Goal: Task Accomplishment & Management: Complete application form

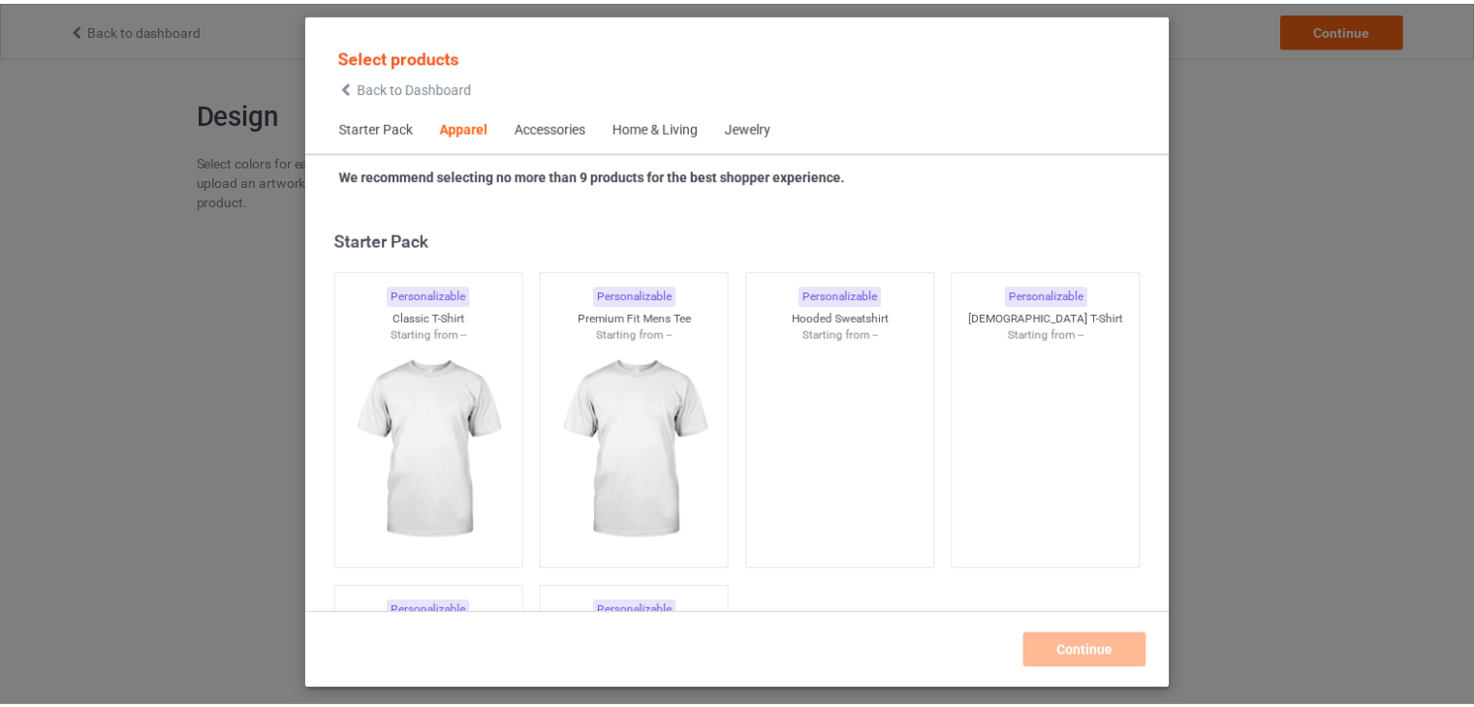
scroll to position [721, 0]
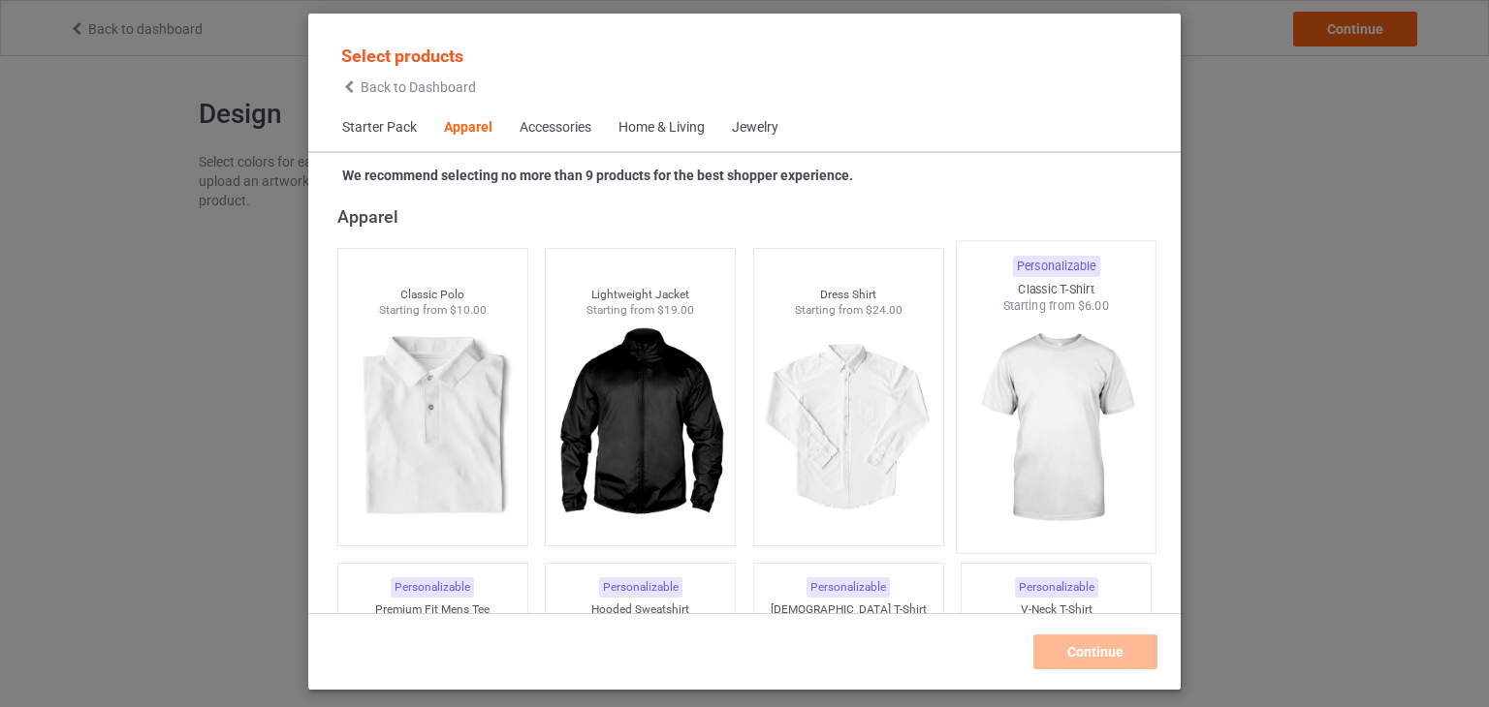
click at [1042, 350] on img at bounding box center [1056, 429] width 182 height 228
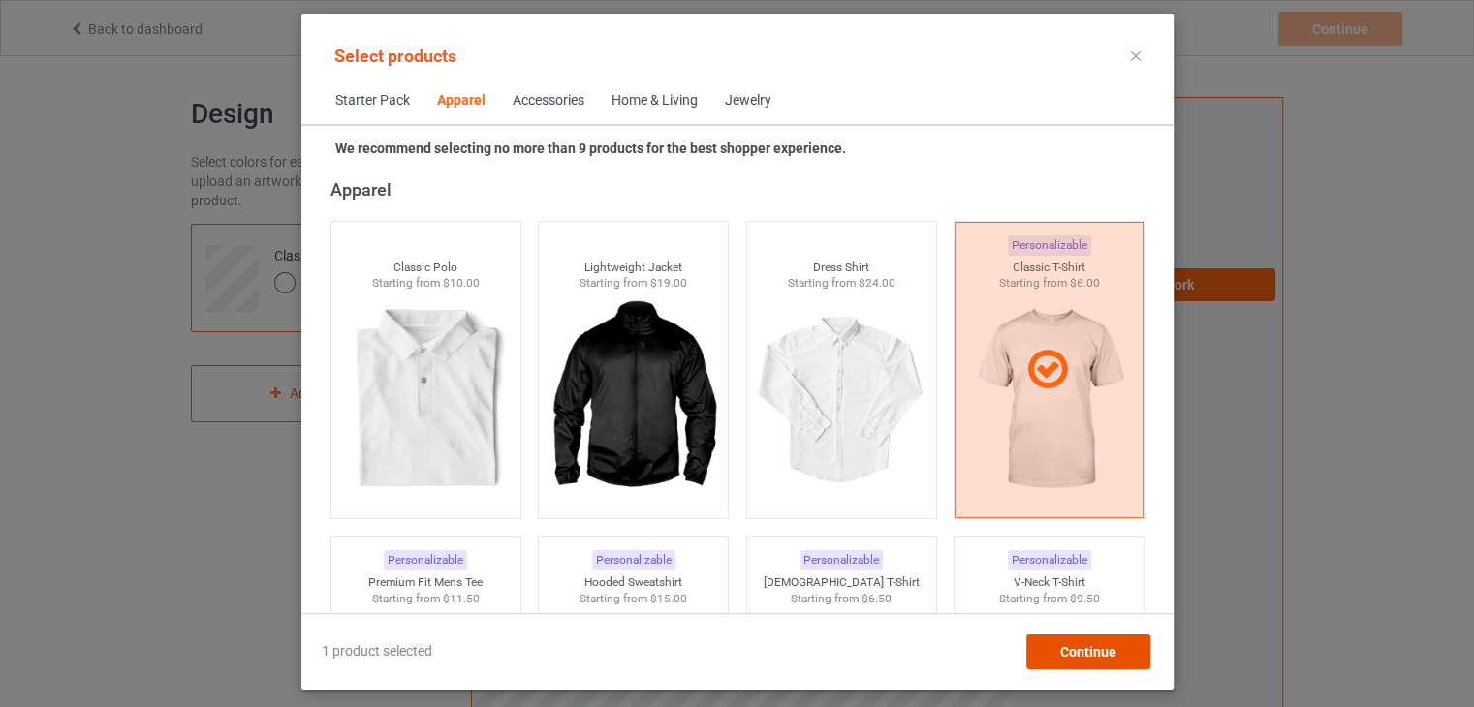
click at [1070, 650] on span "Continue" at bounding box center [1087, 652] width 56 height 16
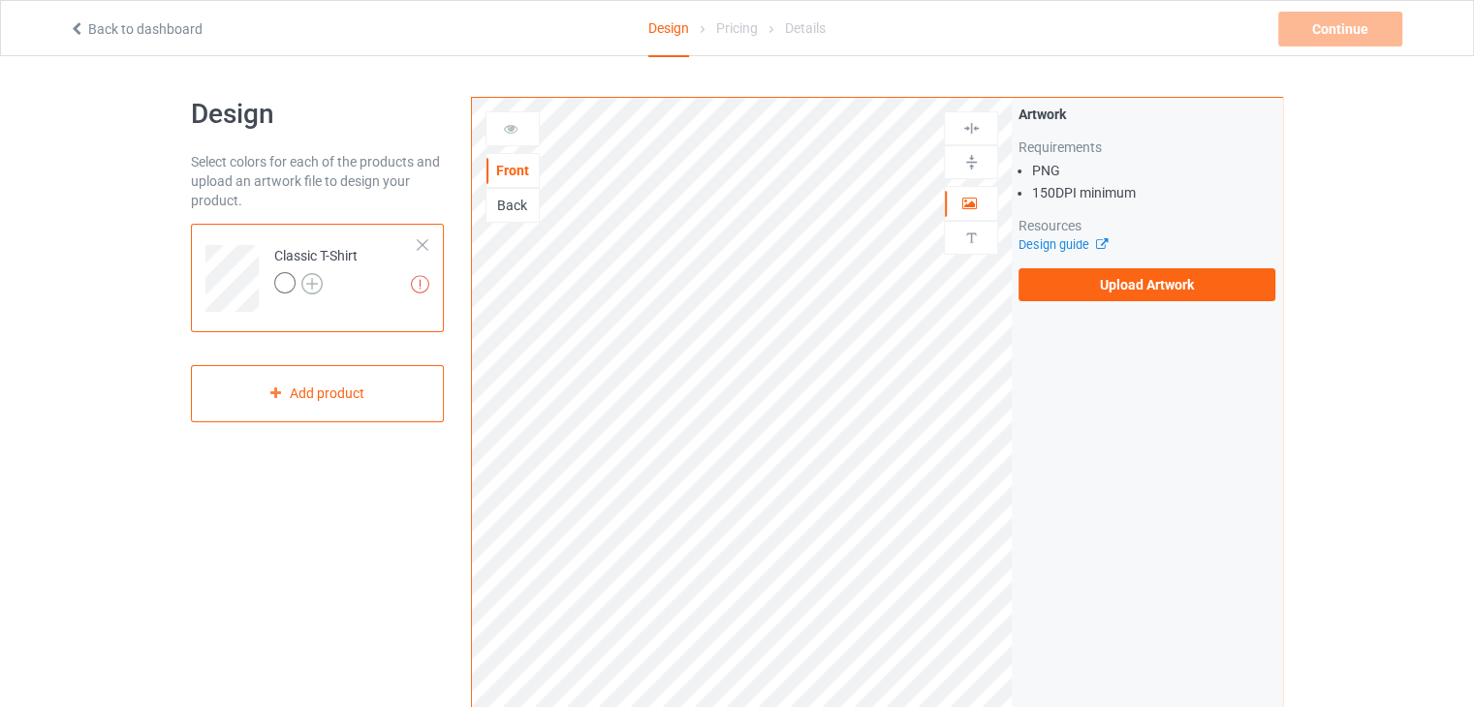
click at [307, 287] on img at bounding box center [311, 283] width 21 height 21
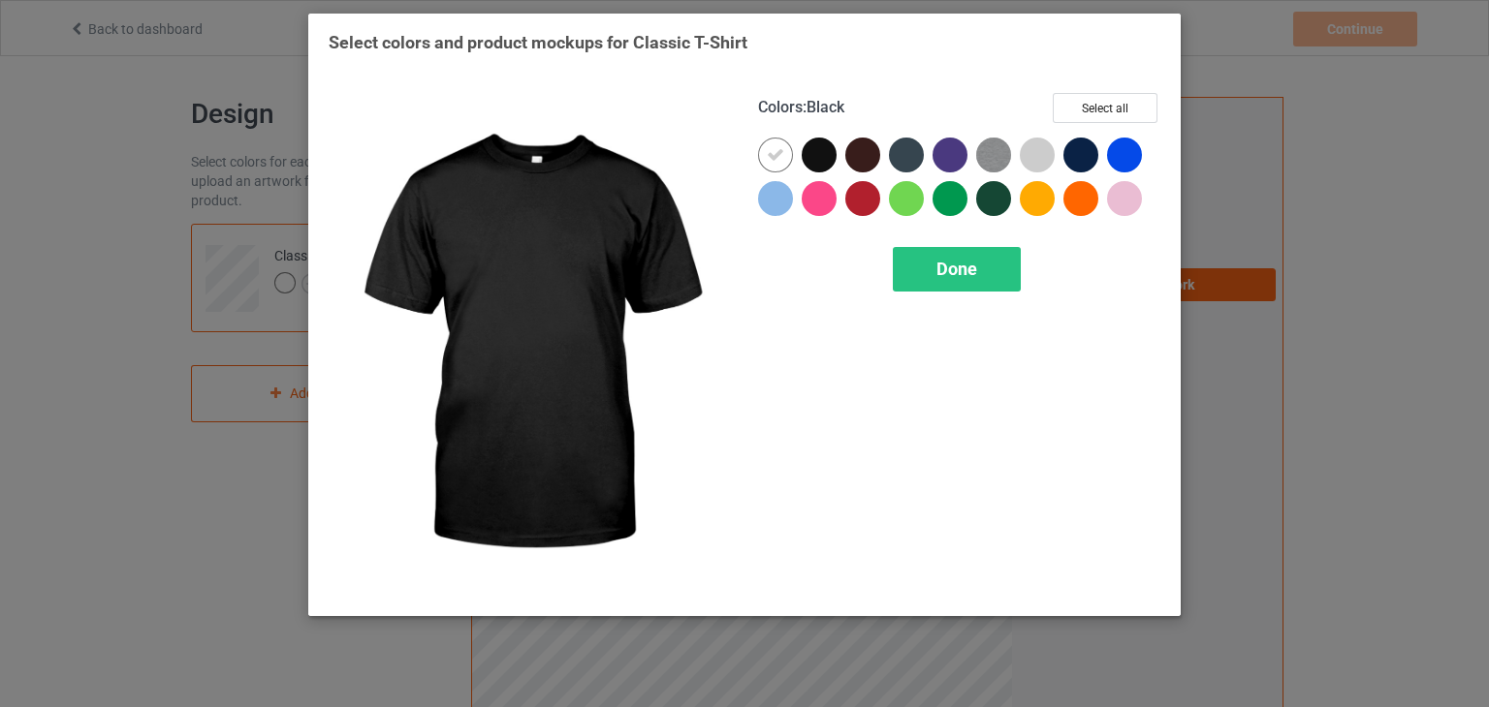
click at [812, 148] on div at bounding box center [818, 155] width 35 height 35
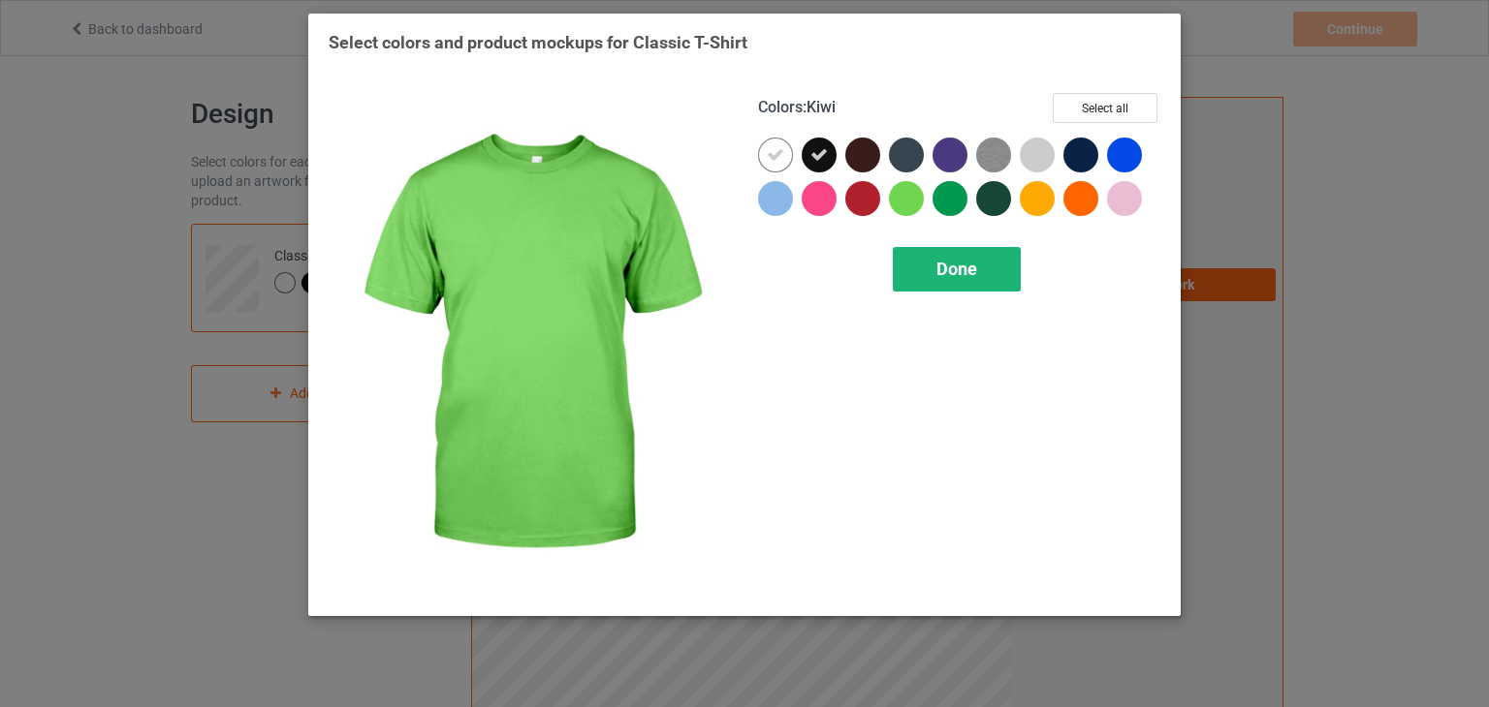
click at [926, 266] on div "Done" at bounding box center [957, 269] width 128 height 45
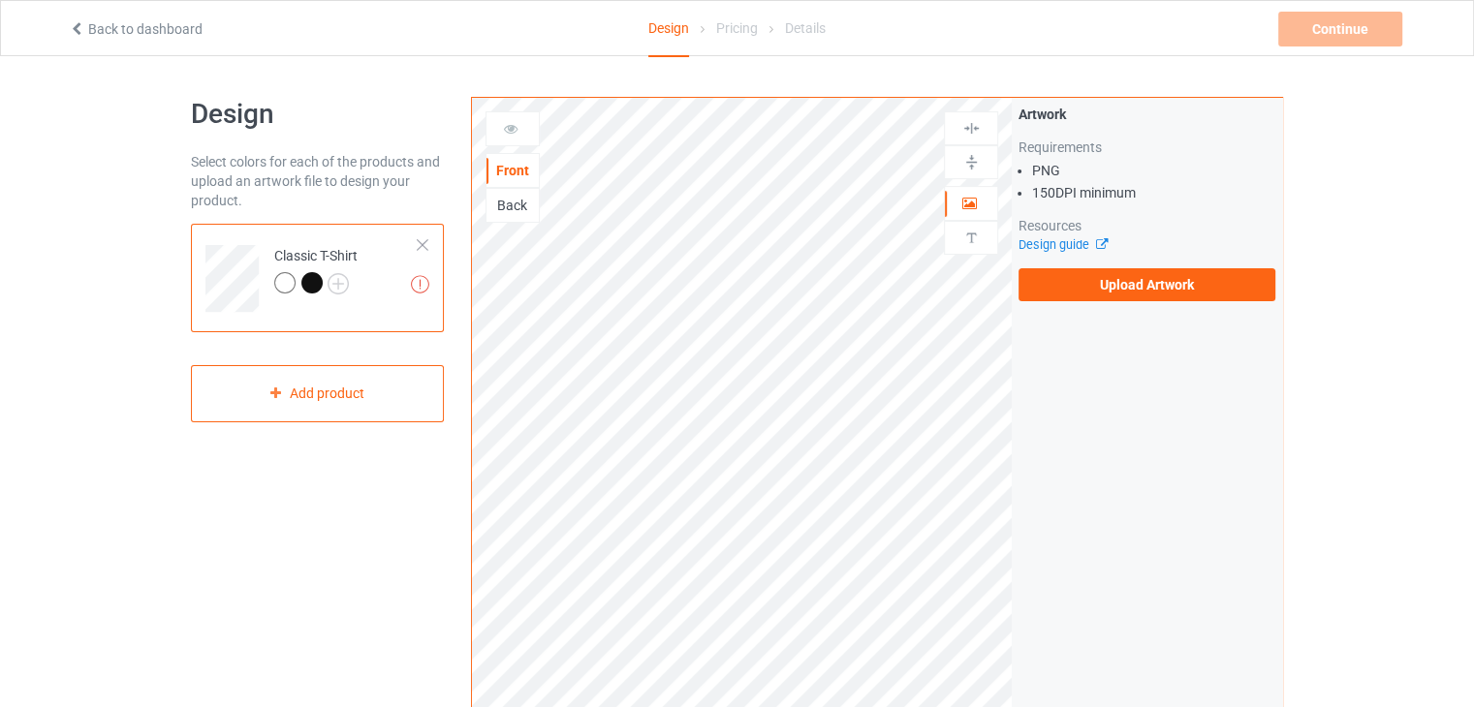
click at [511, 212] on div "Back" at bounding box center [513, 205] width 52 height 19
click at [1114, 288] on label "Upload Artwork" at bounding box center [1147, 284] width 257 height 33
click at [0, 0] on input "Upload Artwork" at bounding box center [0, 0] width 0 height 0
click at [1110, 271] on label "Upload Artwork" at bounding box center [1147, 284] width 257 height 33
click at [0, 0] on input "Upload Artwork" at bounding box center [0, 0] width 0 height 0
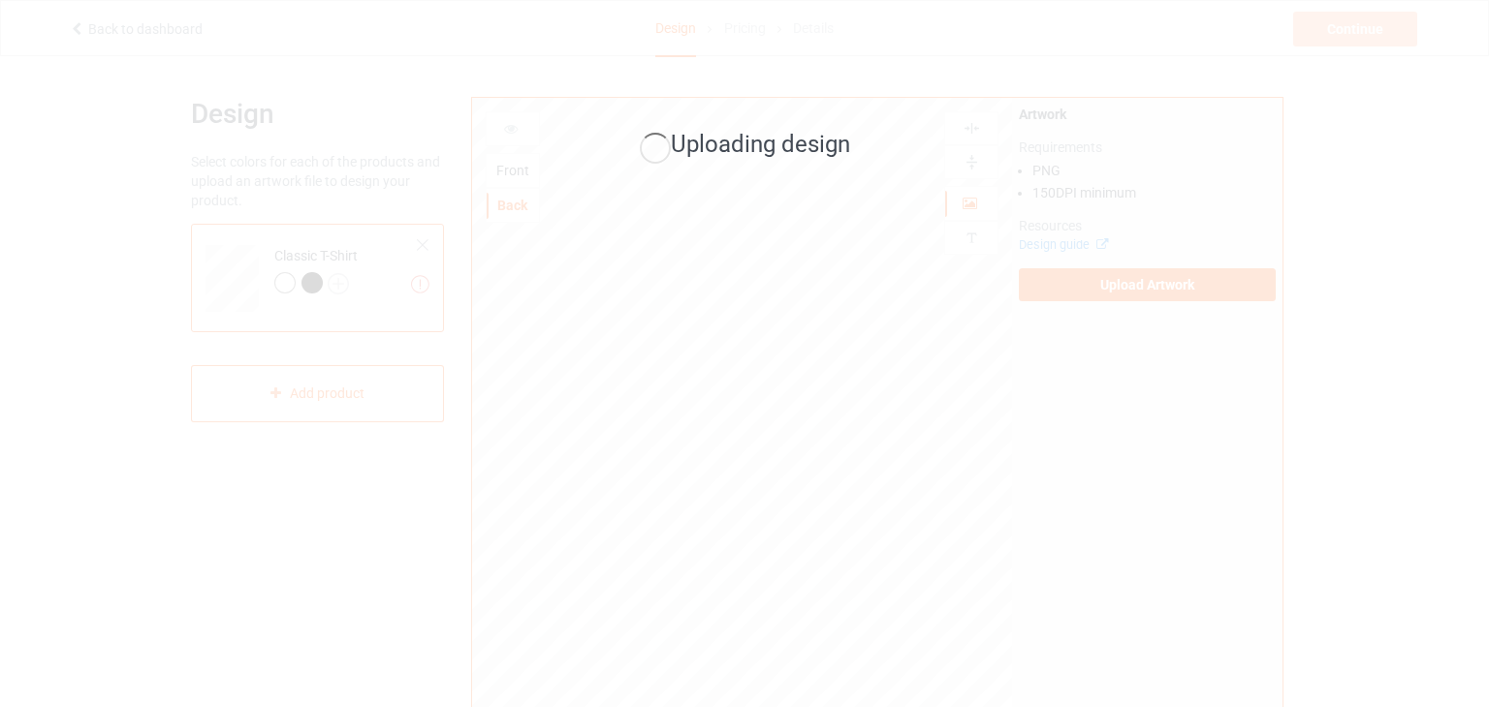
click at [307, 281] on div "Uploading design" at bounding box center [744, 353] width 1489 height 707
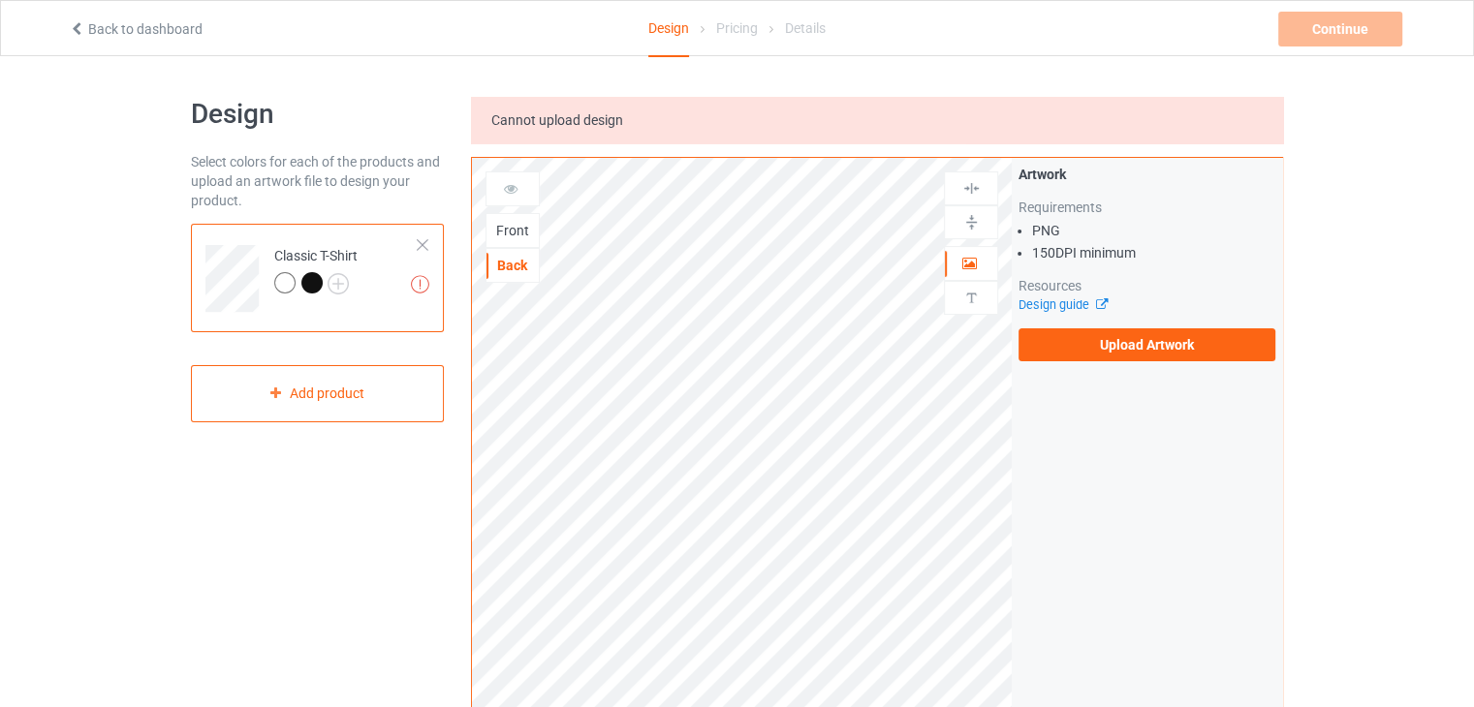
click at [307, 281] on div at bounding box center [311, 282] width 21 height 21
click at [527, 251] on div "Back" at bounding box center [513, 265] width 54 height 35
click at [509, 265] on div "Back" at bounding box center [513, 265] width 52 height 19
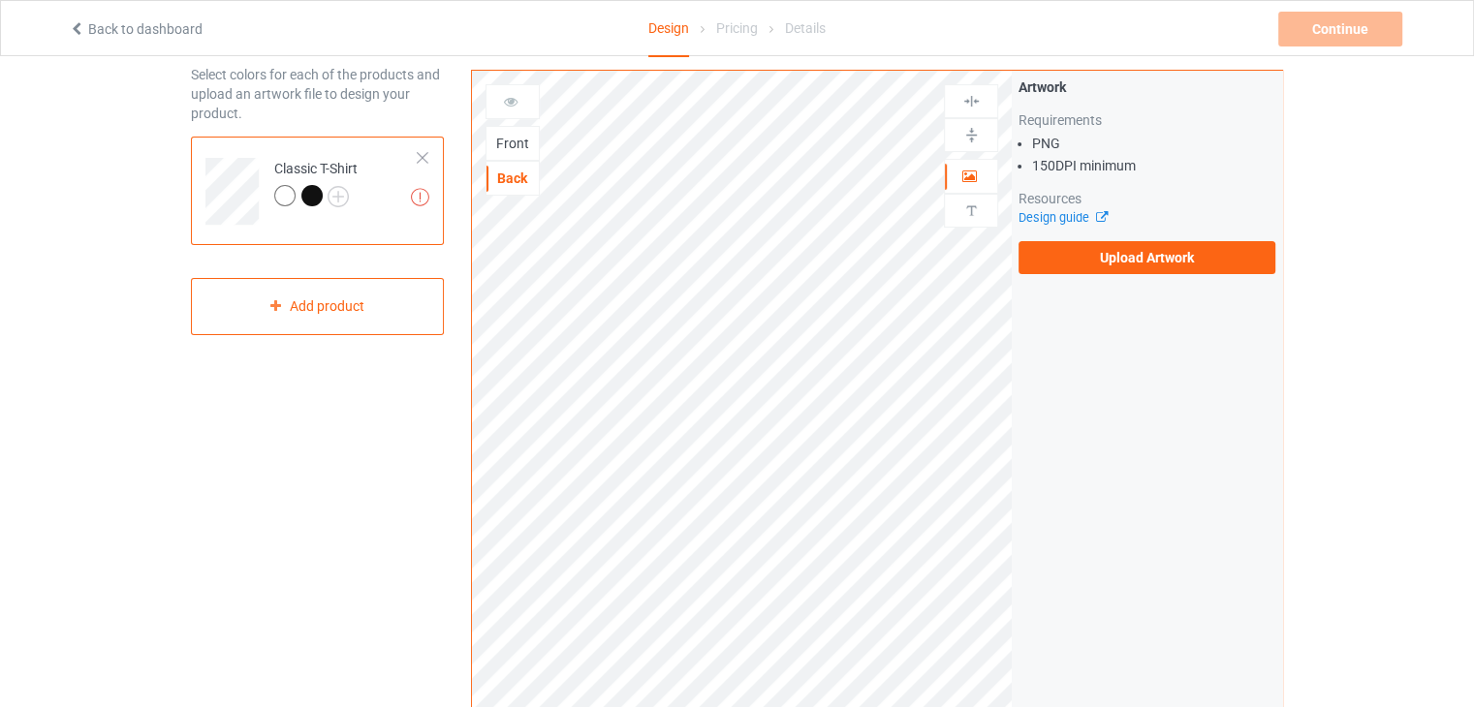
scroll to position [89, 0]
click at [516, 103] on icon at bounding box center [511, 97] width 16 height 14
click at [504, 98] on icon at bounding box center [511, 97] width 16 height 14
click at [782, 228] on div "Front Back Artwork Upload artwork before adding personalization" at bounding box center [742, 406] width 541 height 675
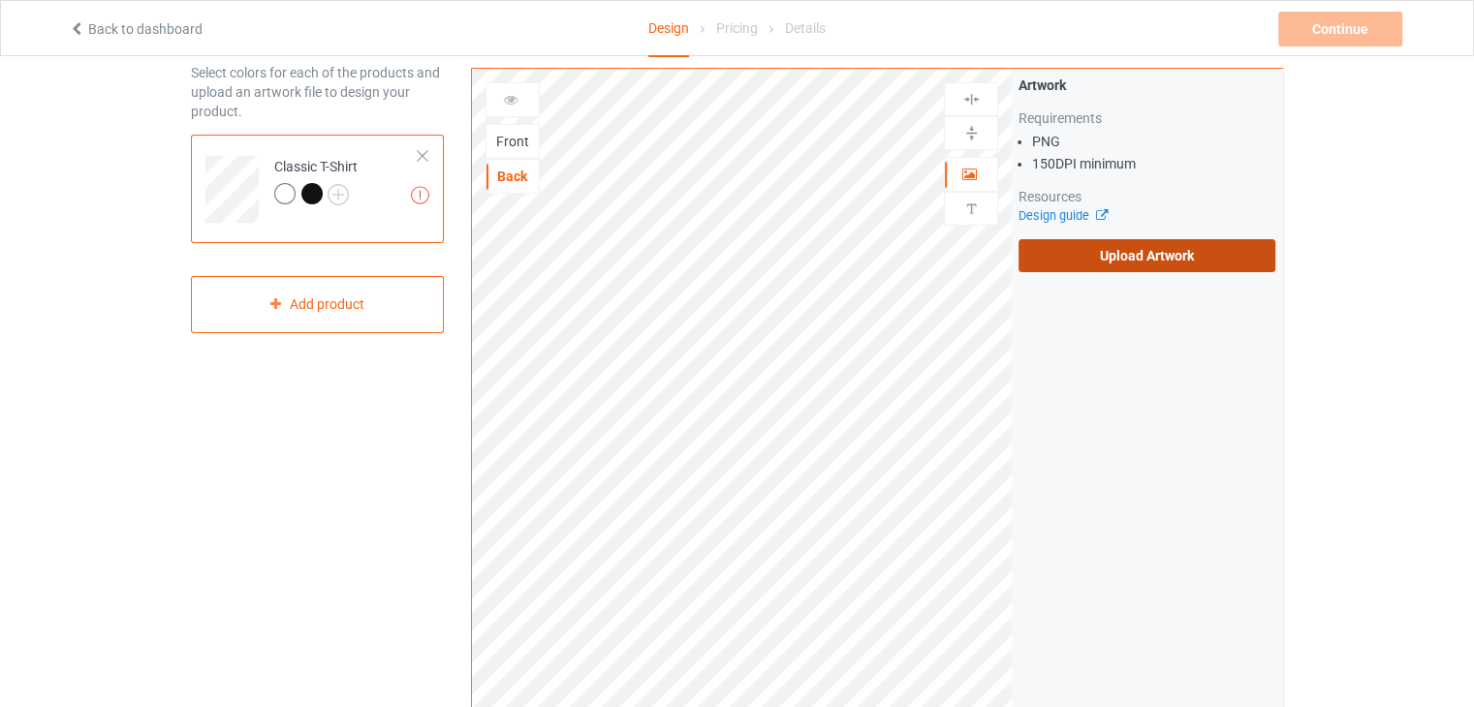
click at [1074, 246] on label "Upload Artwork" at bounding box center [1147, 255] width 257 height 33
click at [0, 0] on input "Upload Artwork" at bounding box center [0, 0] width 0 height 0
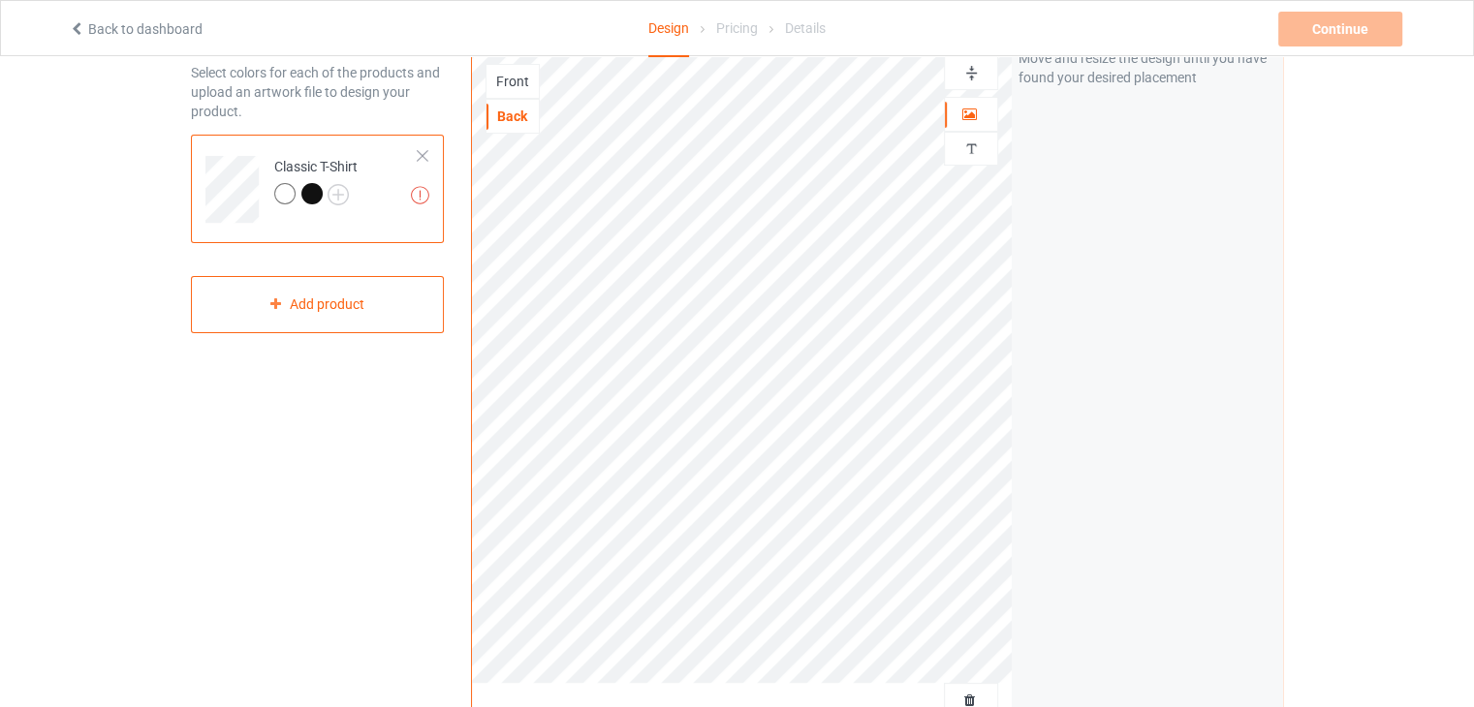
click at [1180, 288] on div "Artwork Move and resize the design until you have found your desired placement" at bounding box center [1147, 377] width 270 height 737
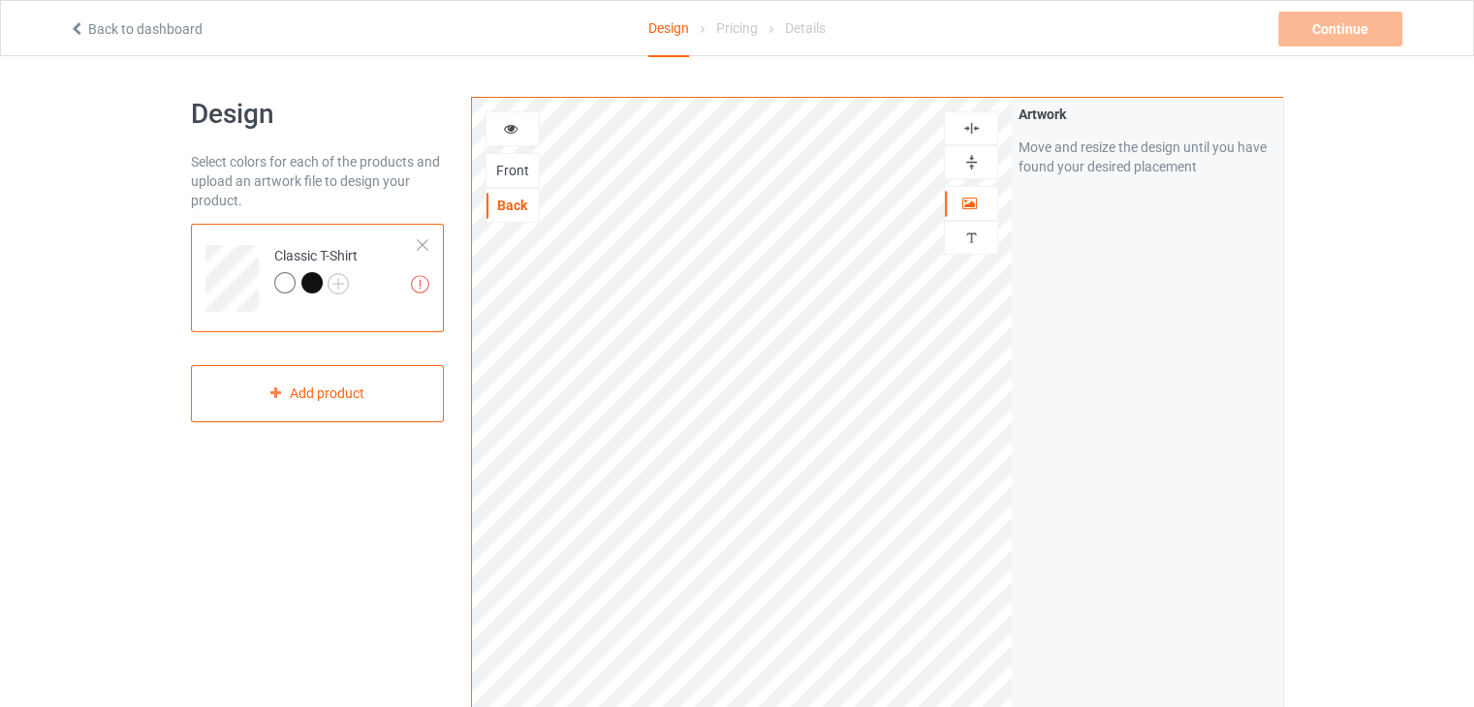
click at [506, 133] on icon at bounding box center [511, 126] width 16 height 14
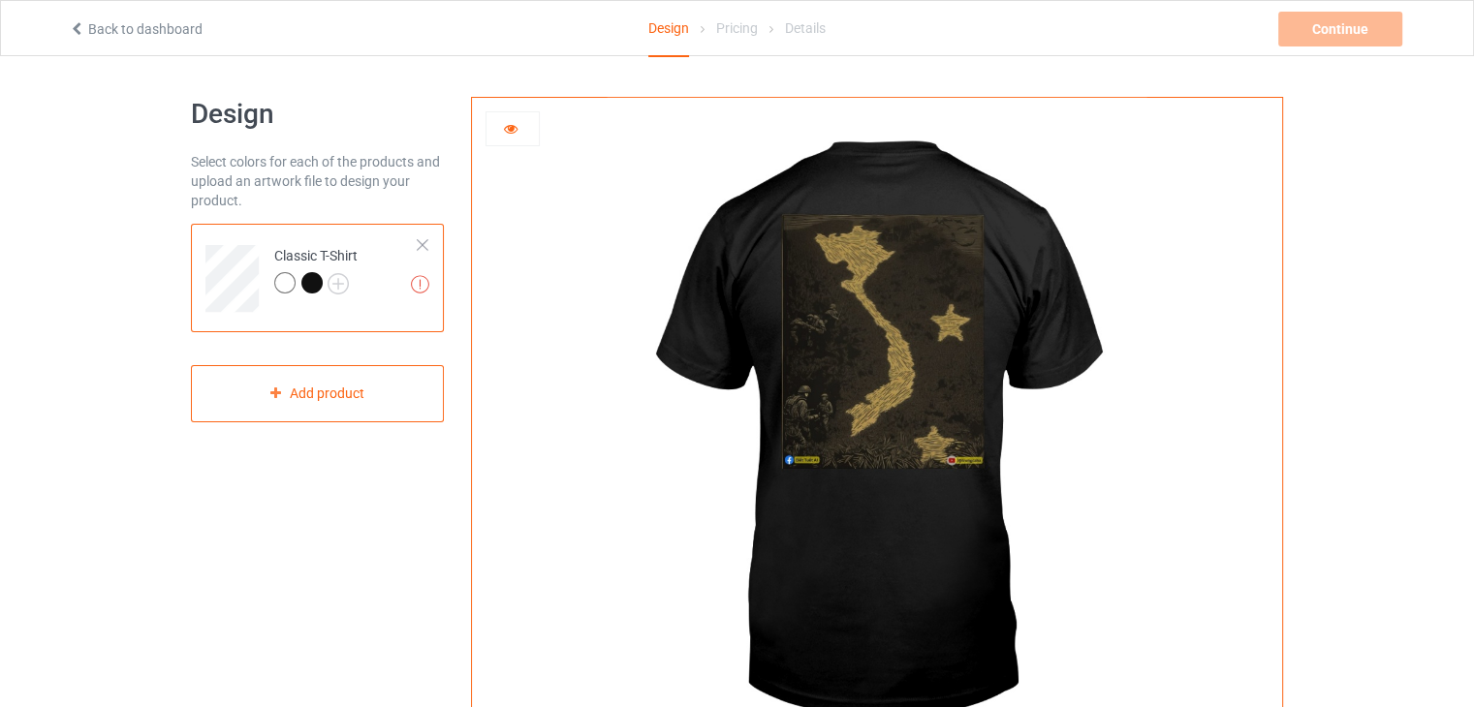
click at [703, 577] on img at bounding box center [877, 435] width 540 height 675
click at [979, 449] on img at bounding box center [877, 435] width 540 height 675
click at [741, 29] on div "Pricing" at bounding box center [737, 28] width 42 height 54
click at [509, 133] on icon at bounding box center [511, 126] width 16 height 14
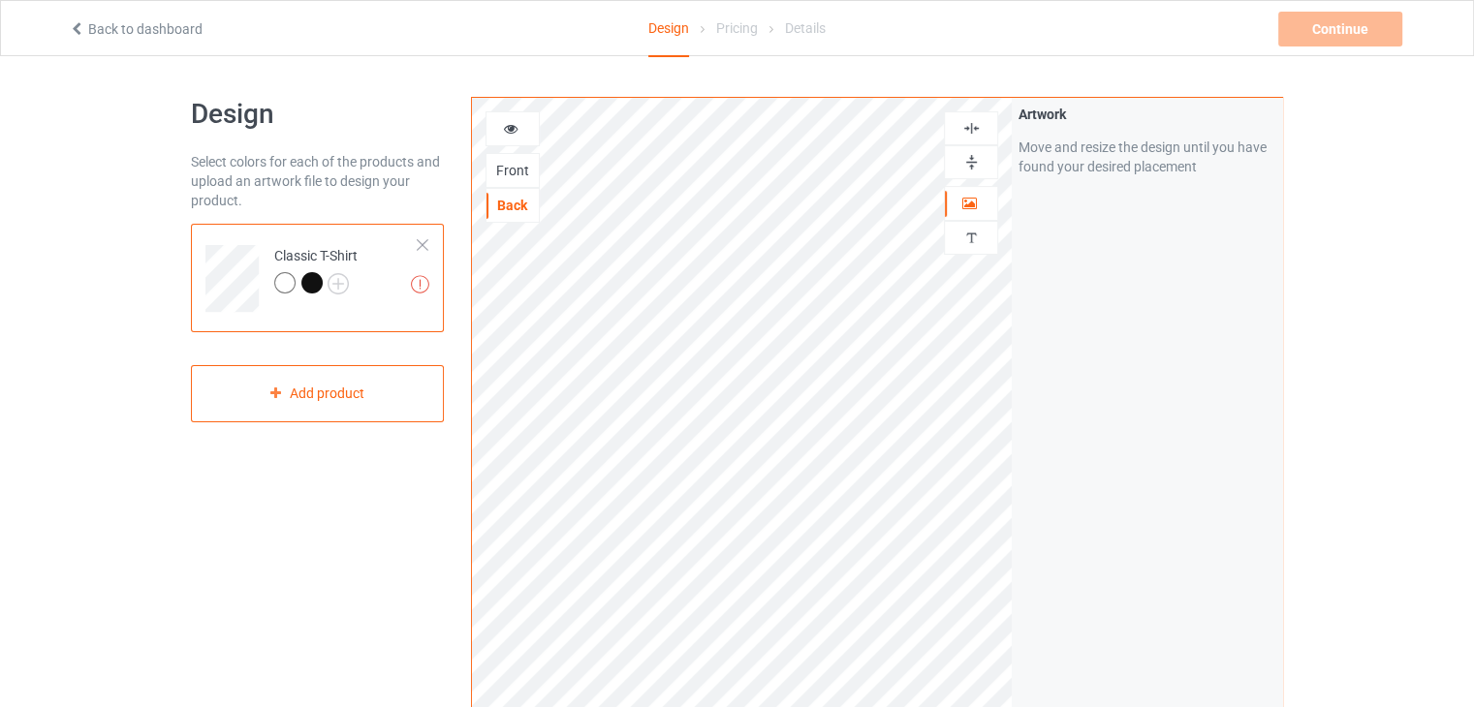
click at [1070, 338] on div "Artwork Move and resize the design until you have found your desired placement" at bounding box center [1147, 466] width 270 height 737
click at [302, 381] on div "Add product" at bounding box center [317, 393] width 253 height 57
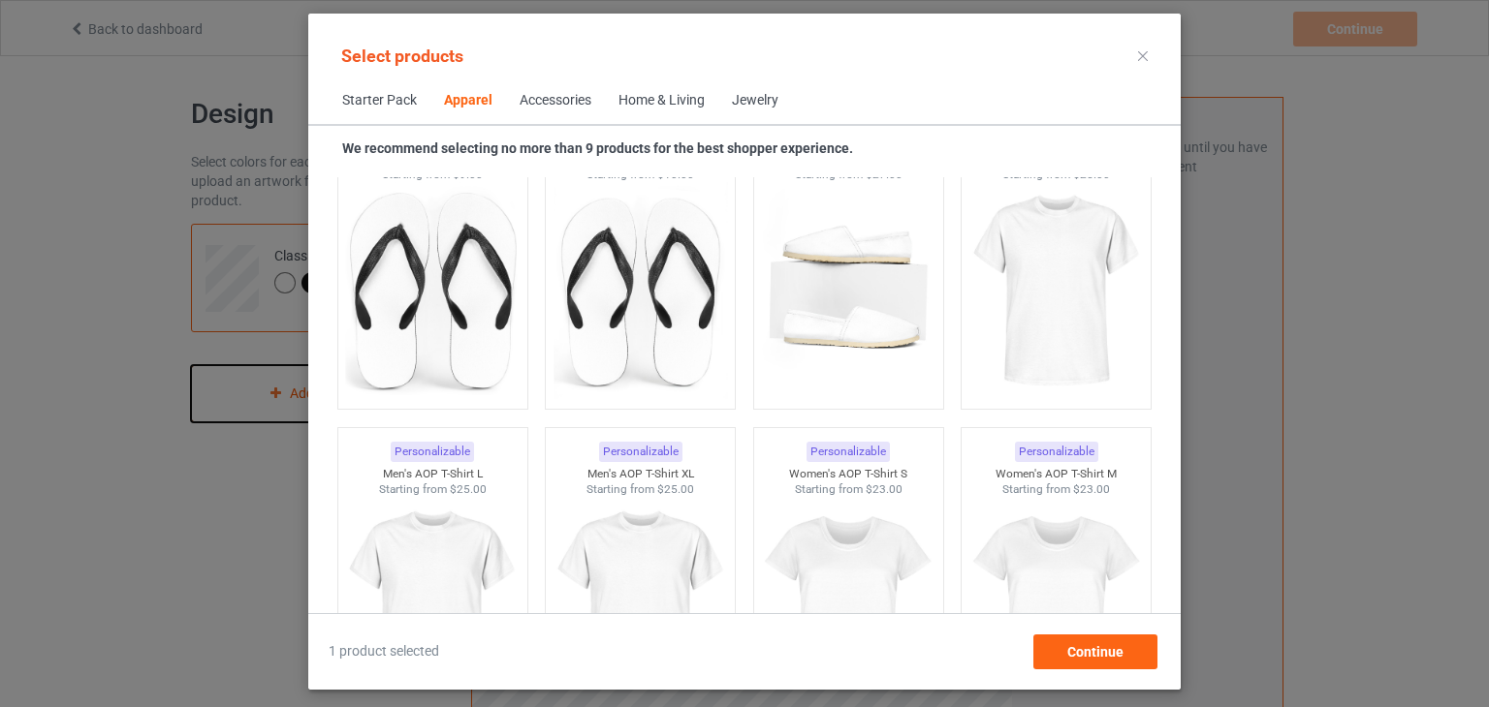
scroll to position [3039, 0]
click at [1068, 310] on img at bounding box center [1056, 291] width 182 height 228
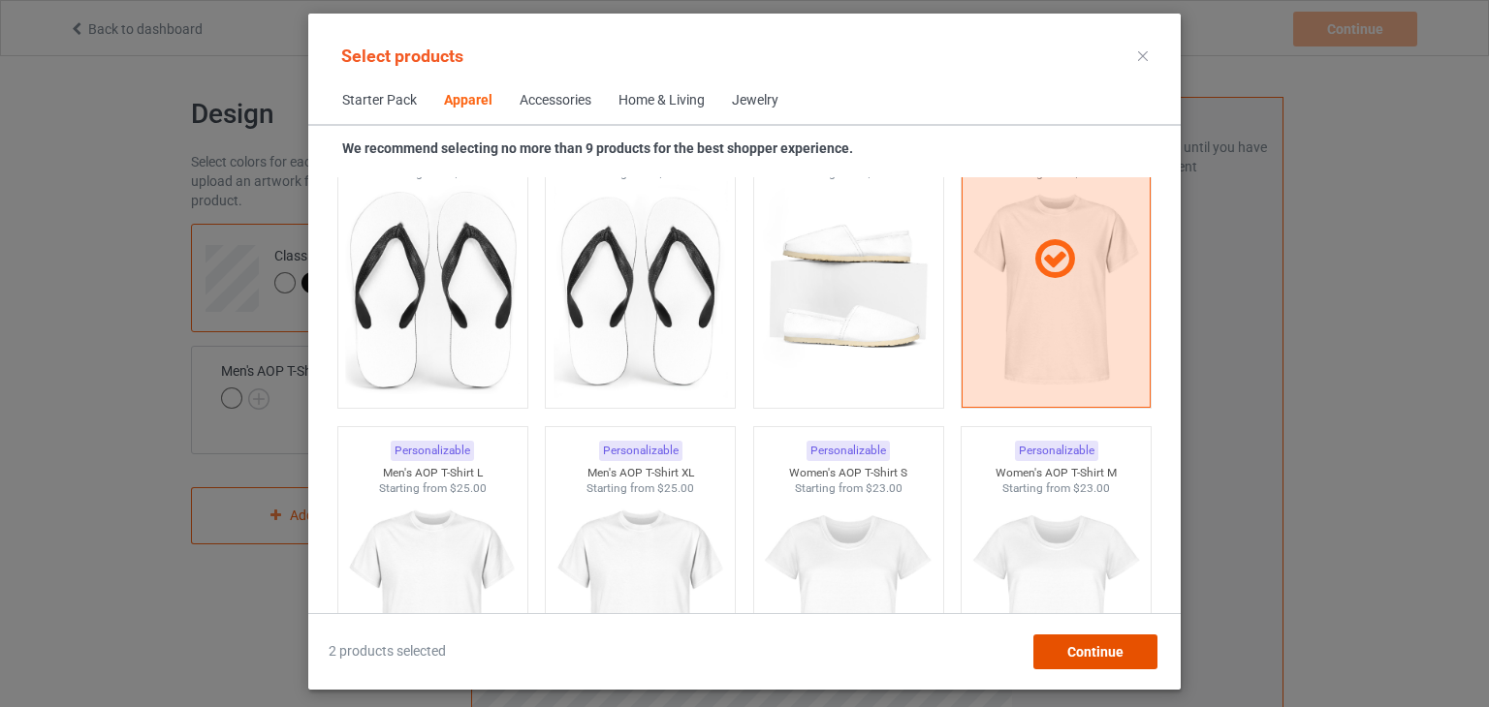
click at [1103, 650] on span "Continue" at bounding box center [1095, 652] width 56 height 16
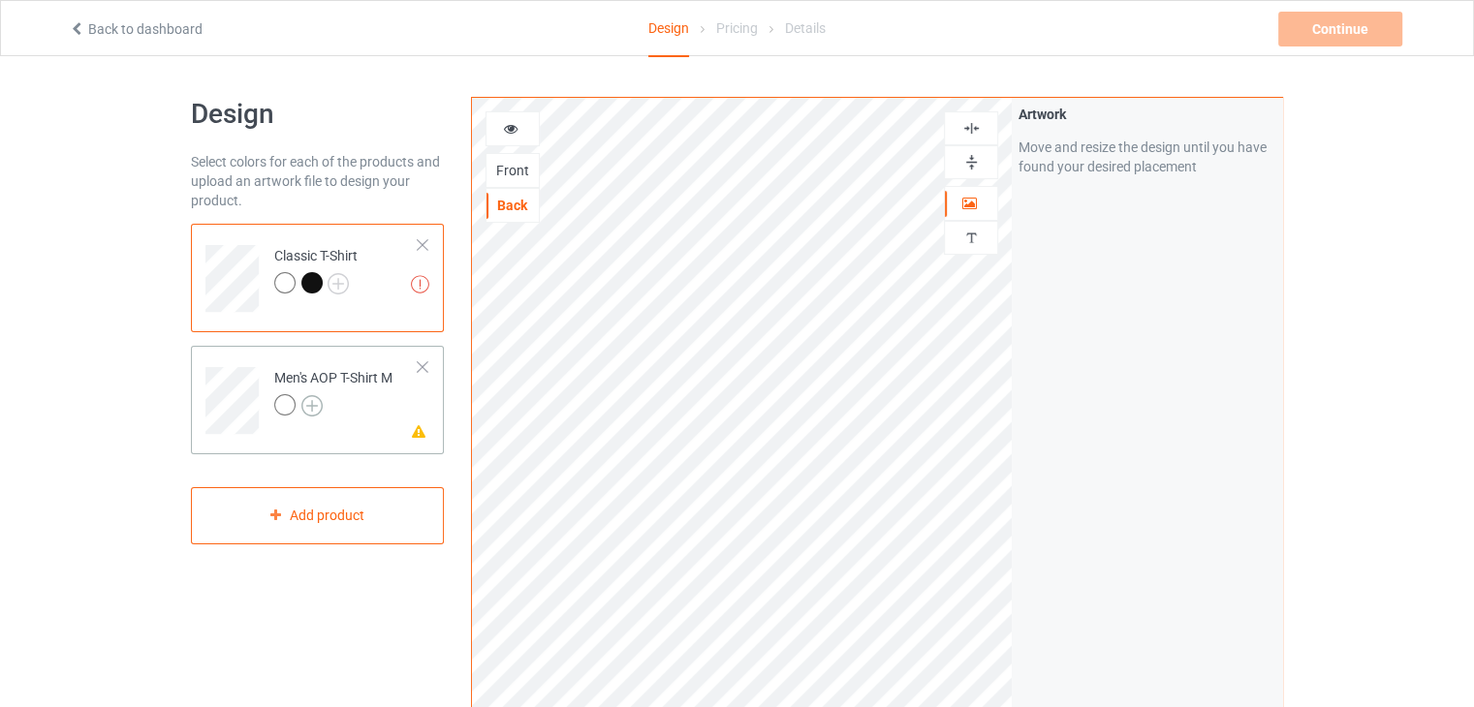
click at [315, 399] on img at bounding box center [311, 405] width 21 height 21
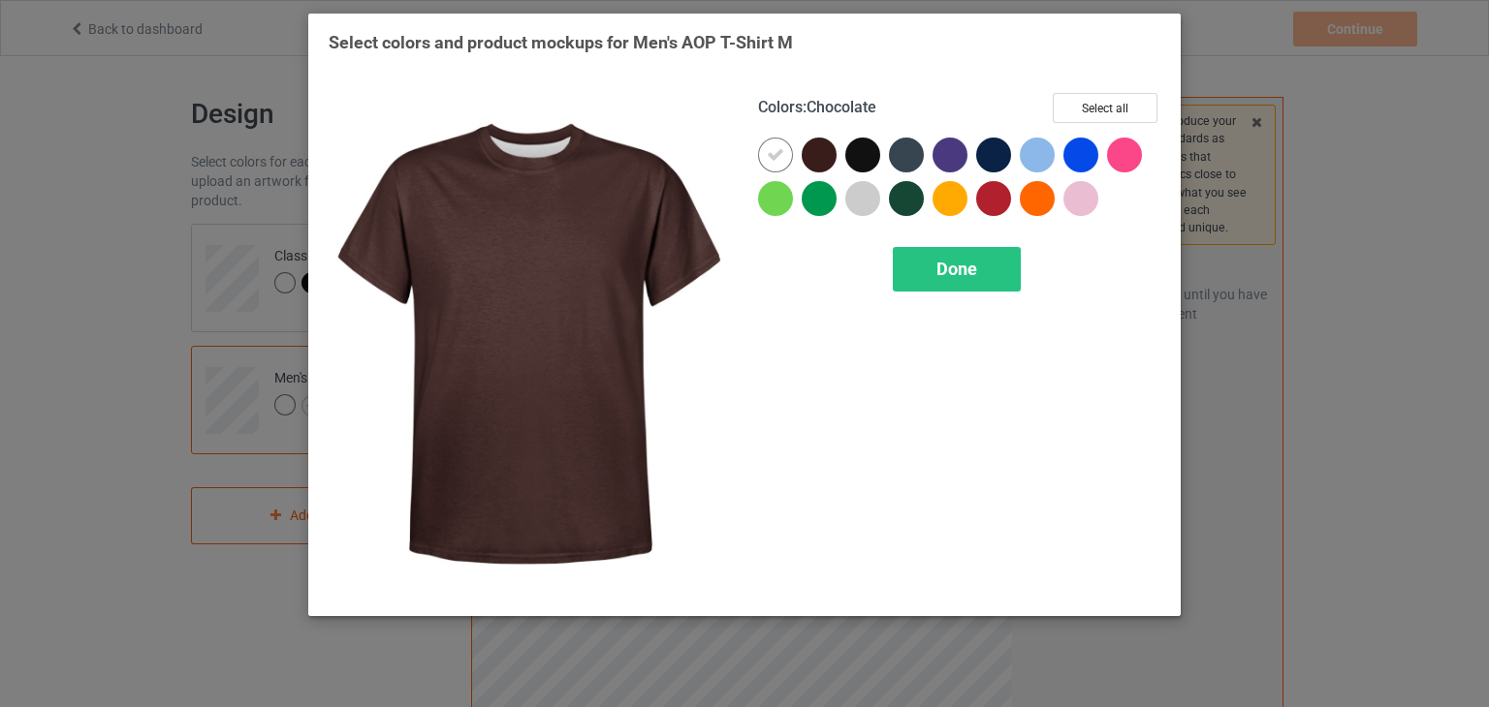
click at [817, 148] on div at bounding box center [818, 155] width 35 height 35
click at [810, 158] on icon at bounding box center [818, 154] width 17 height 17
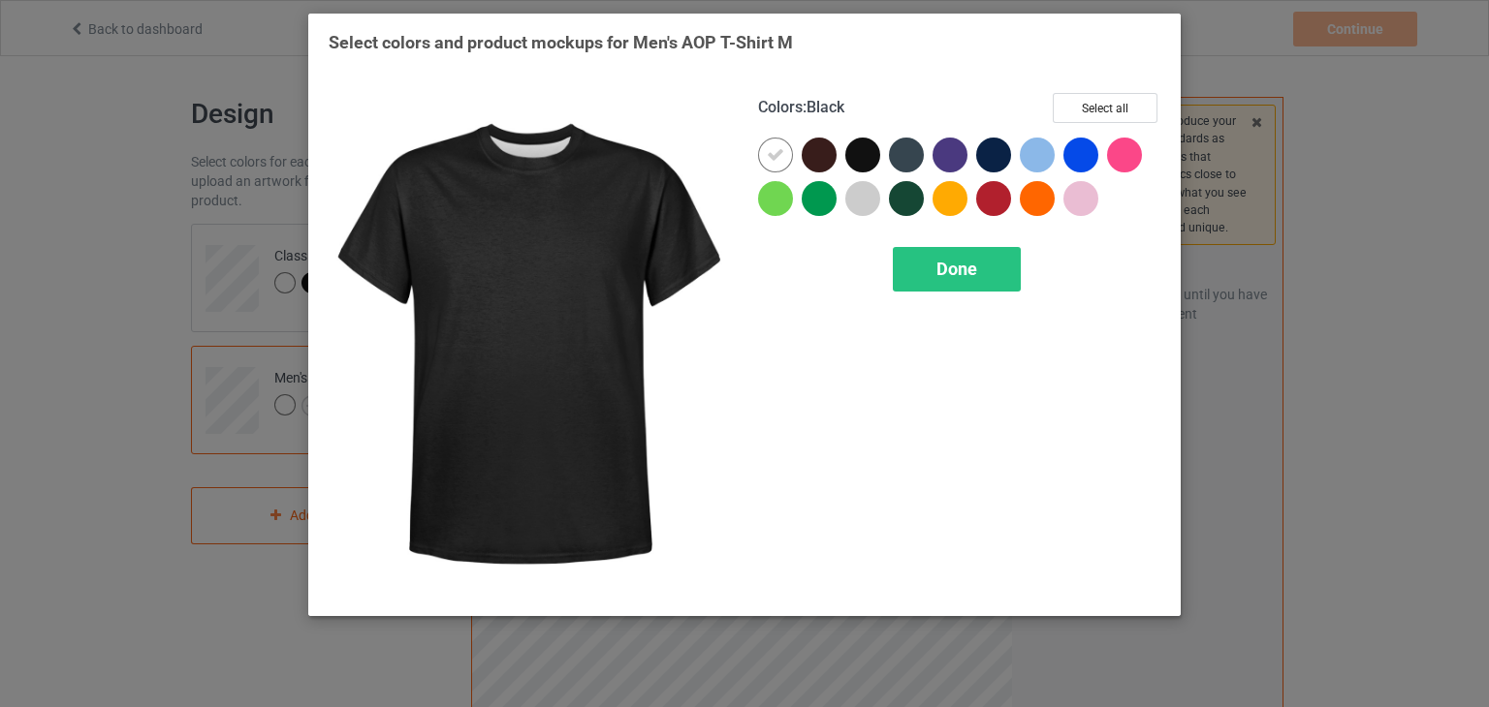
click at [857, 157] on div at bounding box center [862, 155] width 35 height 35
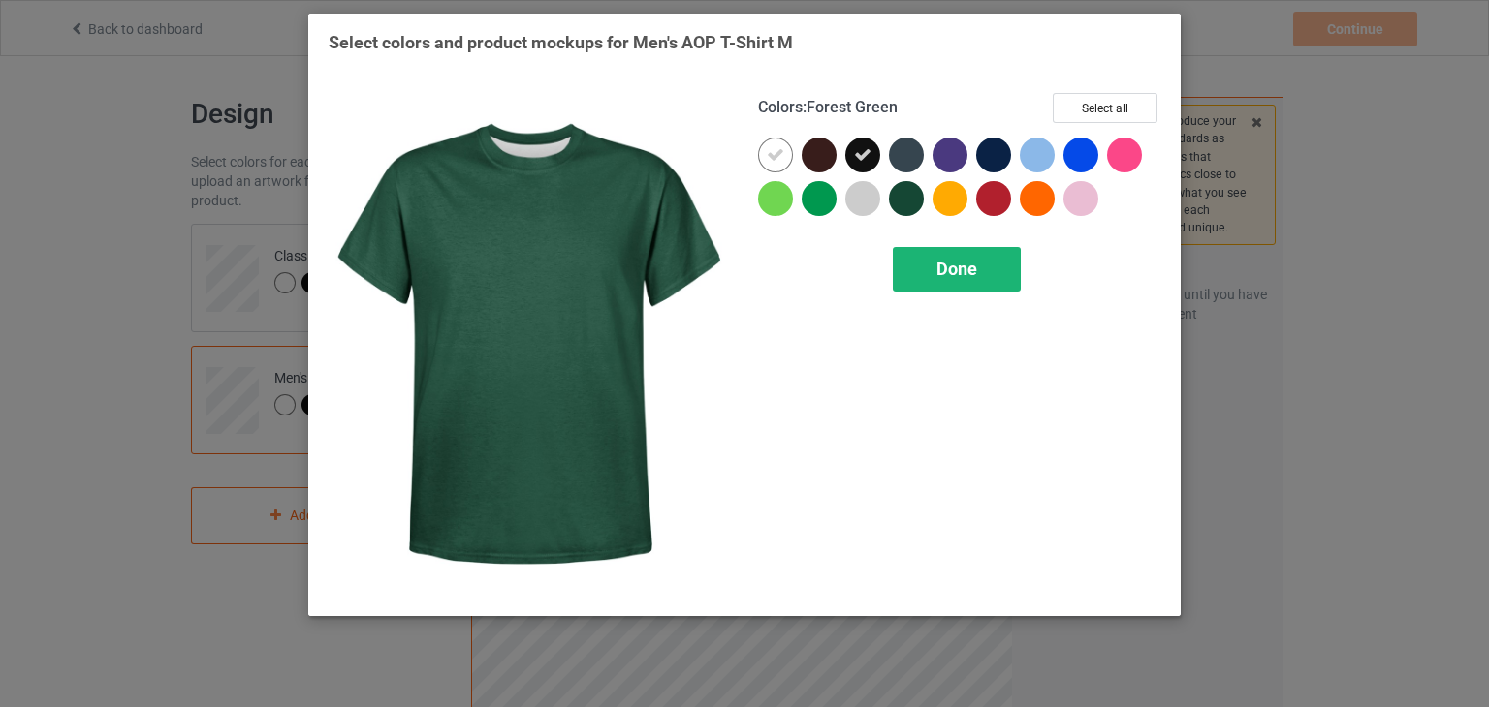
click at [930, 265] on div "Done" at bounding box center [957, 269] width 128 height 45
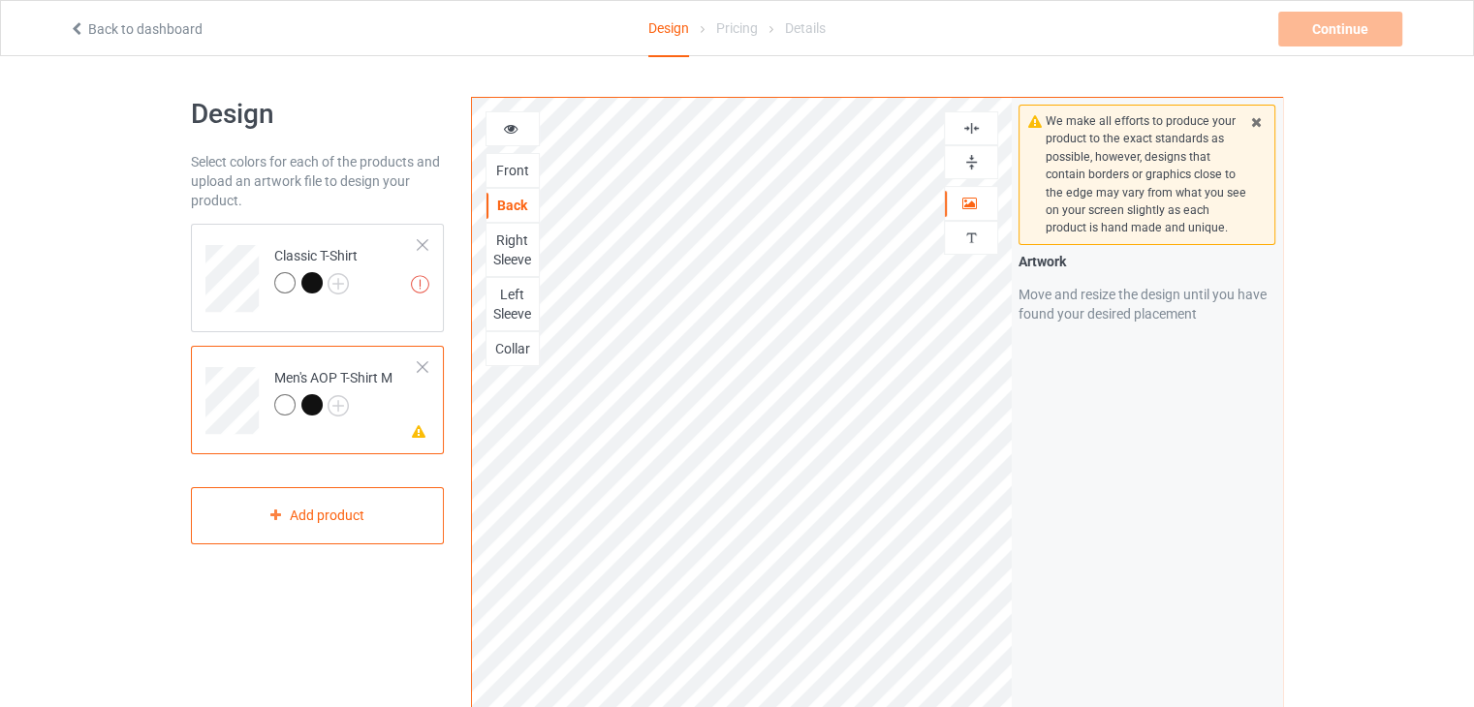
click at [307, 405] on div at bounding box center [311, 404] width 21 height 21
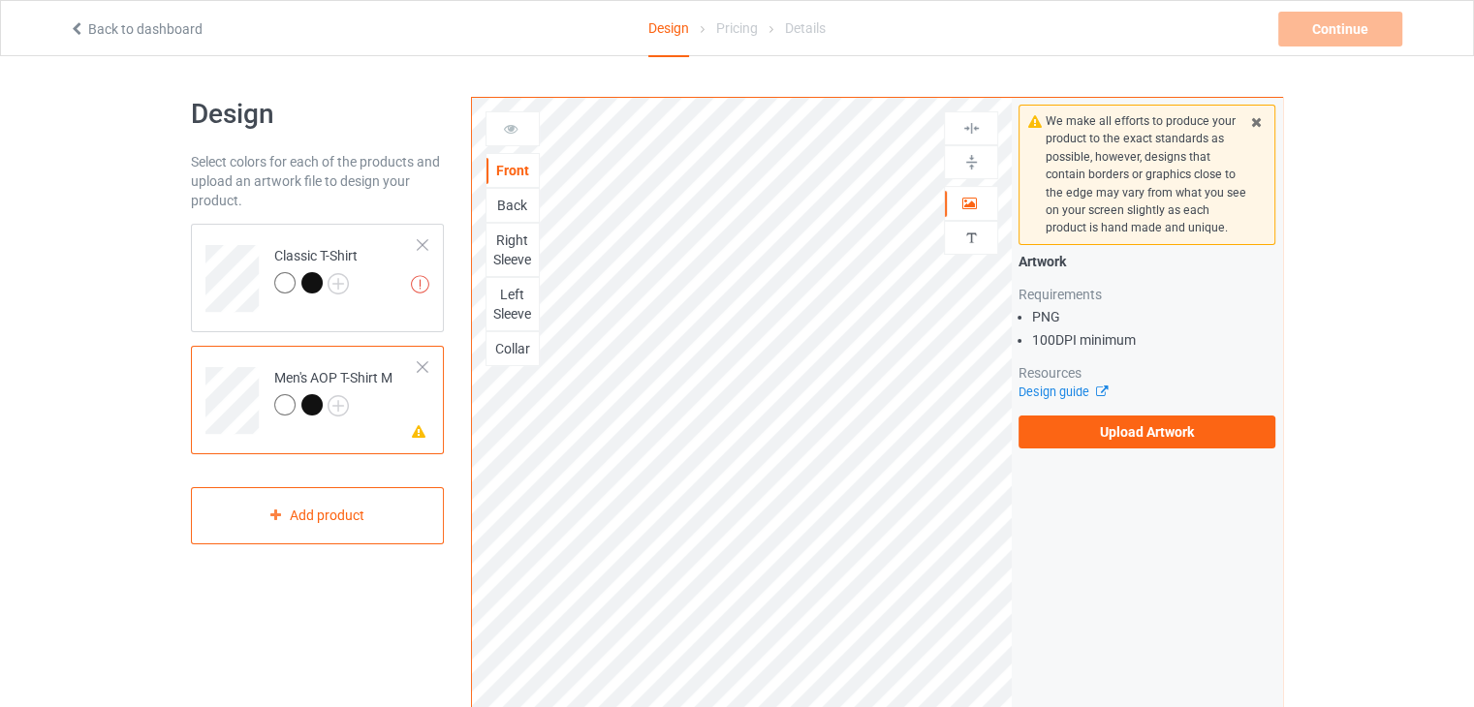
click at [425, 357] on td "Missing artwork on 4 side(s) Men's AOP T-Shirt M" at bounding box center [347, 394] width 166 height 80
click at [423, 369] on div at bounding box center [423, 368] width 14 height 14
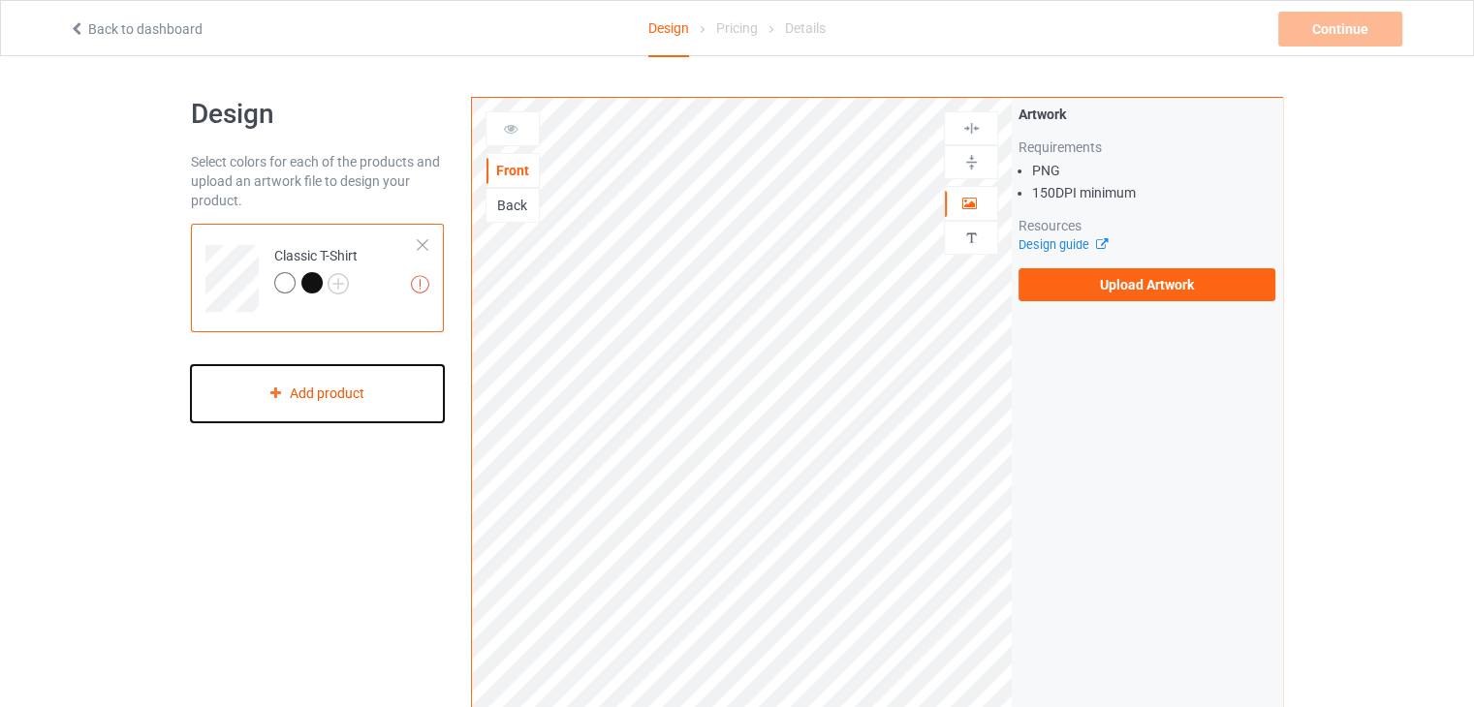
click at [376, 395] on div "Add product" at bounding box center [317, 393] width 253 height 57
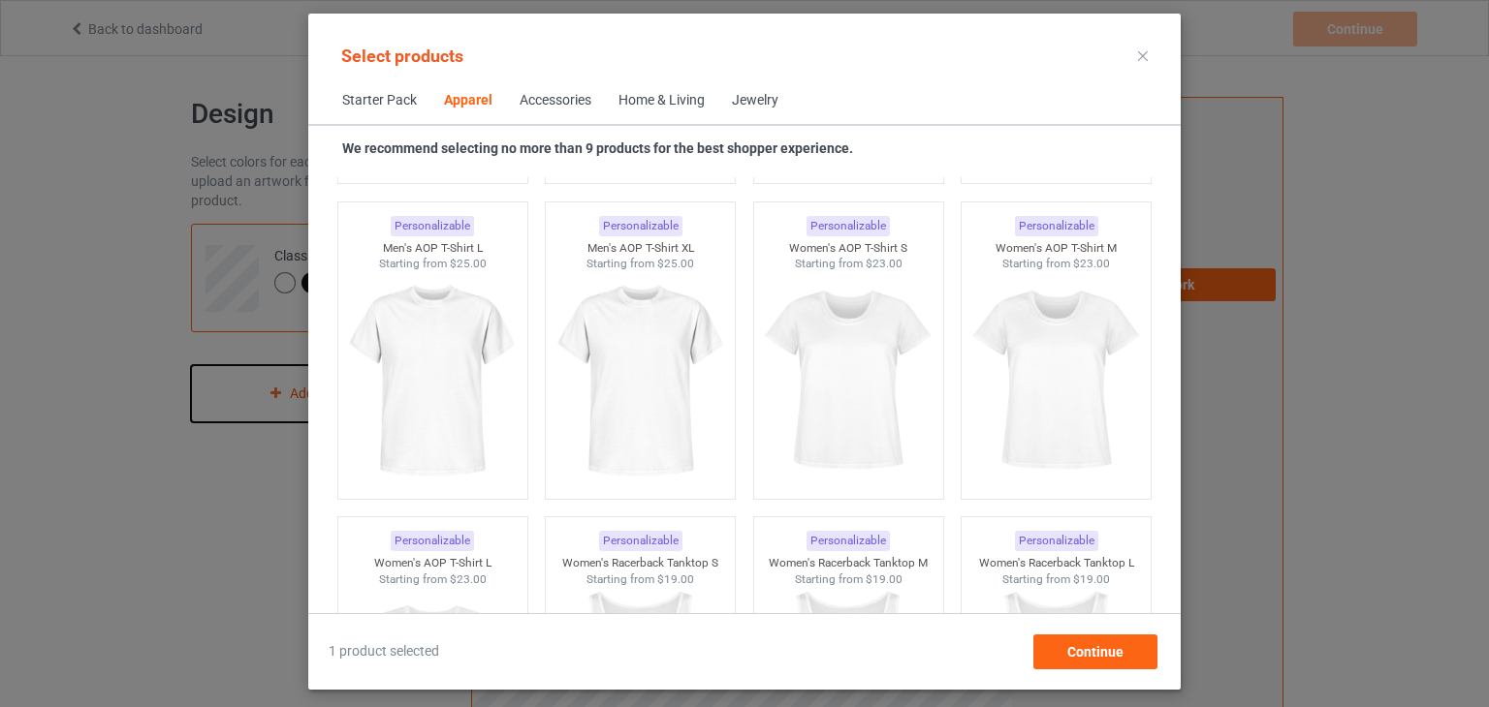
scroll to position [3287, 0]
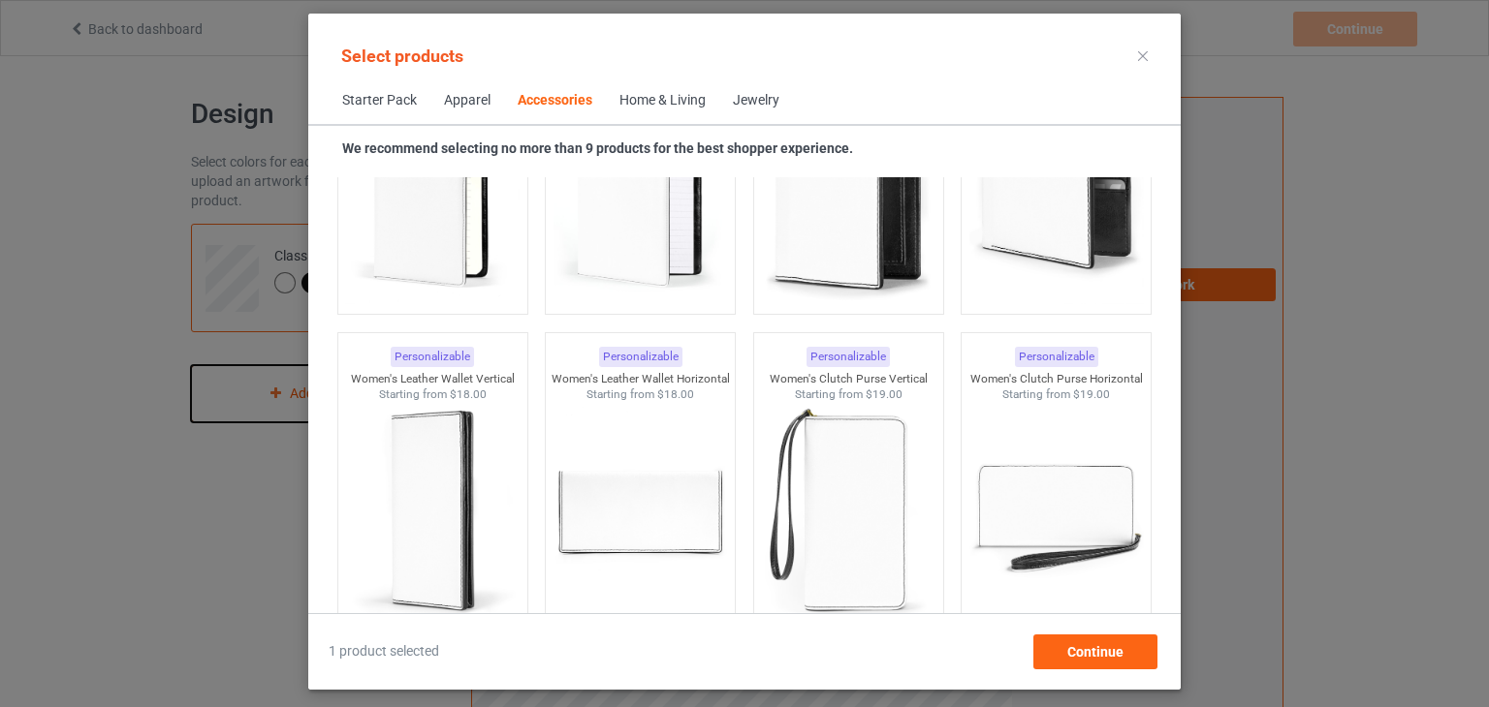
scroll to position [7939, 0]
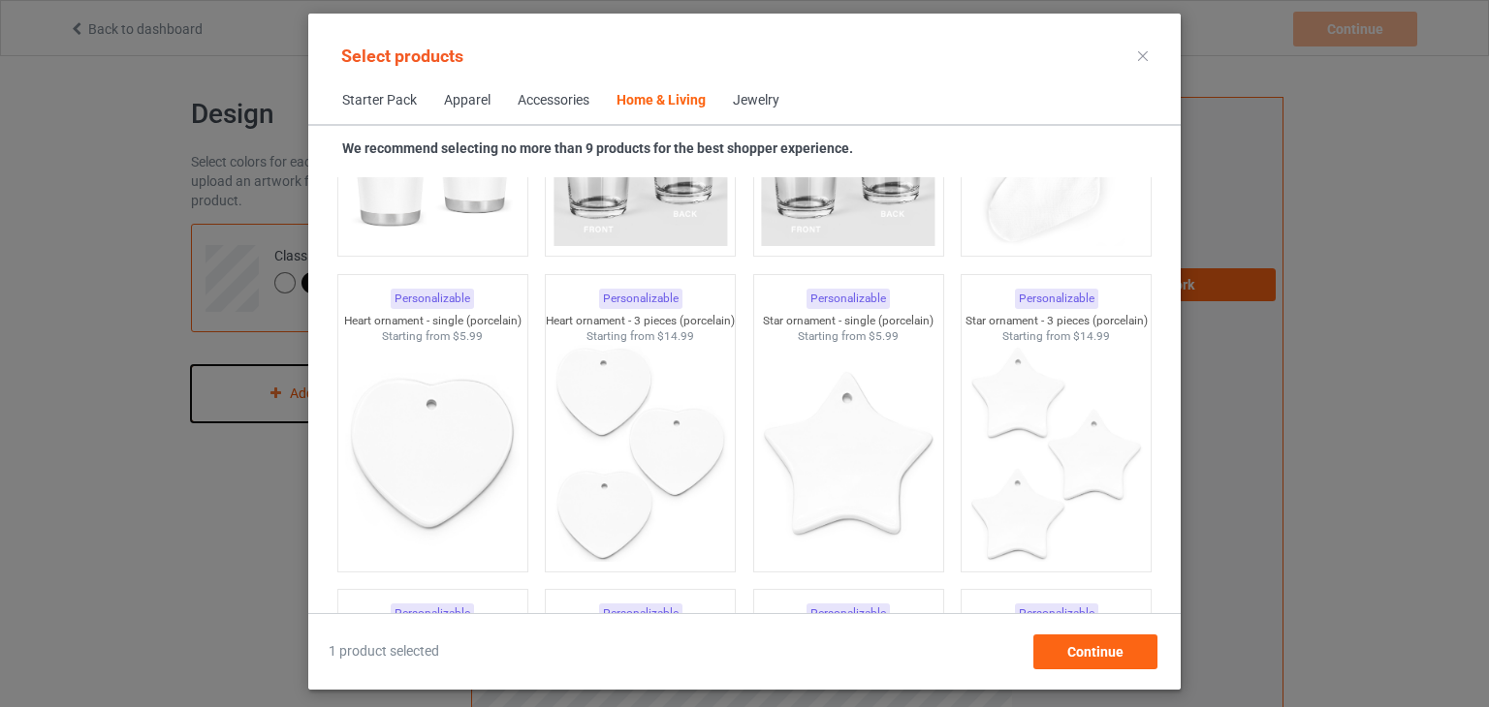
scroll to position [14762, 0]
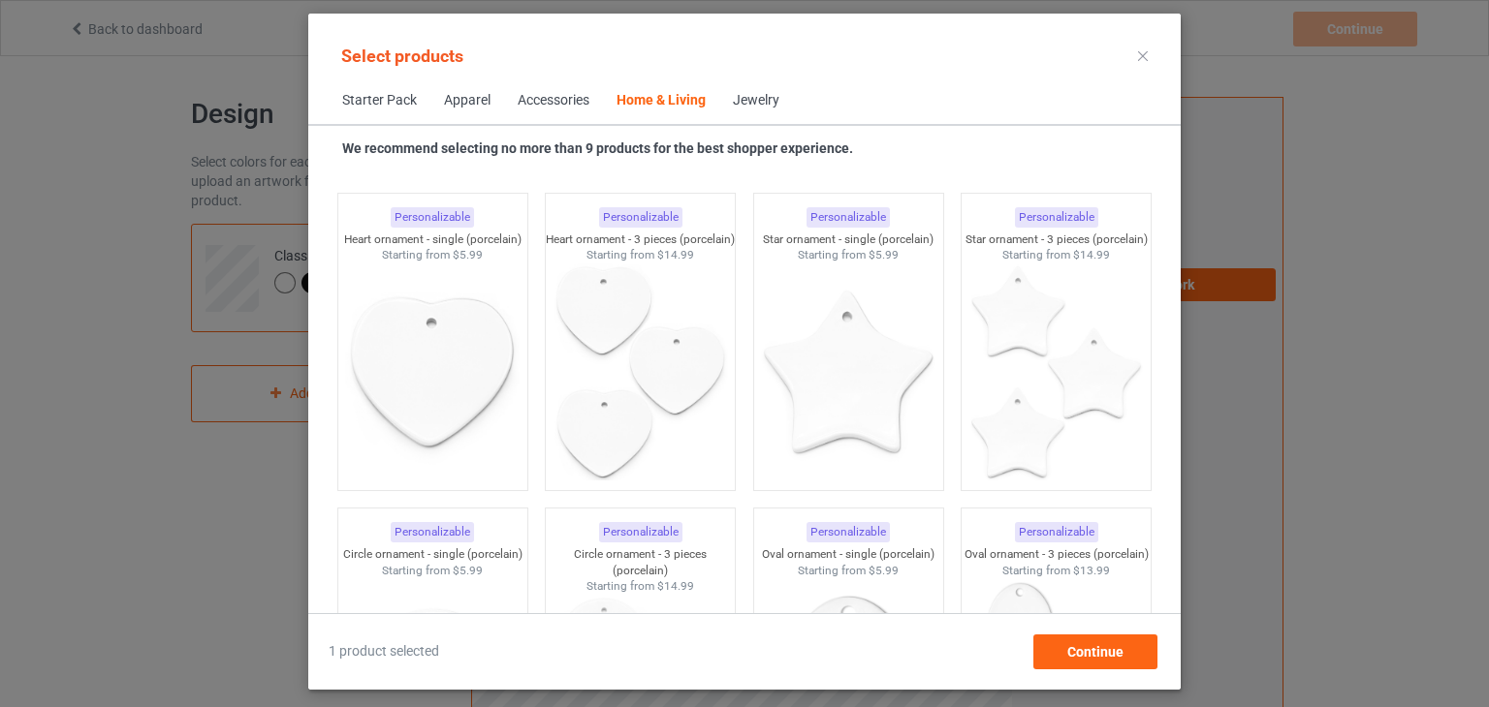
click at [1142, 55] on icon at bounding box center [1143, 56] width 10 height 10
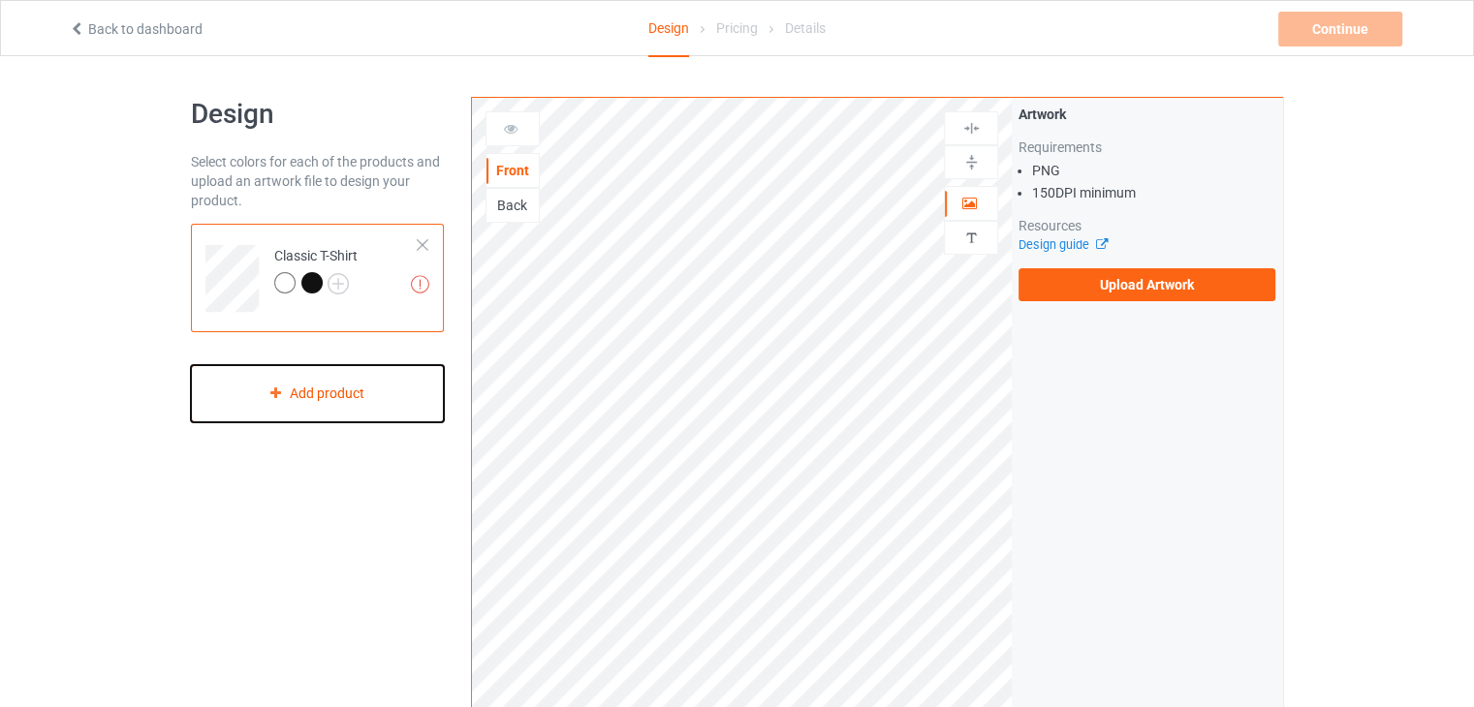
click at [327, 388] on div "Add product" at bounding box center [317, 393] width 253 height 57
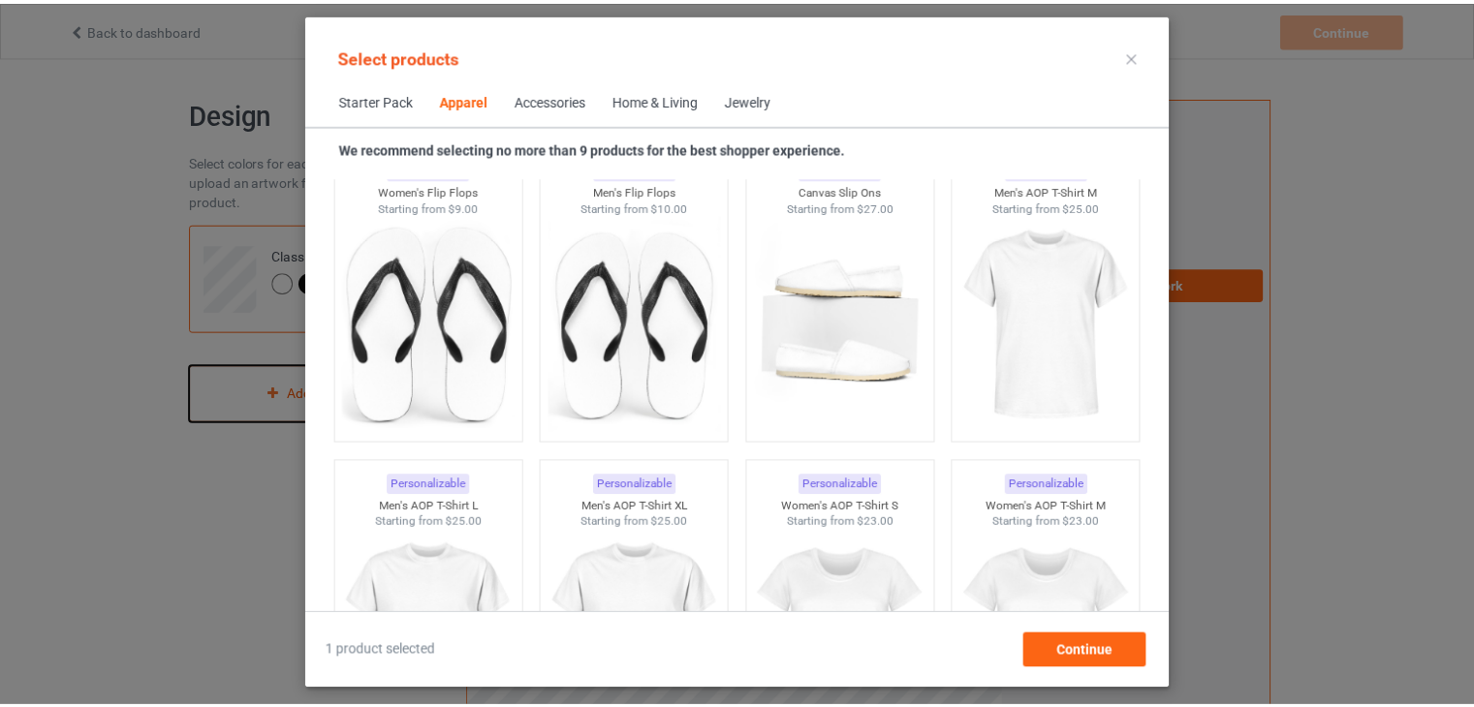
scroll to position [2921, 0]
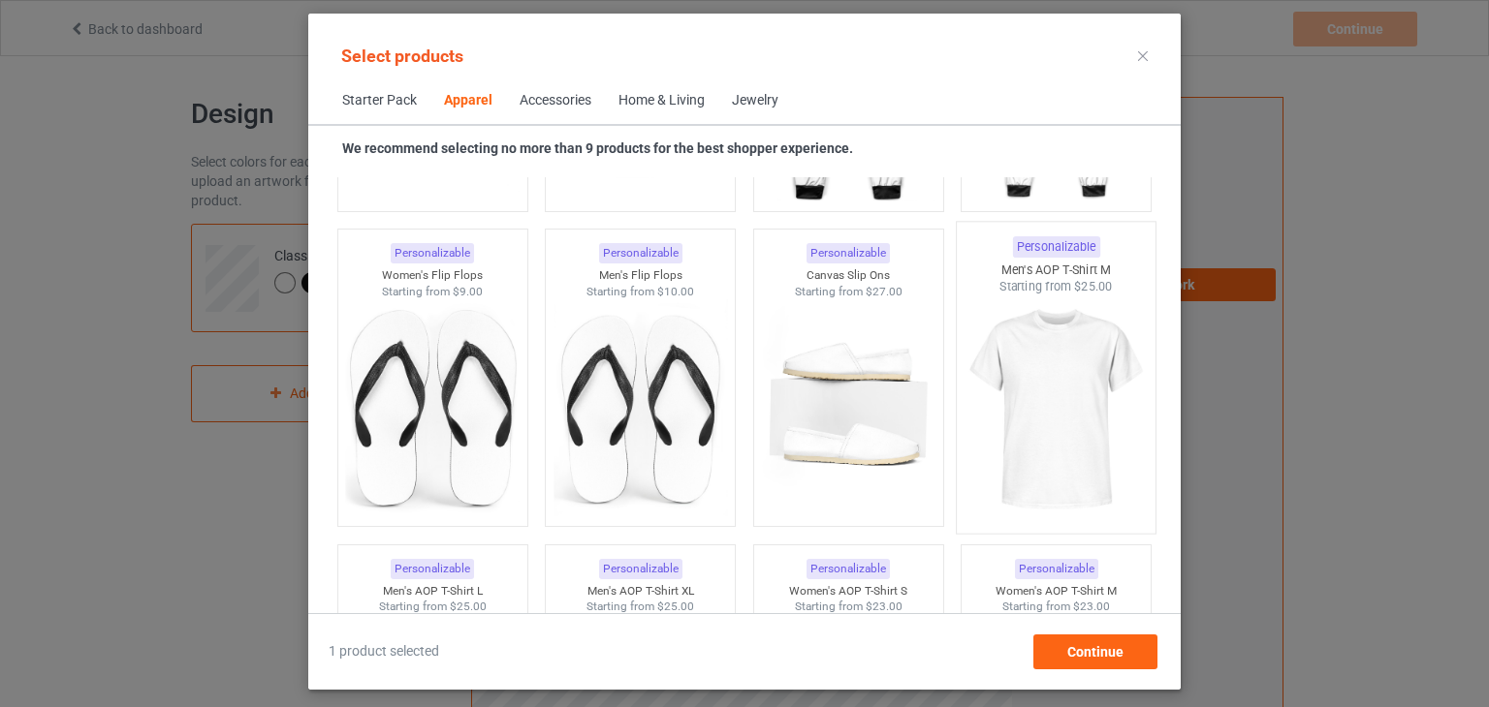
click at [1013, 370] on img at bounding box center [1056, 410] width 182 height 228
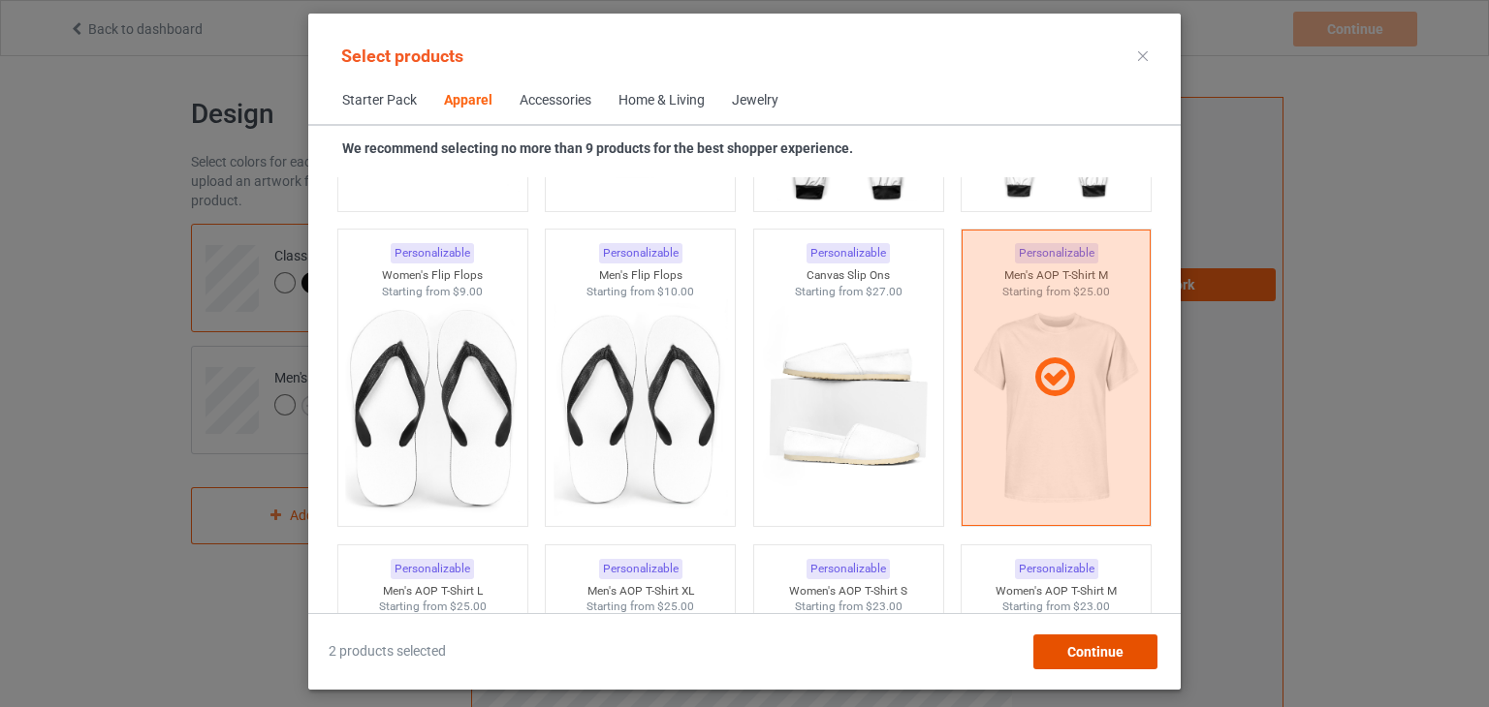
click at [1082, 647] on span "Continue" at bounding box center [1095, 652] width 56 height 16
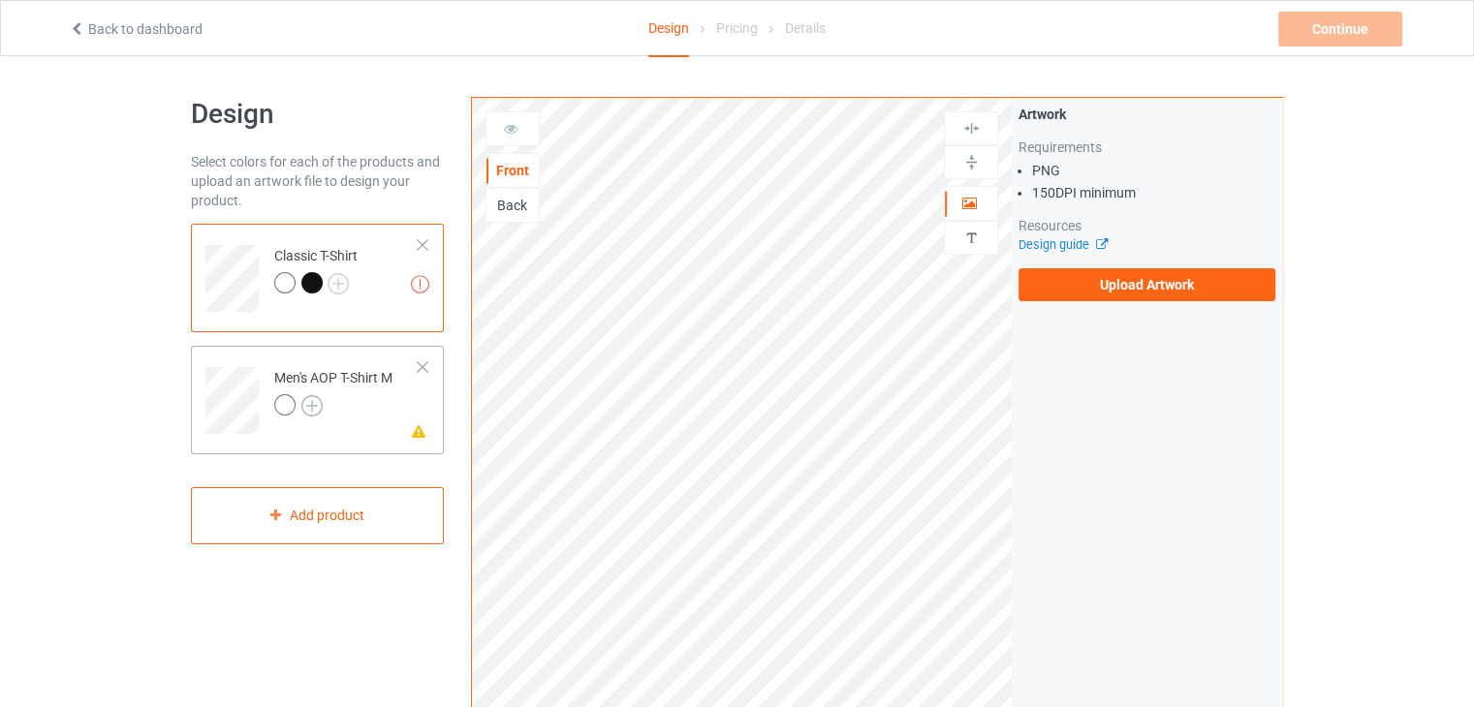
click at [308, 413] on img at bounding box center [311, 405] width 21 height 21
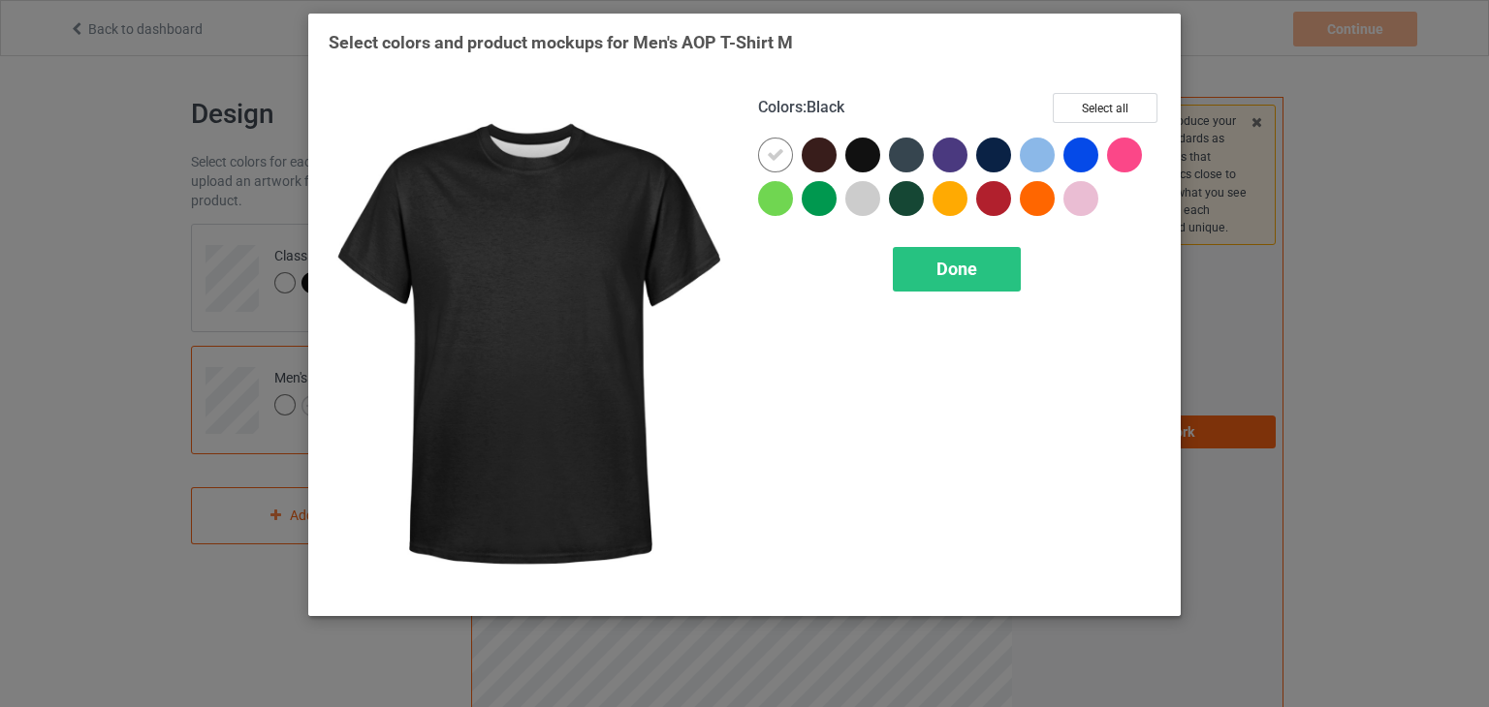
click at [863, 153] on div at bounding box center [862, 155] width 35 height 35
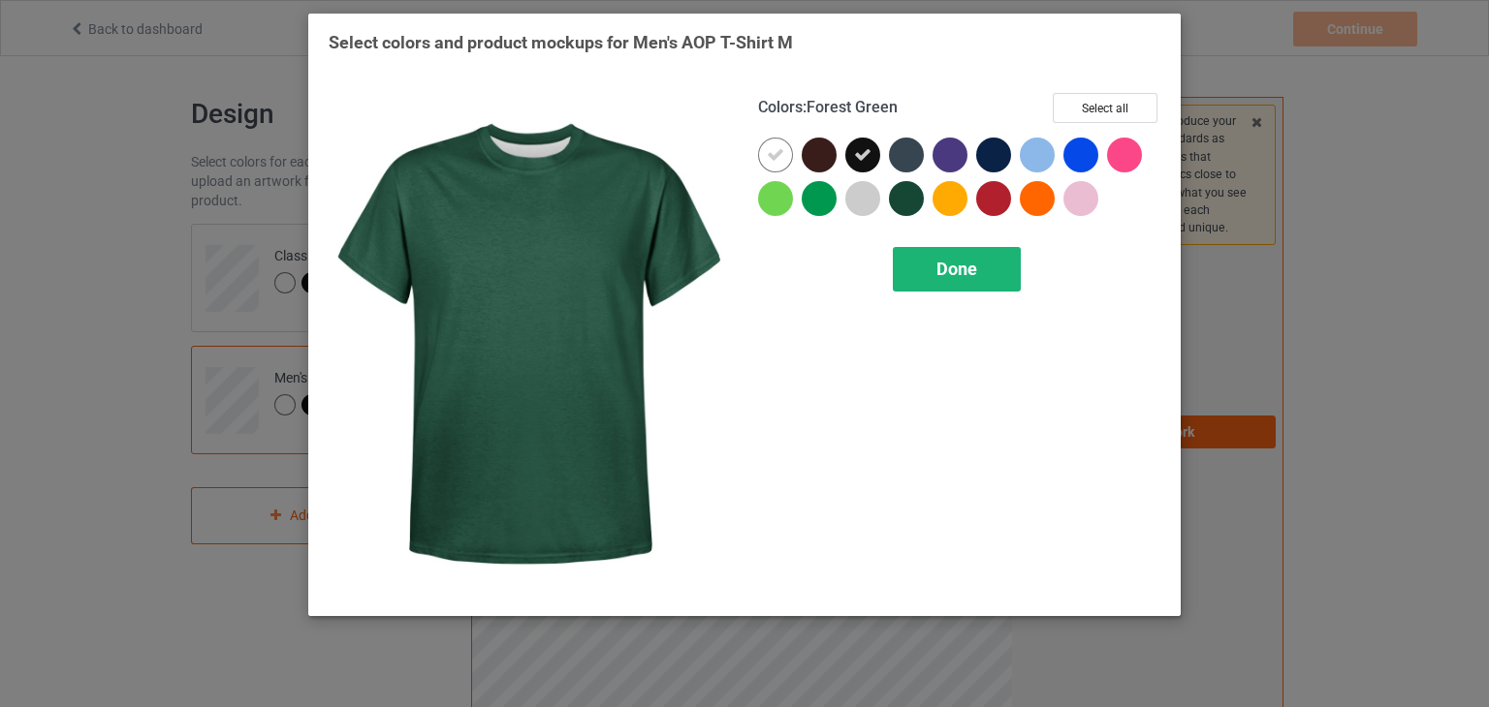
click at [960, 266] on span "Done" at bounding box center [956, 269] width 41 height 20
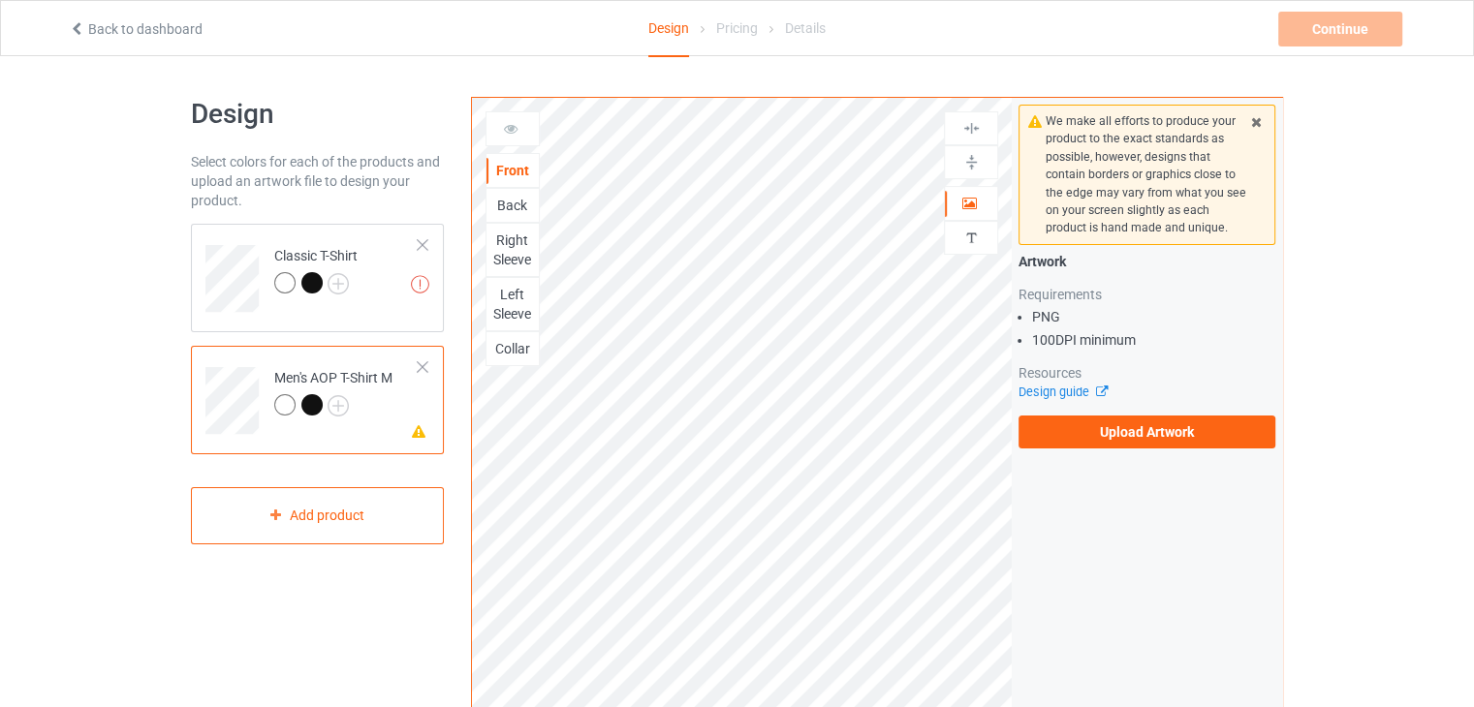
click at [518, 209] on div "Back" at bounding box center [513, 205] width 52 height 19
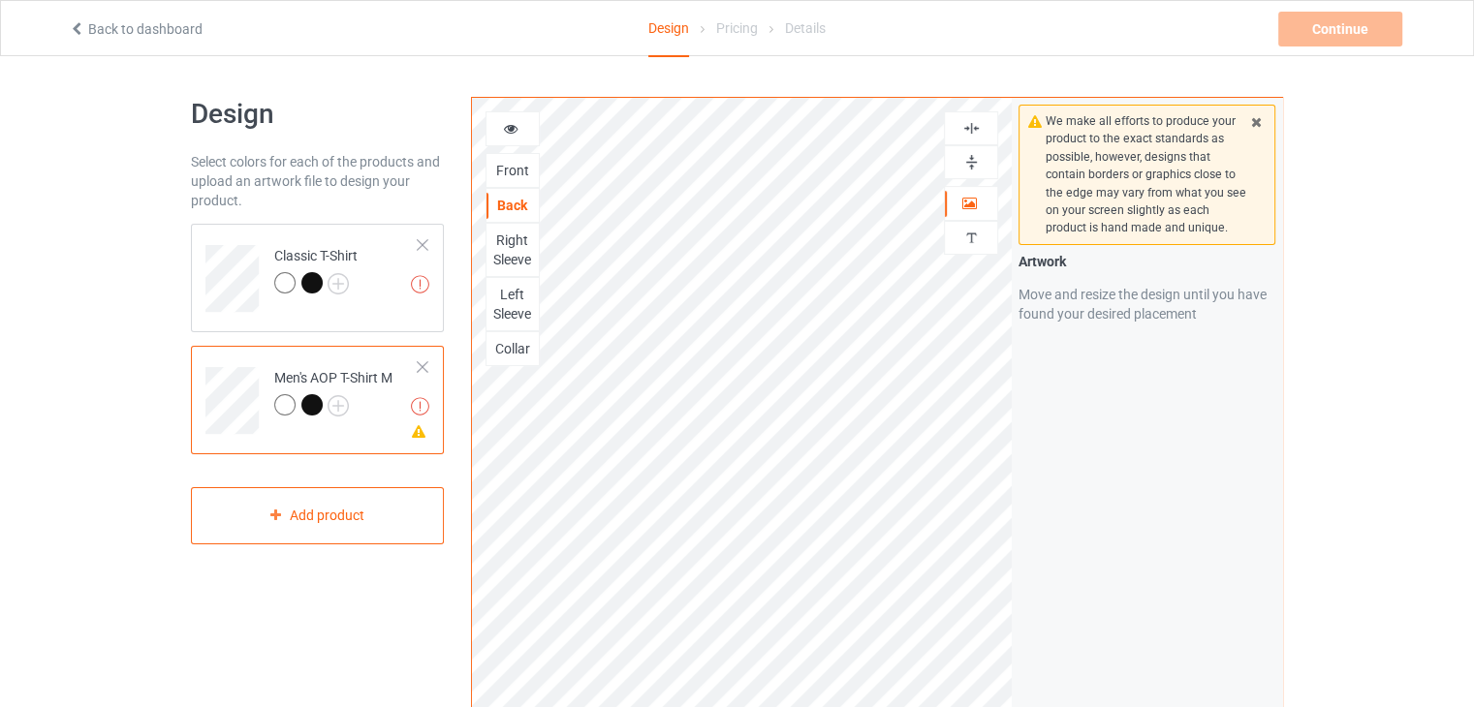
click at [522, 127] on div at bounding box center [513, 128] width 52 height 19
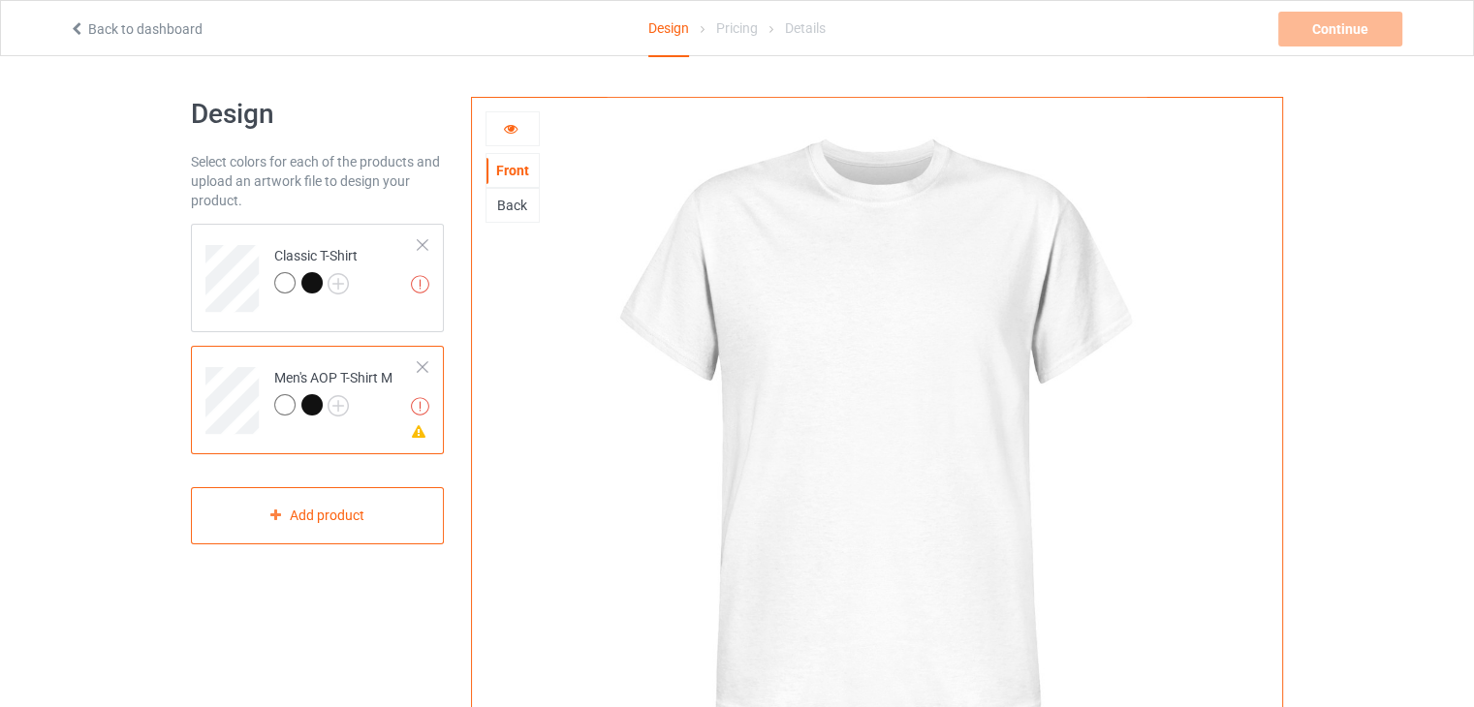
click at [313, 404] on div at bounding box center [311, 404] width 21 height 21
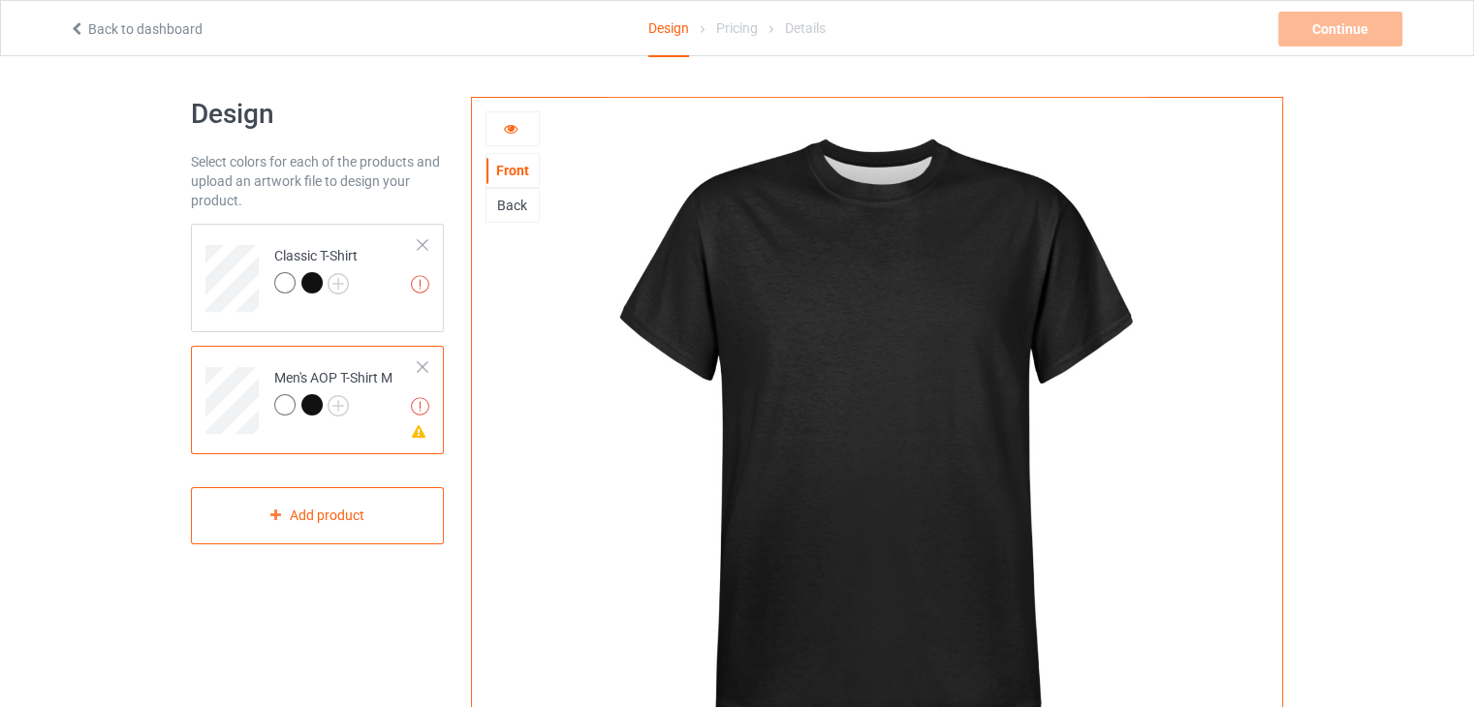
click at [514, 202] on div "Back" at bounding box center [513, 205] width 52 height 19
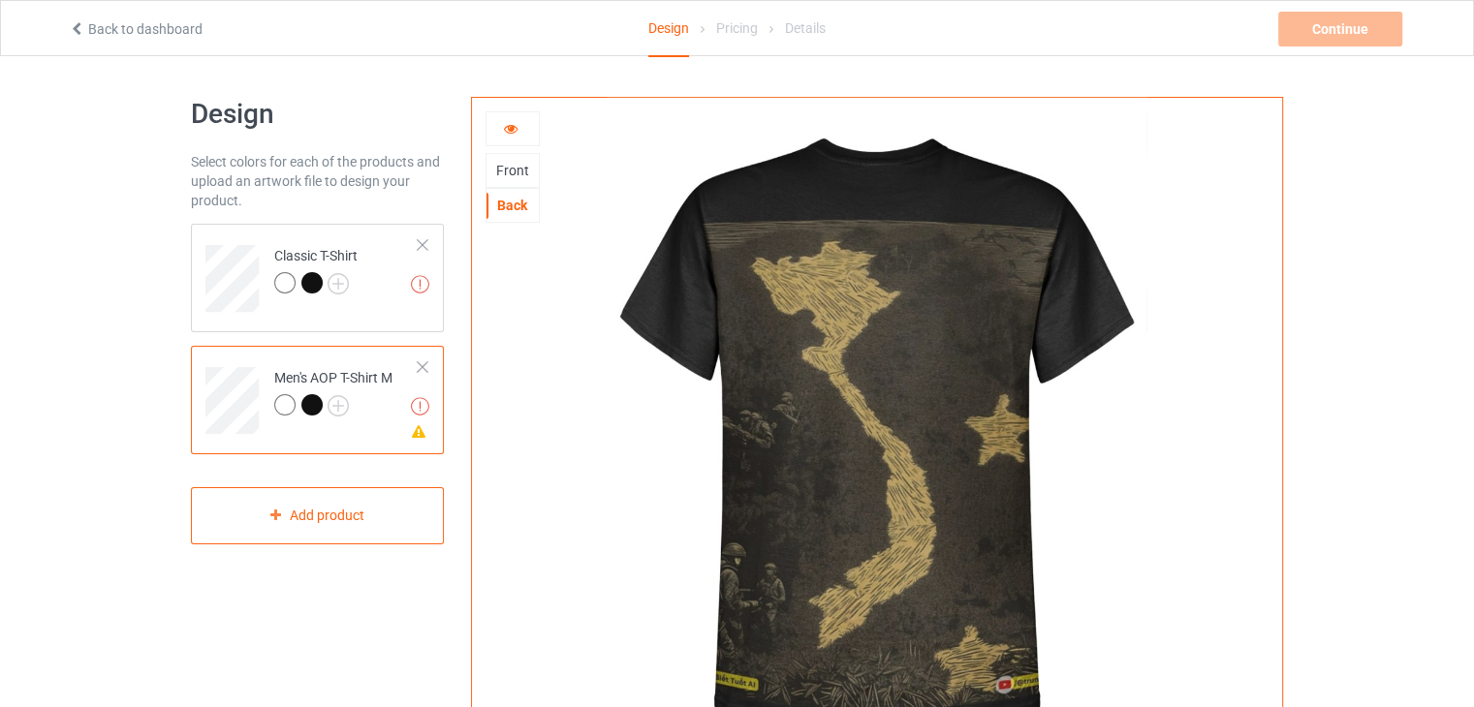
click at [515, 113] on div at bounding box center [513, 128] width 54 height 35
click at [512, 125] on icon at bounding box center [511, 126] width 16 height 14
click at [512, 132] on icon at bounding box center [511, 126] width 16 height 14
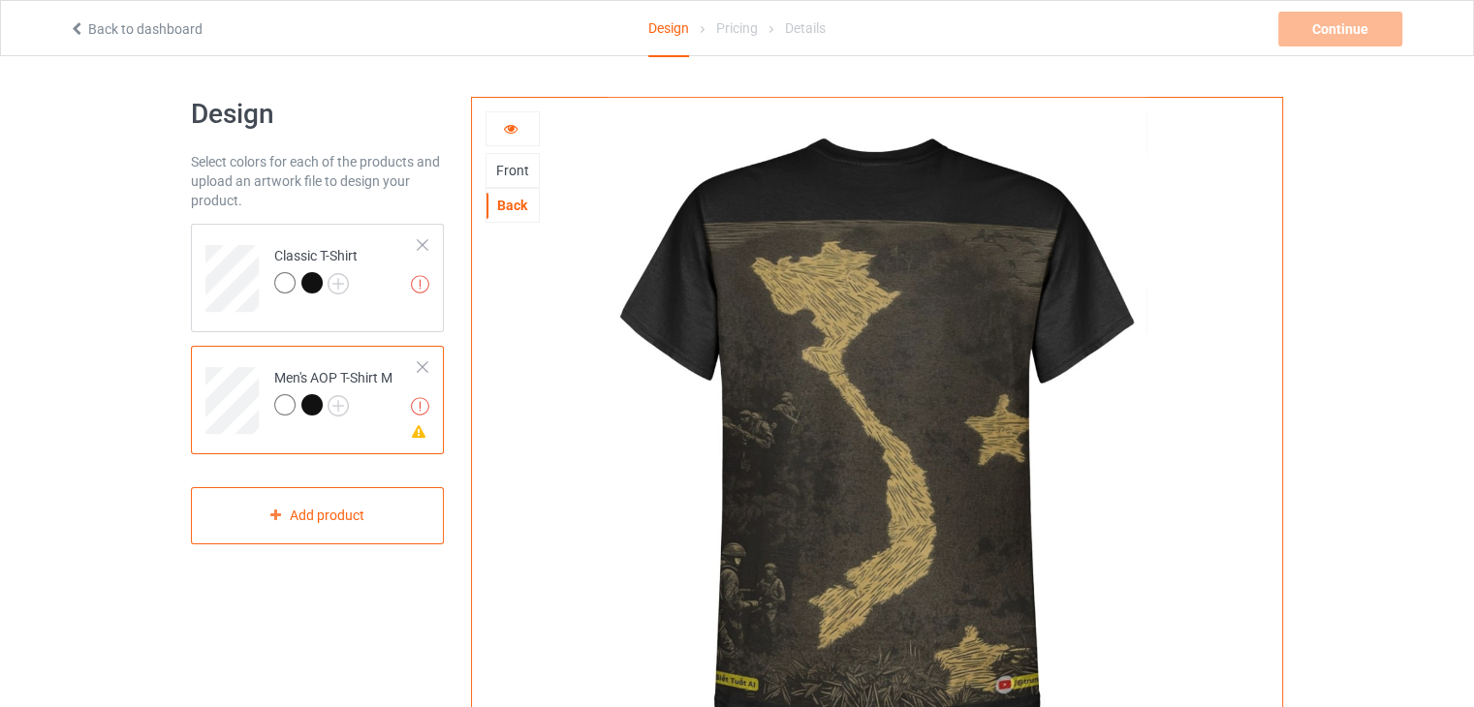
click at [512, 132] on icon at bounding box center [511, 126] width 16 height 14
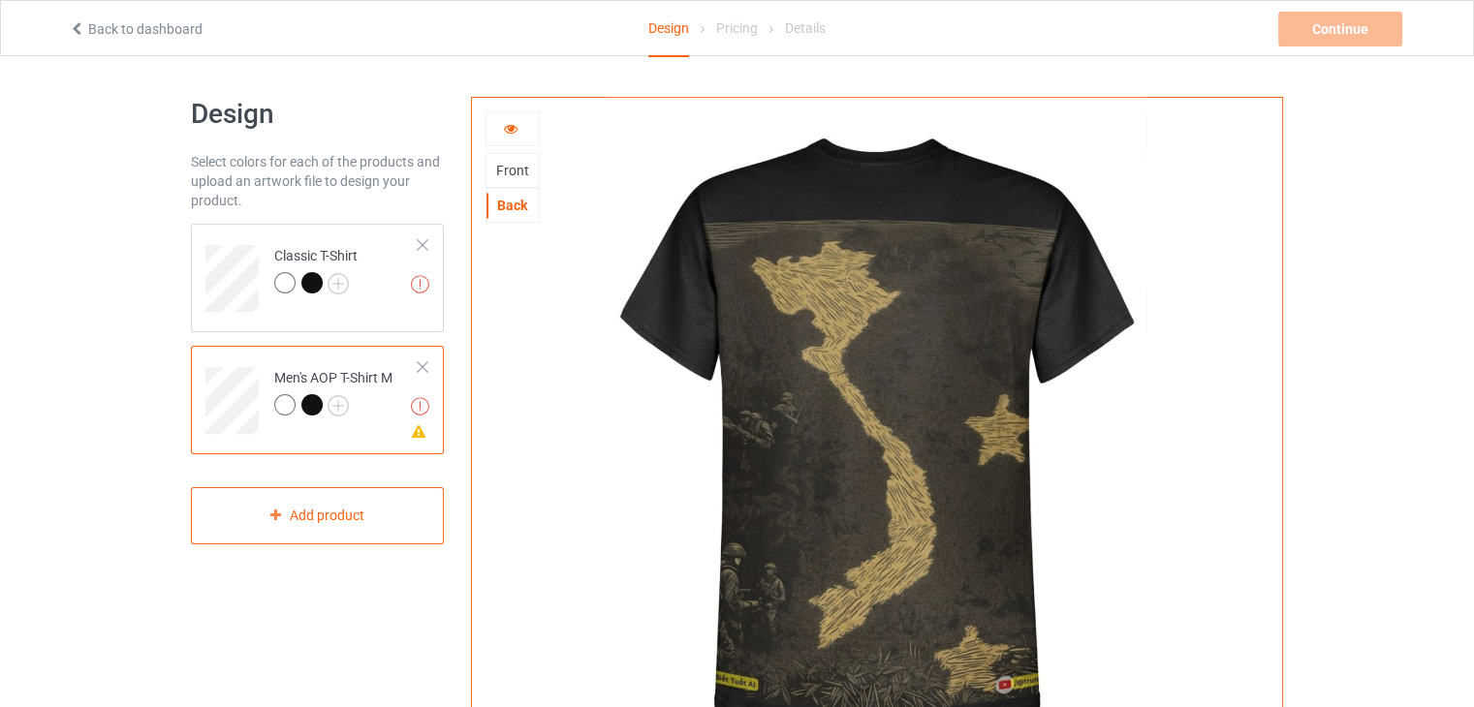
click at [521, 172] on div "Front" at bounding box center [513, 170] width 52 height 19
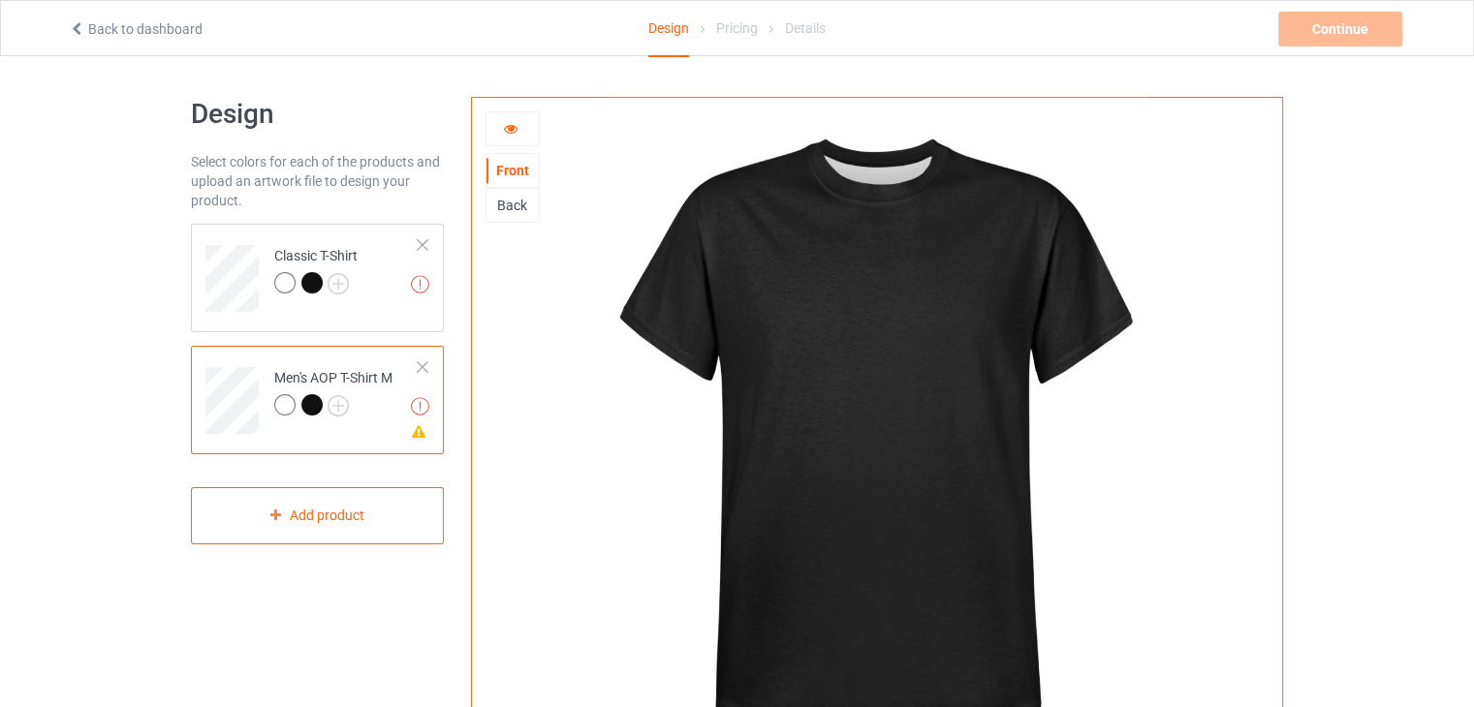
click at [514, 129] on icon at bounding box center [511, 126] width 16 height 14
click at [508, 198] on div "Back" at bounding box center [513, 205] width 52 height 19
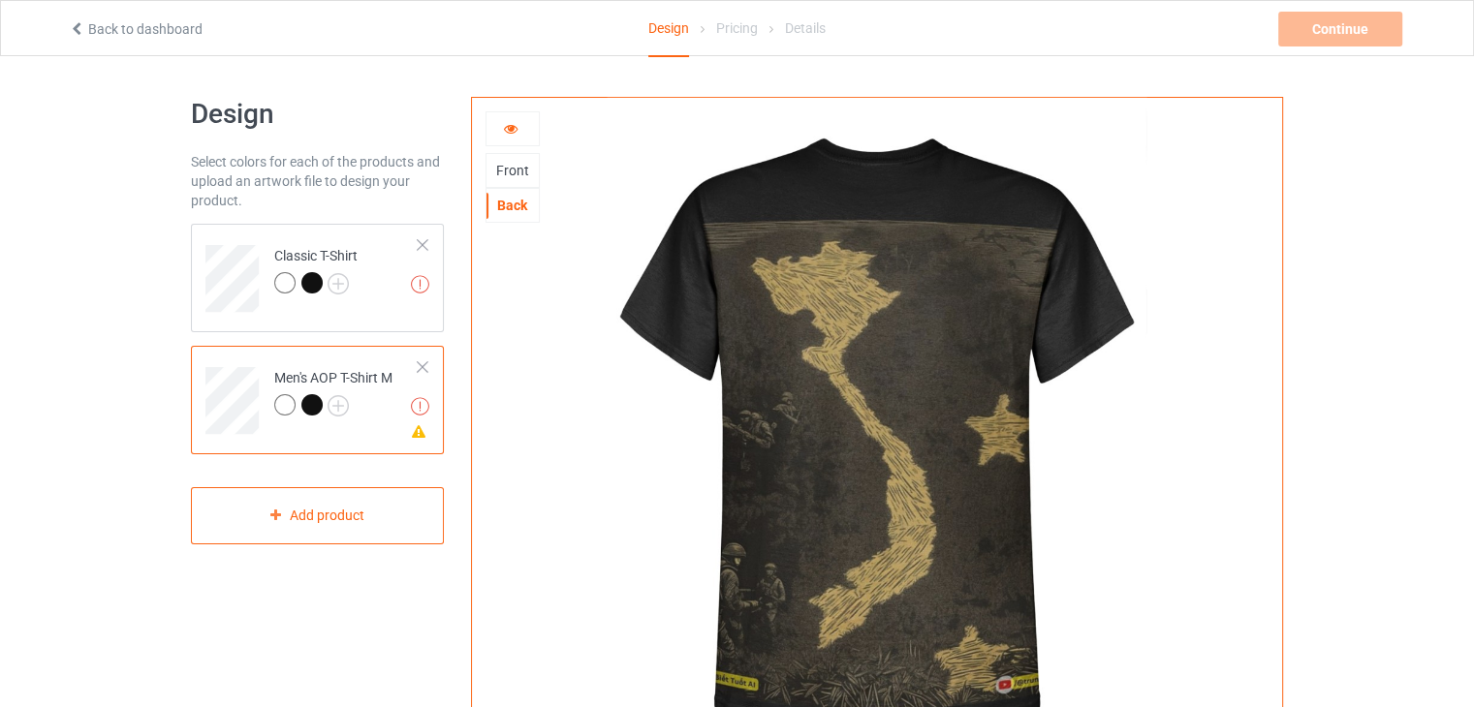
click at [508, 125] on icon at bounding box center [511, 126] width 16 height 14
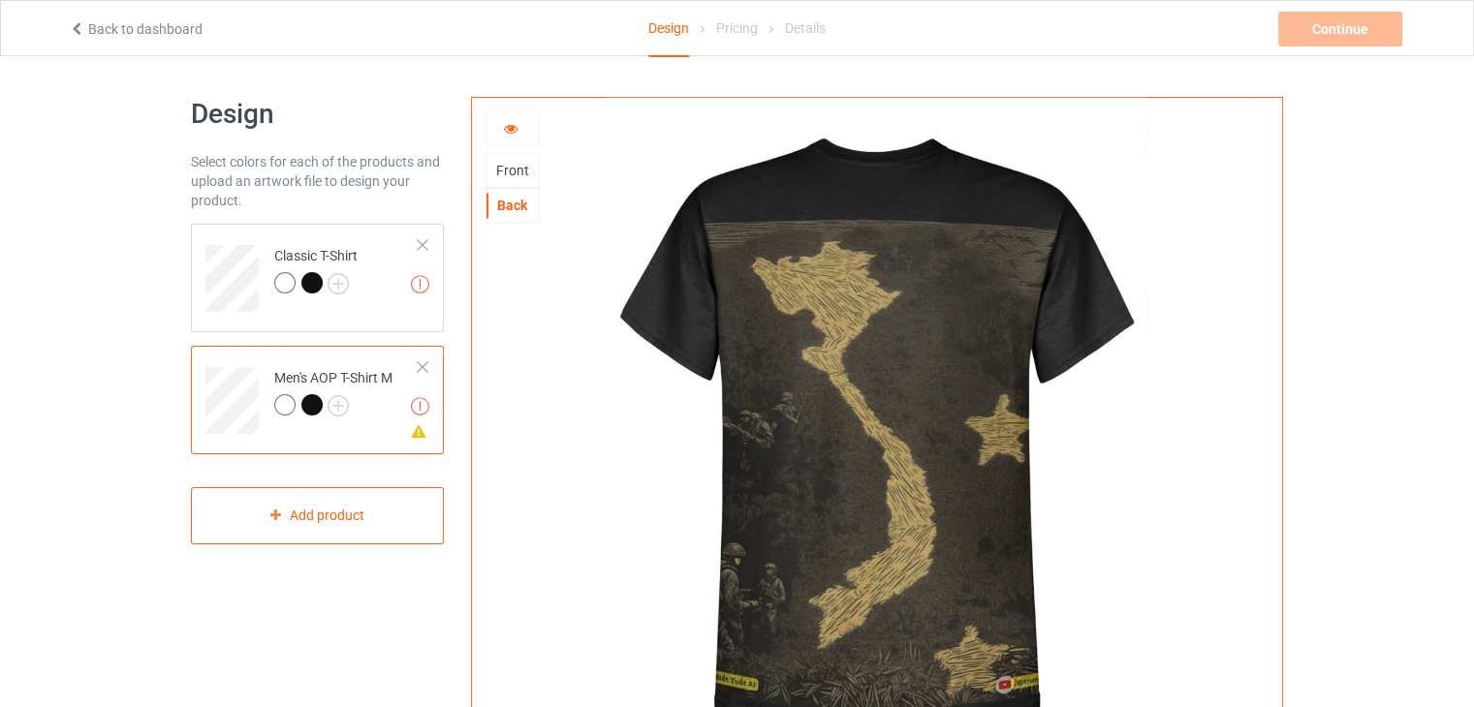
click at [392, 408] on div at bounding box center [333, 407] width 118 height 27
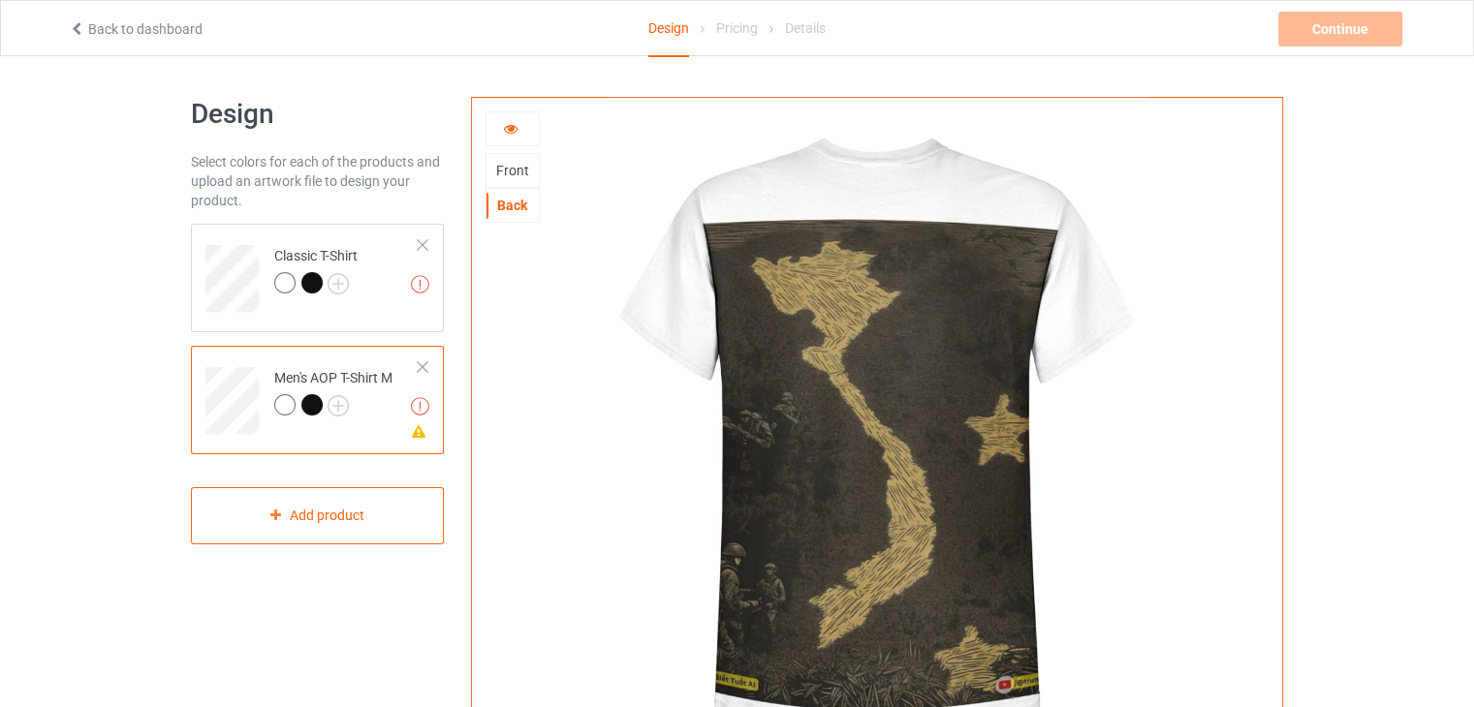
click at [318, 404] on div at bounding box center [311, 404] width 21 height 21
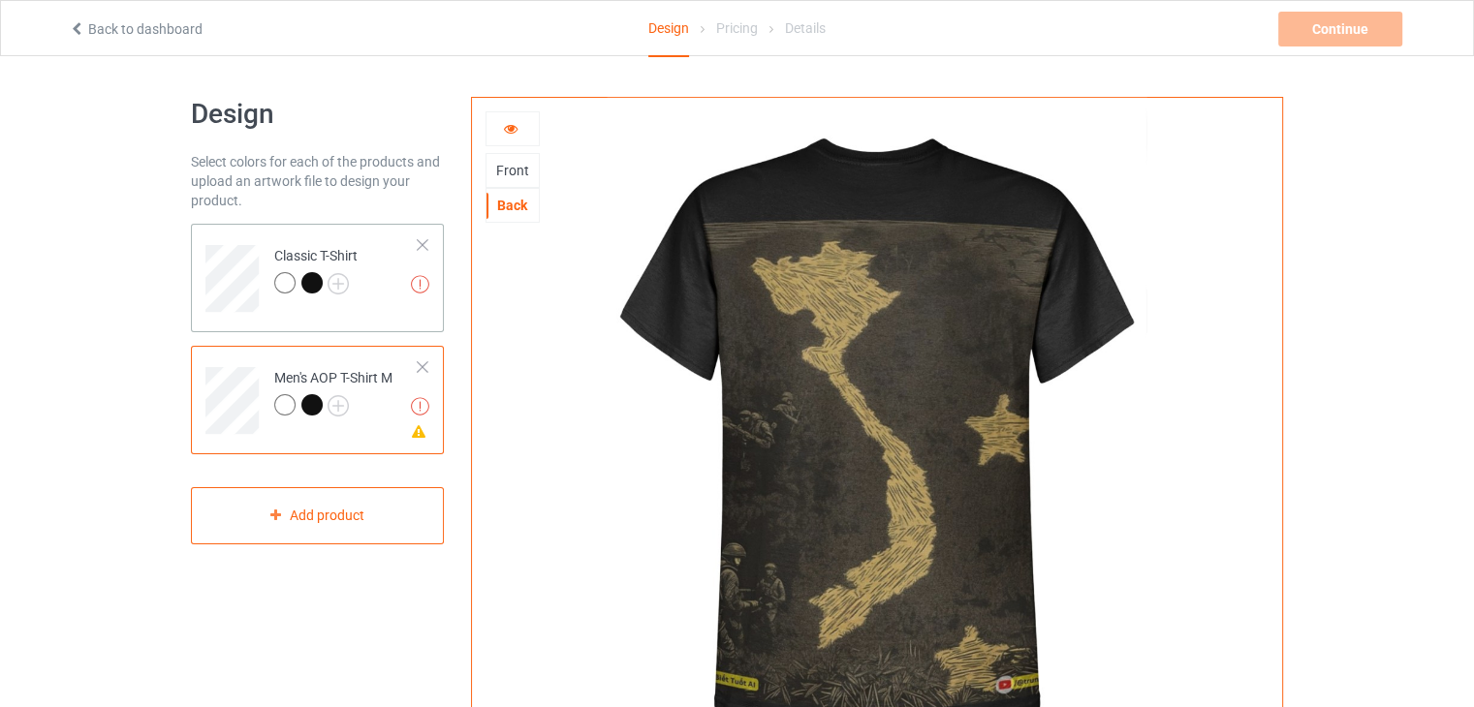
click at [379, 280] on td "Artwork resolution lower than 150 DPI may result in bad print Classic T-Shirt" at bounding box center [347, 272] width 166 height 80
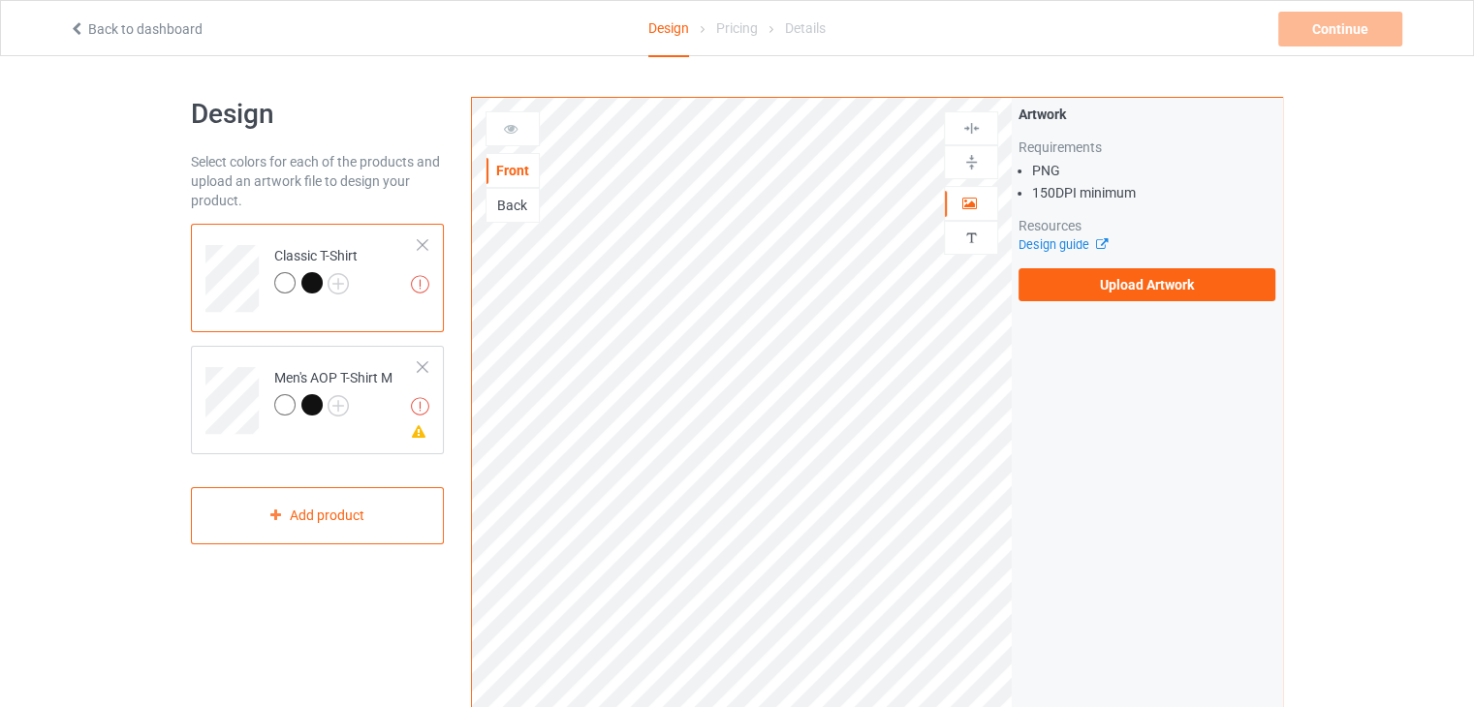
click at [373, 344] on div "Artwork resolution lower than 150 DPI may result in bad print Classic T-Shirt A…" at bounding box center [317, 339] width 253 height 231
click at [368, 360] on td "Artwork resolution lower than 100 DPI may result in bad print Missing artwork o…" at bounding box center [347, 394] width 166 height 80
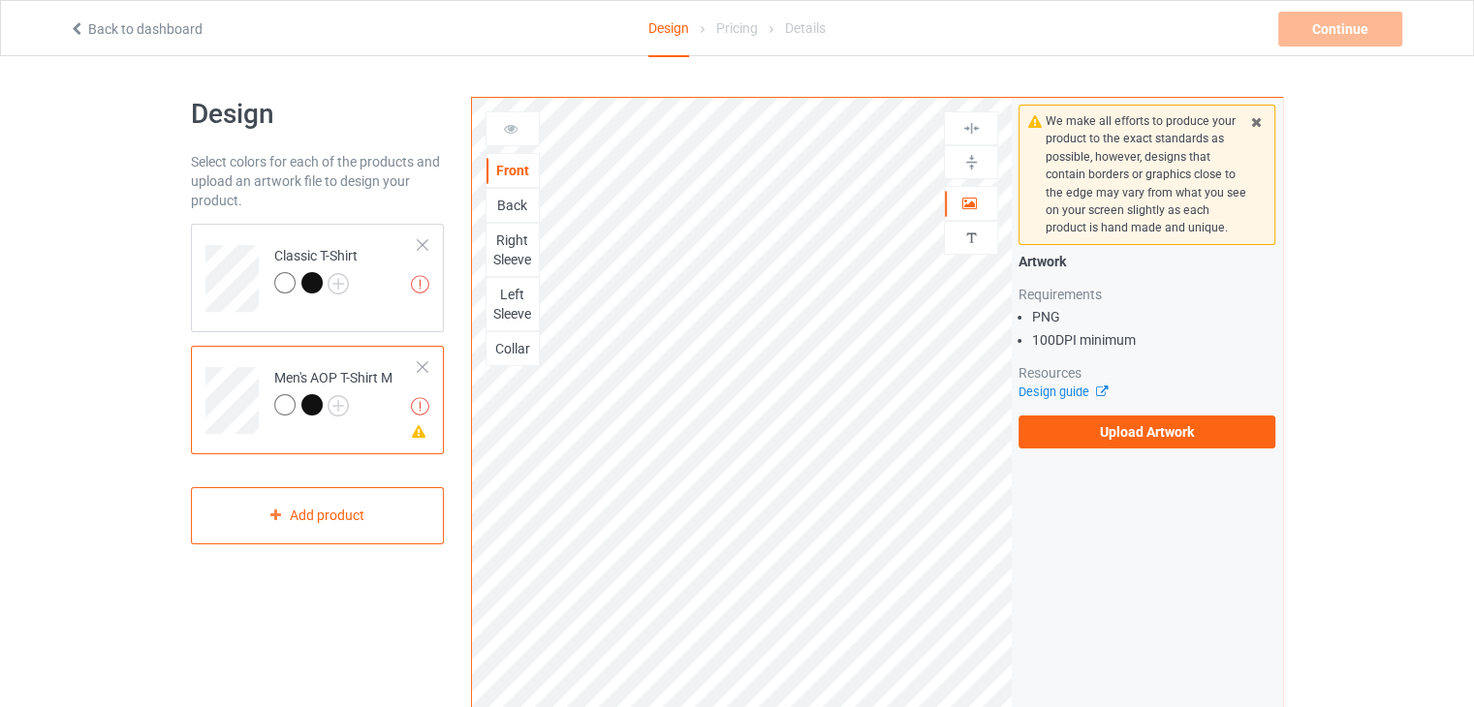
click at [523, 203] on div "Back" at bounding box center [513, 205] width 52 height 19
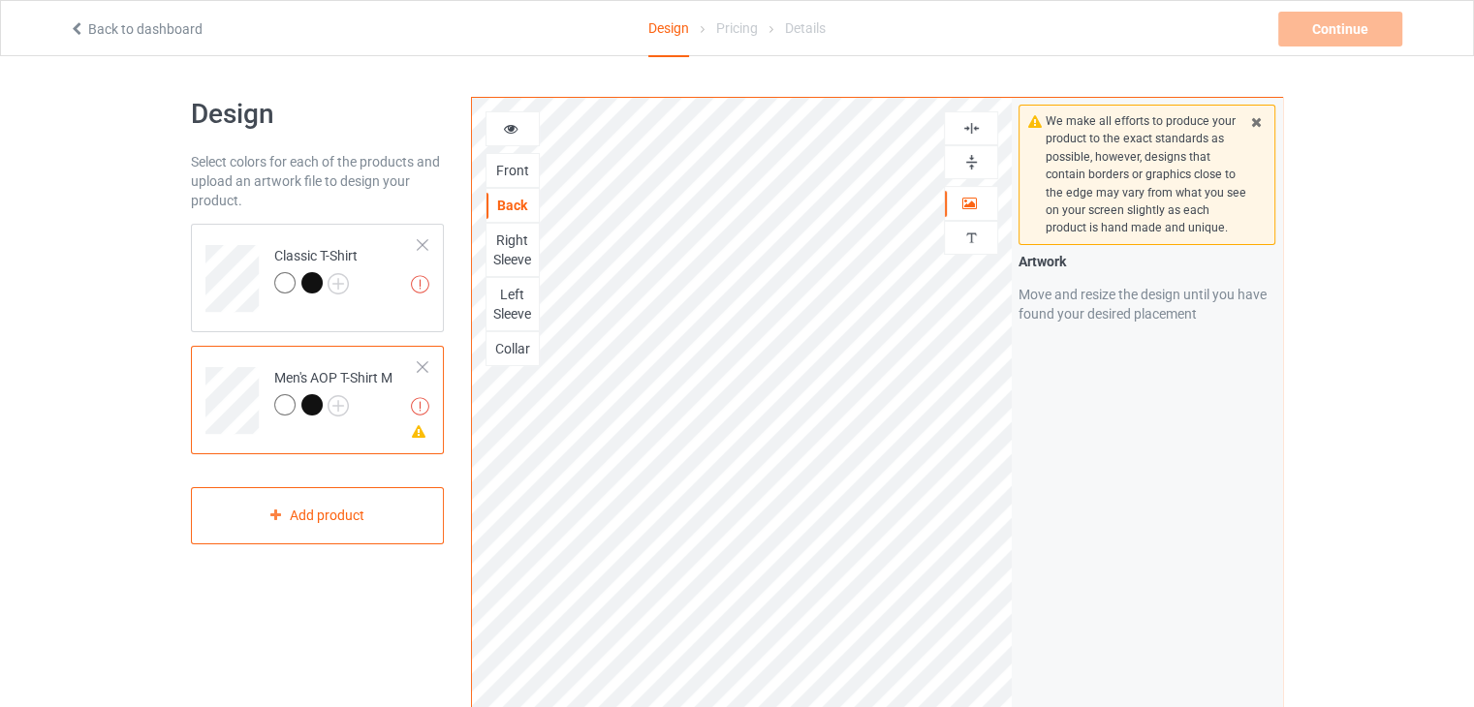
click at [513, 125] on icon at bounding box center [511, 126] width 16 height 14
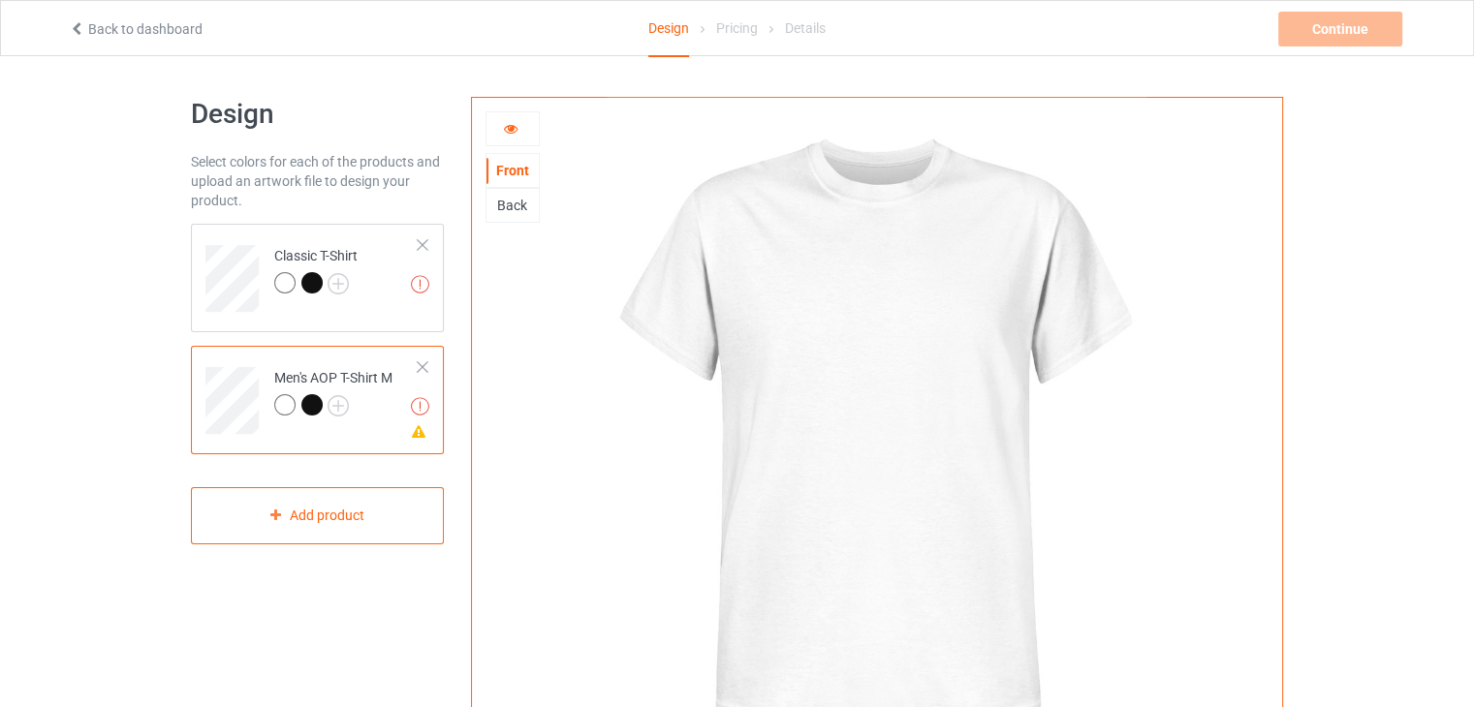
click at [307, 406] on div at bounding box center [311, 404] width 21 height 21
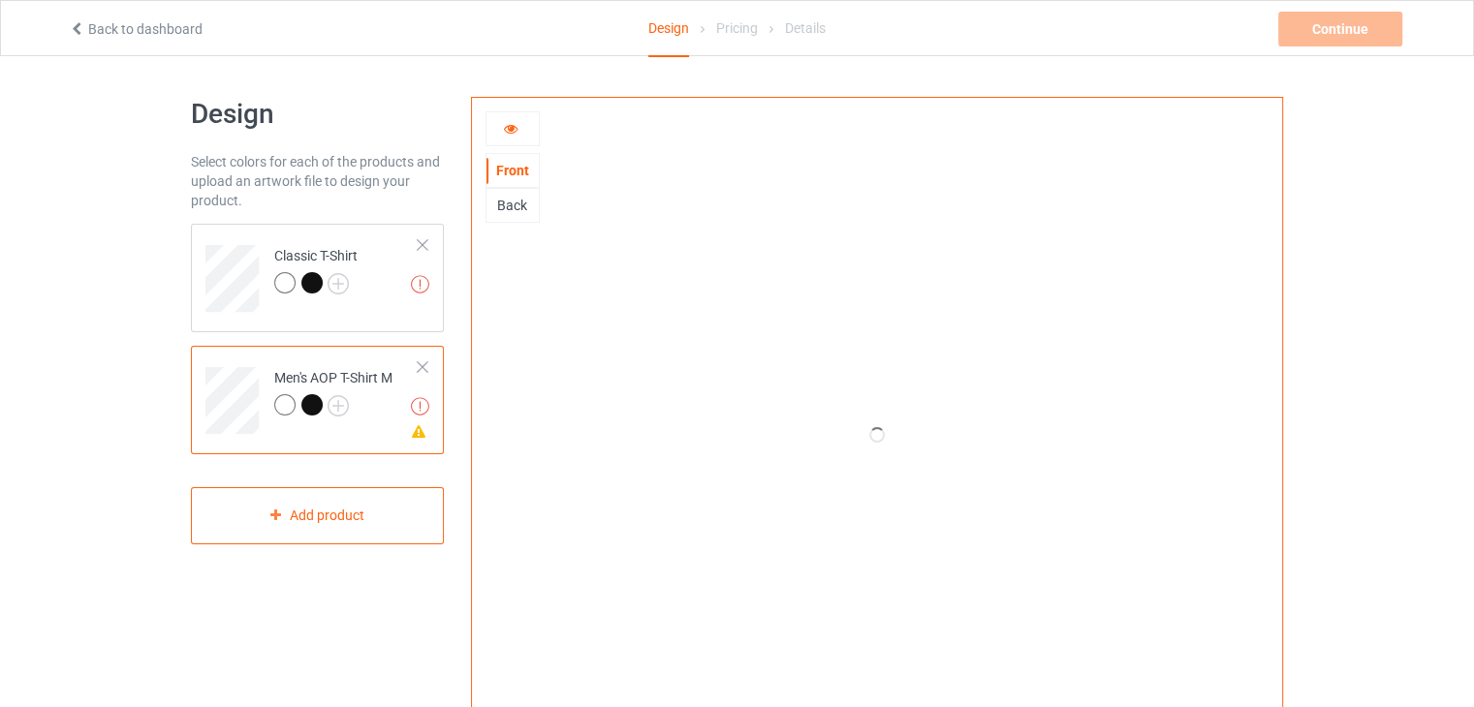
click at [508, 201] on div "Back" at bounding box center [513, 205] width 52 height 19
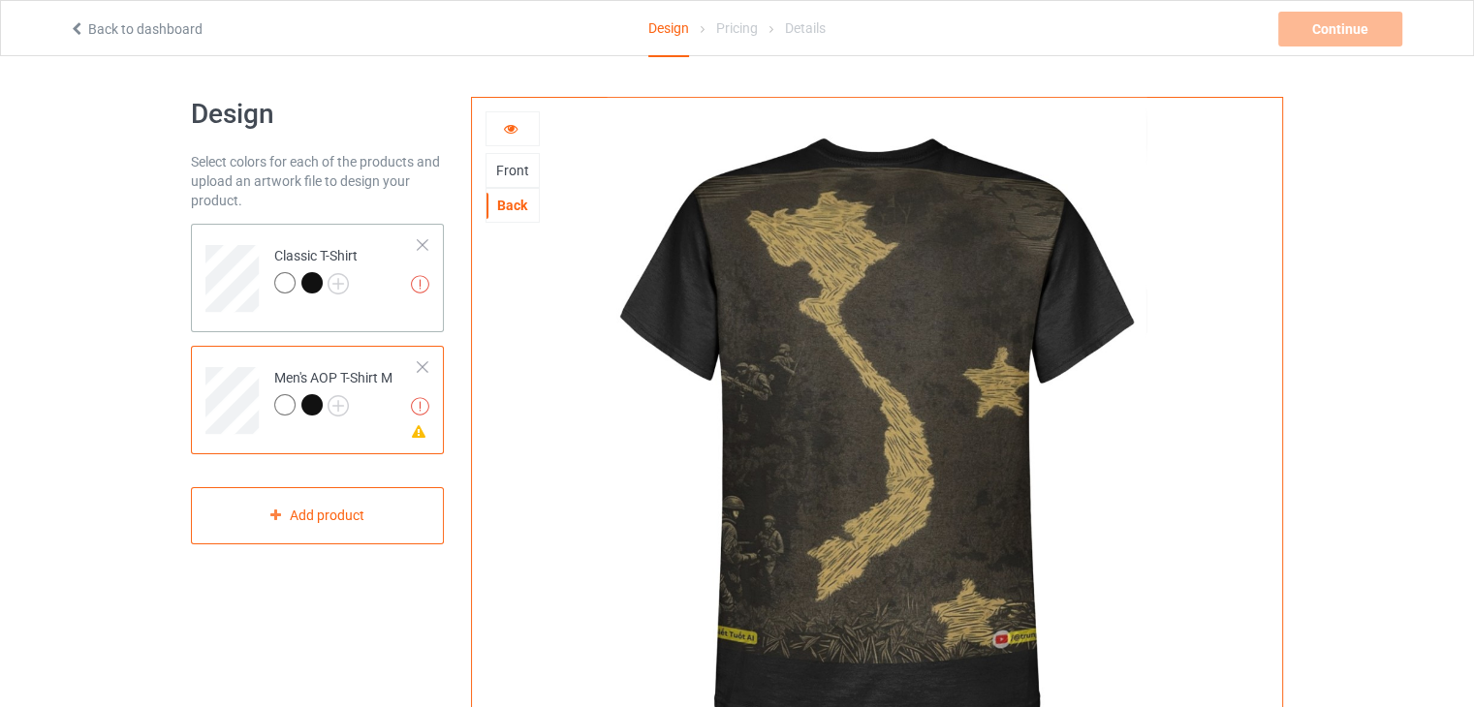
click at [386, 326] on div "Artwork resolution lower than 150 DPI may result in bad print Classic T-Shirt" at bounding box center [317, 278] width 253 height 109
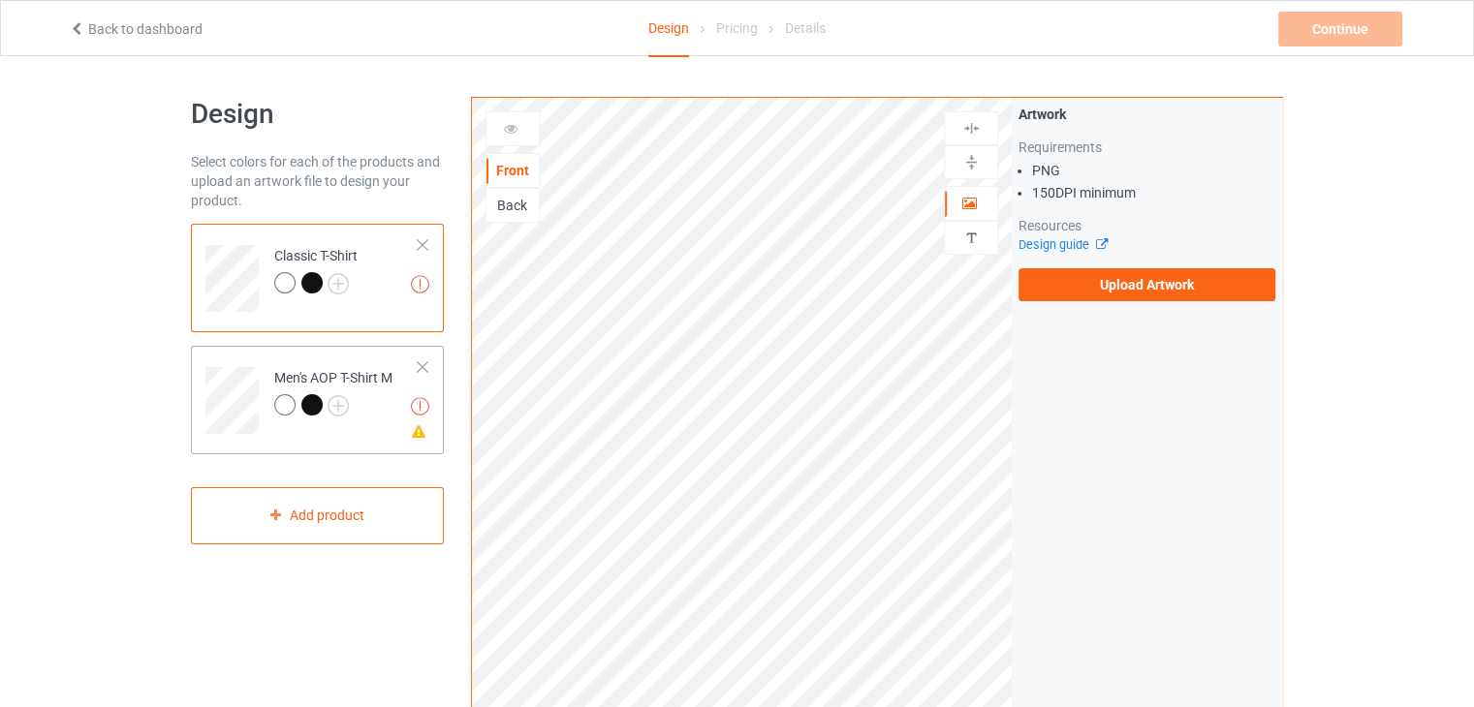
click at [390, 417] on div at bounding box center [333, 407] width 118 height 27
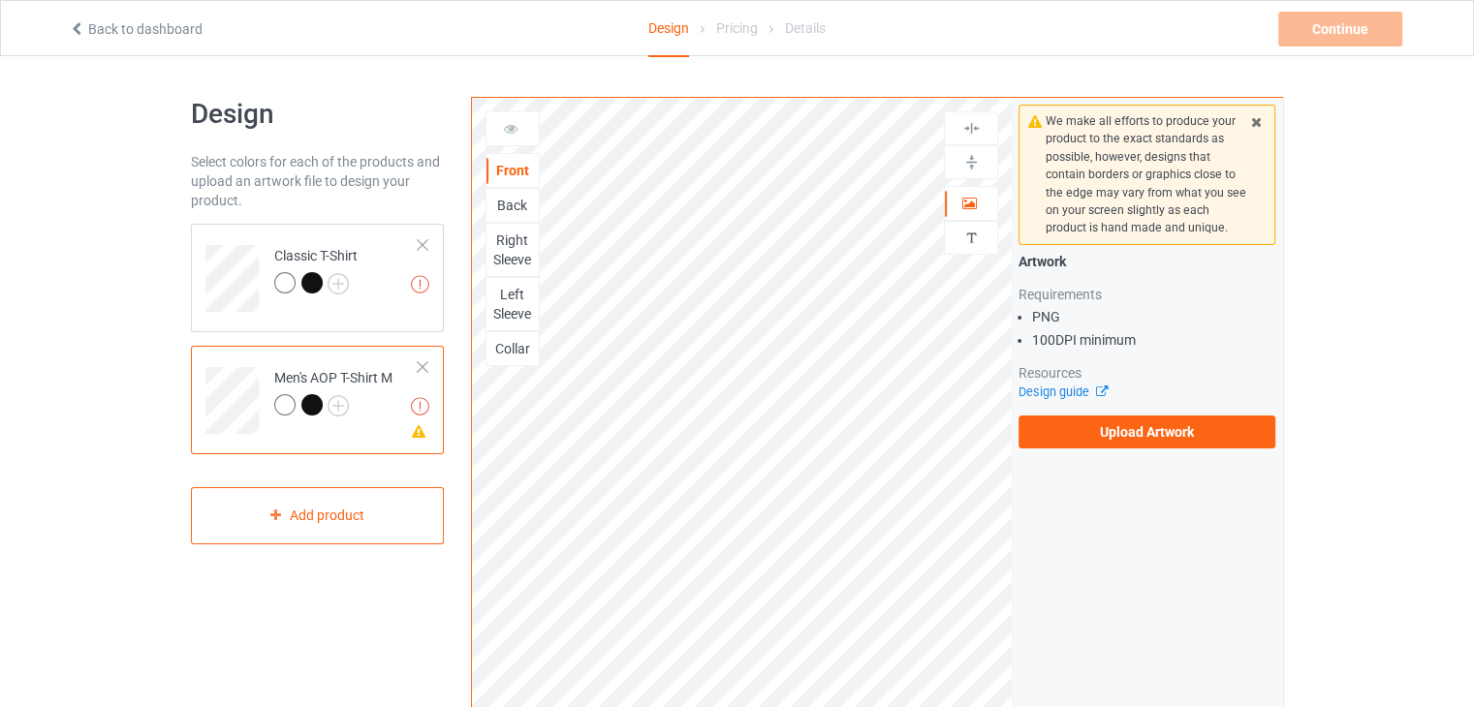
click at [511, 203] on div "Back" at bounding box center [513, 205] width 52 height 19
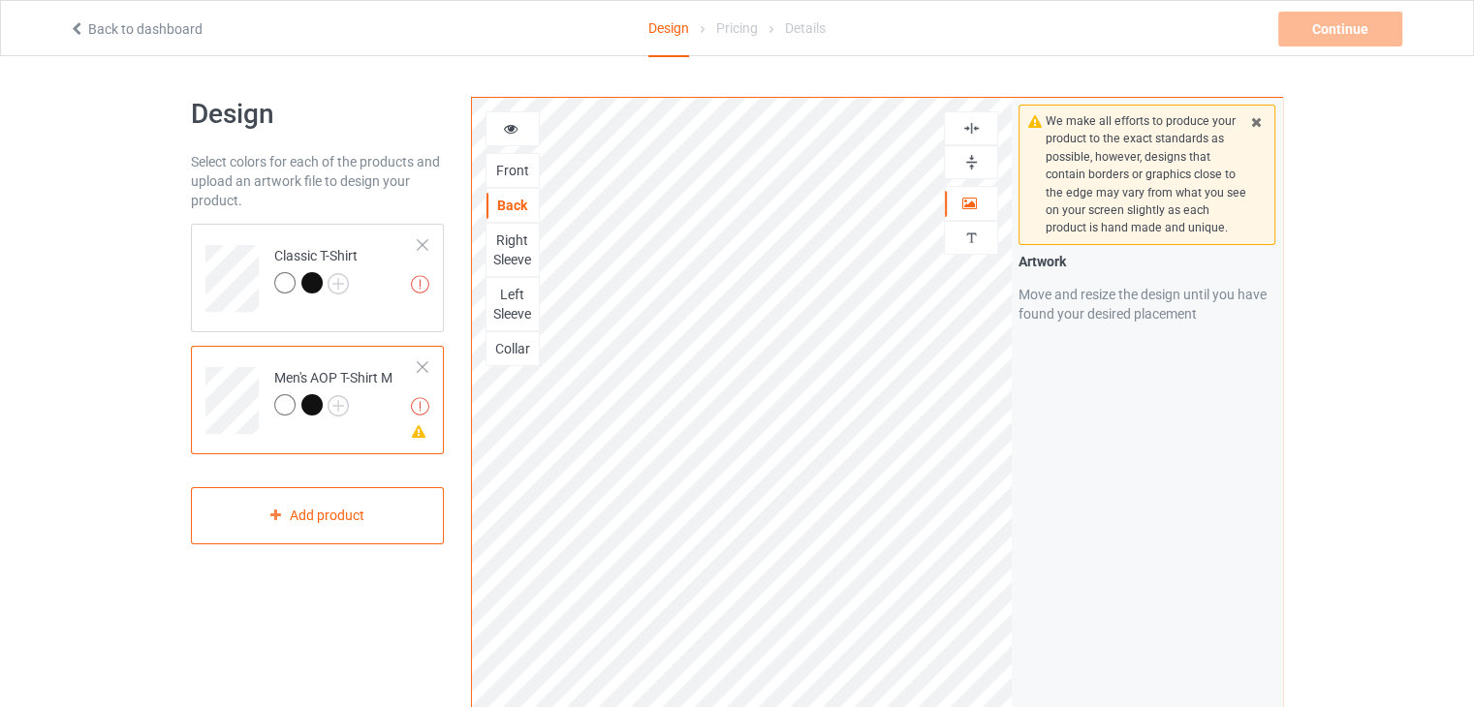
click at [969, 127] on img at bounding box center [971, 128] width 18 height 18
click at [973, 154] on img at bounding box center [971, 162] width 18 height 18
click at [508, 125] on icon at bounding box center [511, 126] width 16 height 14
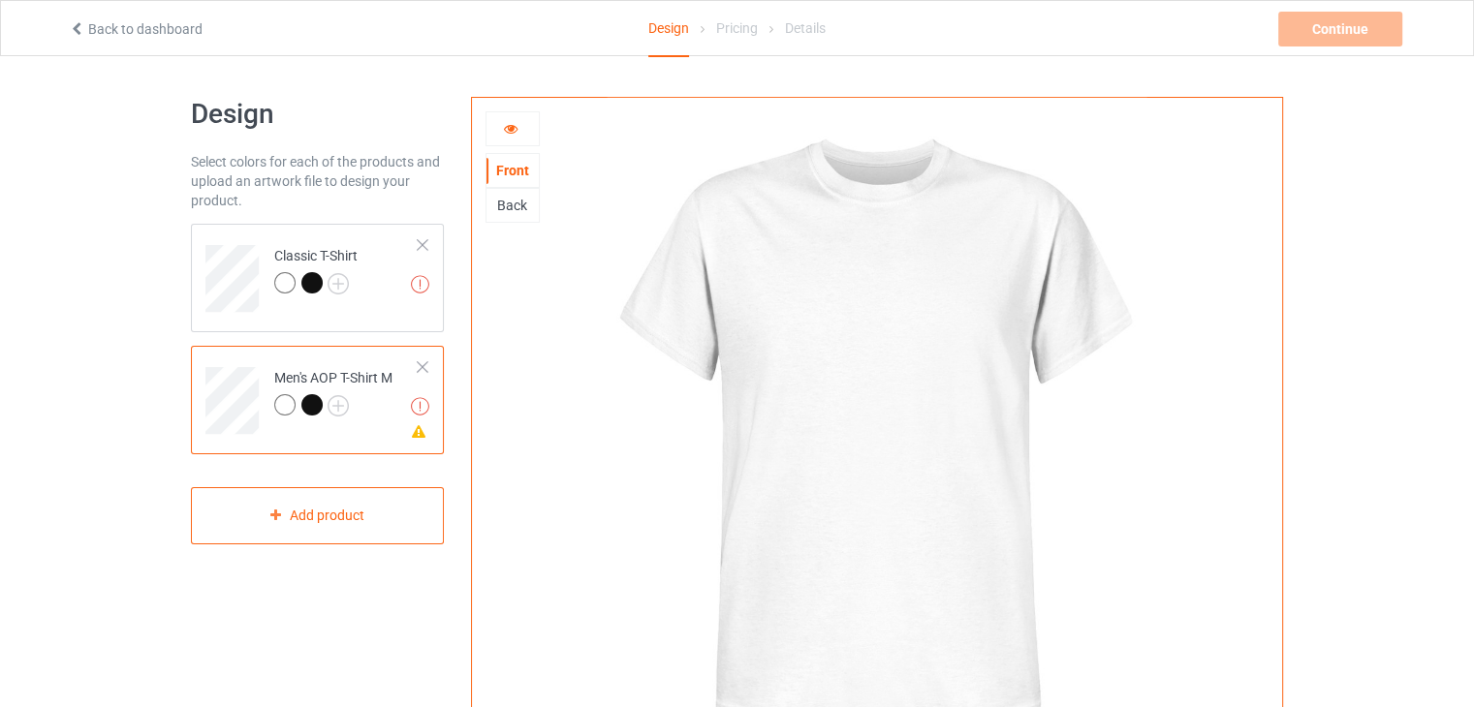
click at [306, 407] on div at bounding box center [311, 404] width 21 height 21
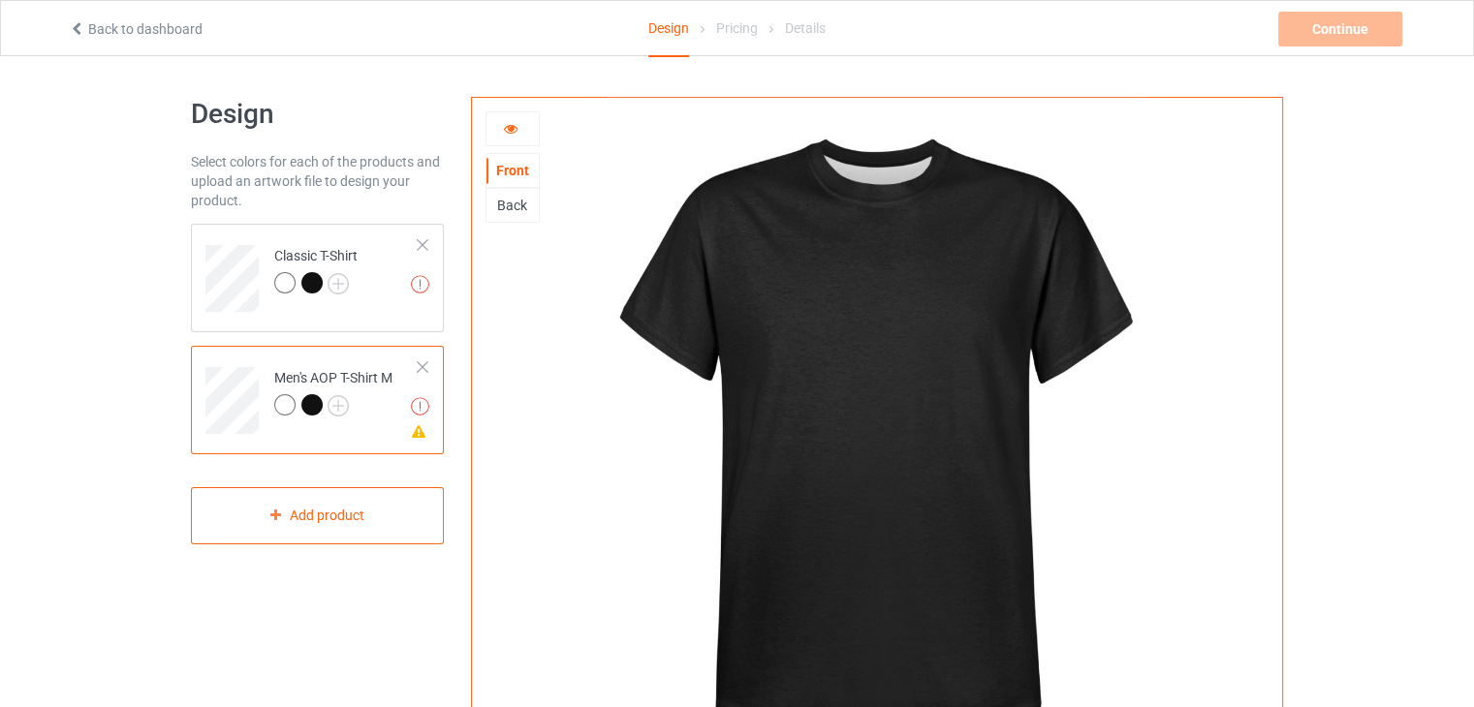
click at [516, 203] on div "Back" at bounding box center [513, 205] width 52 height 19
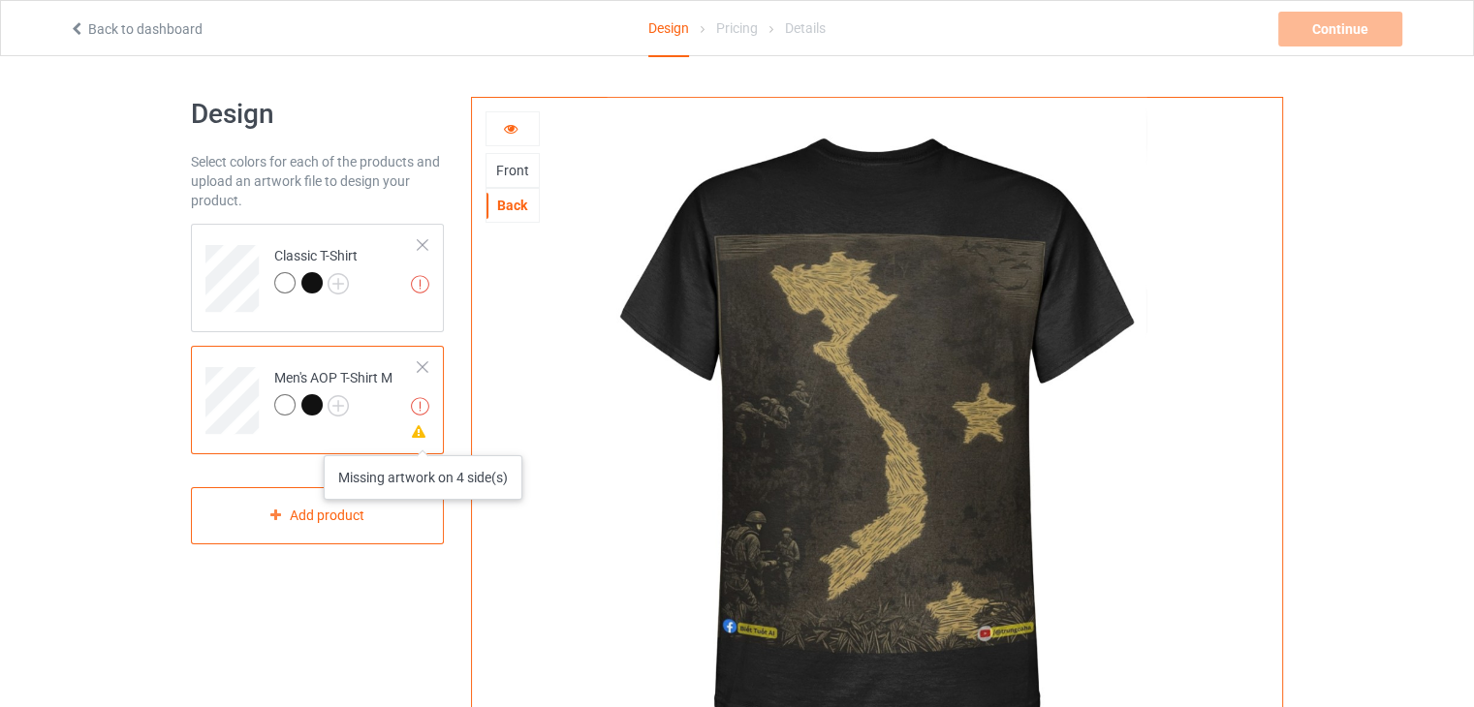
click at [424, 436] on icon at bounding box center [419, 430] width 16 height 14
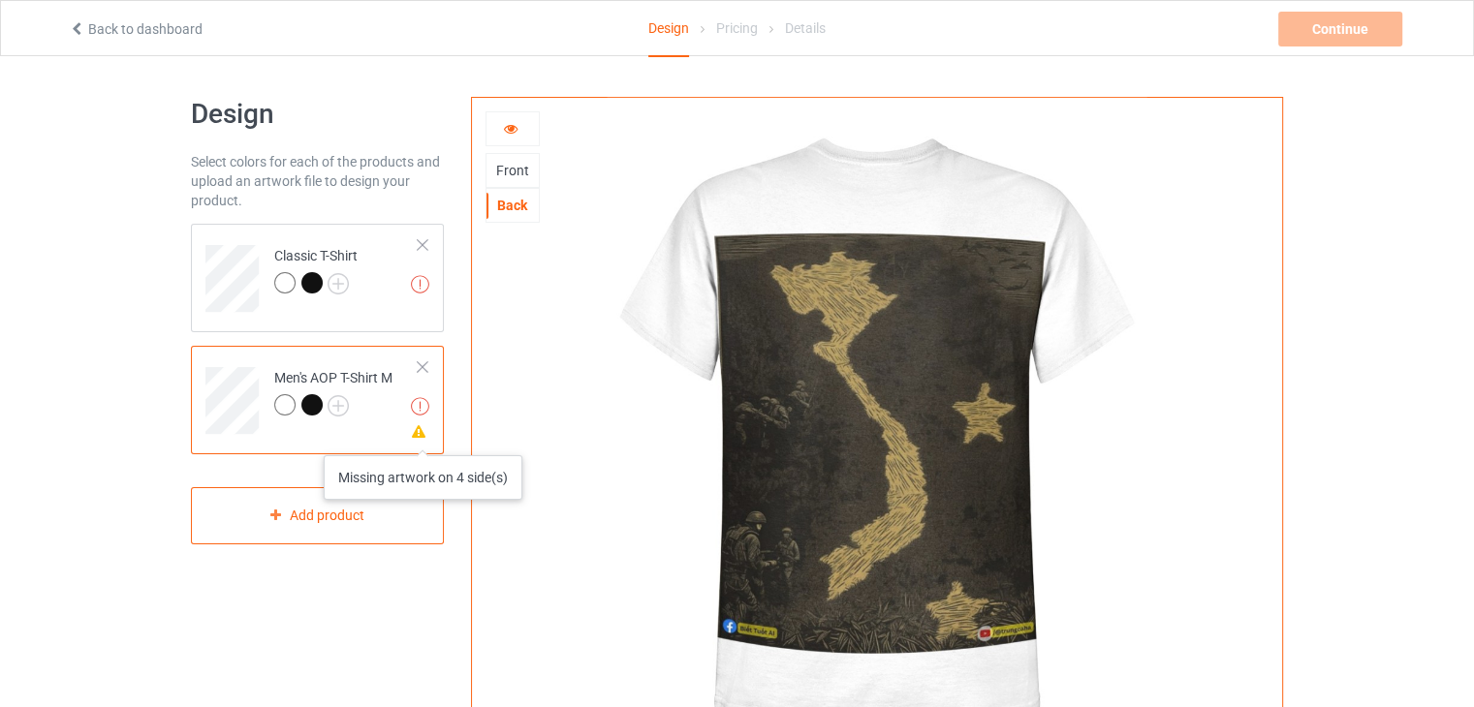
click at [424, 436] on icon at bounding box center [419, 430] width 16 height 14
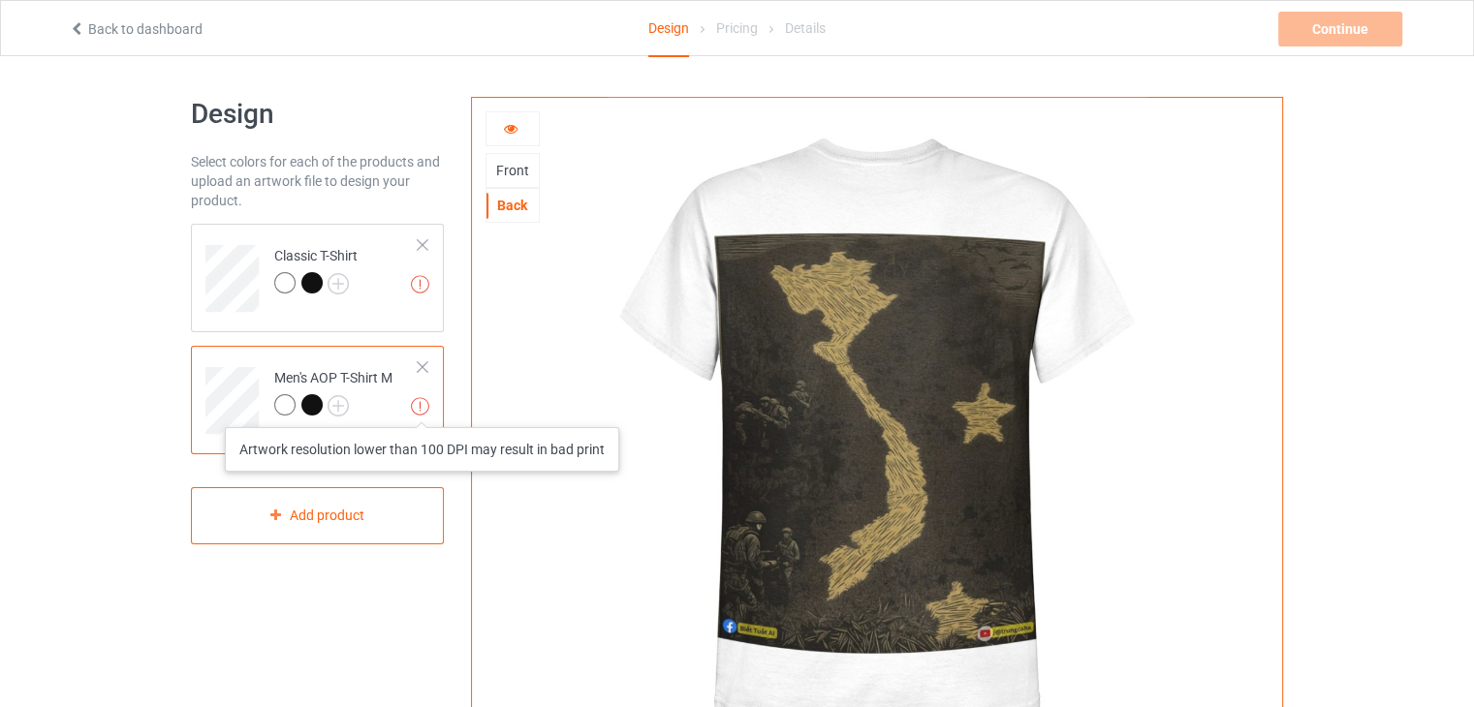
click at [422, 408] on img at bounding box center [420, 406] width 18 height 18
click at [425, 409] on img at bounding box center [420, 406] width 18 height 18
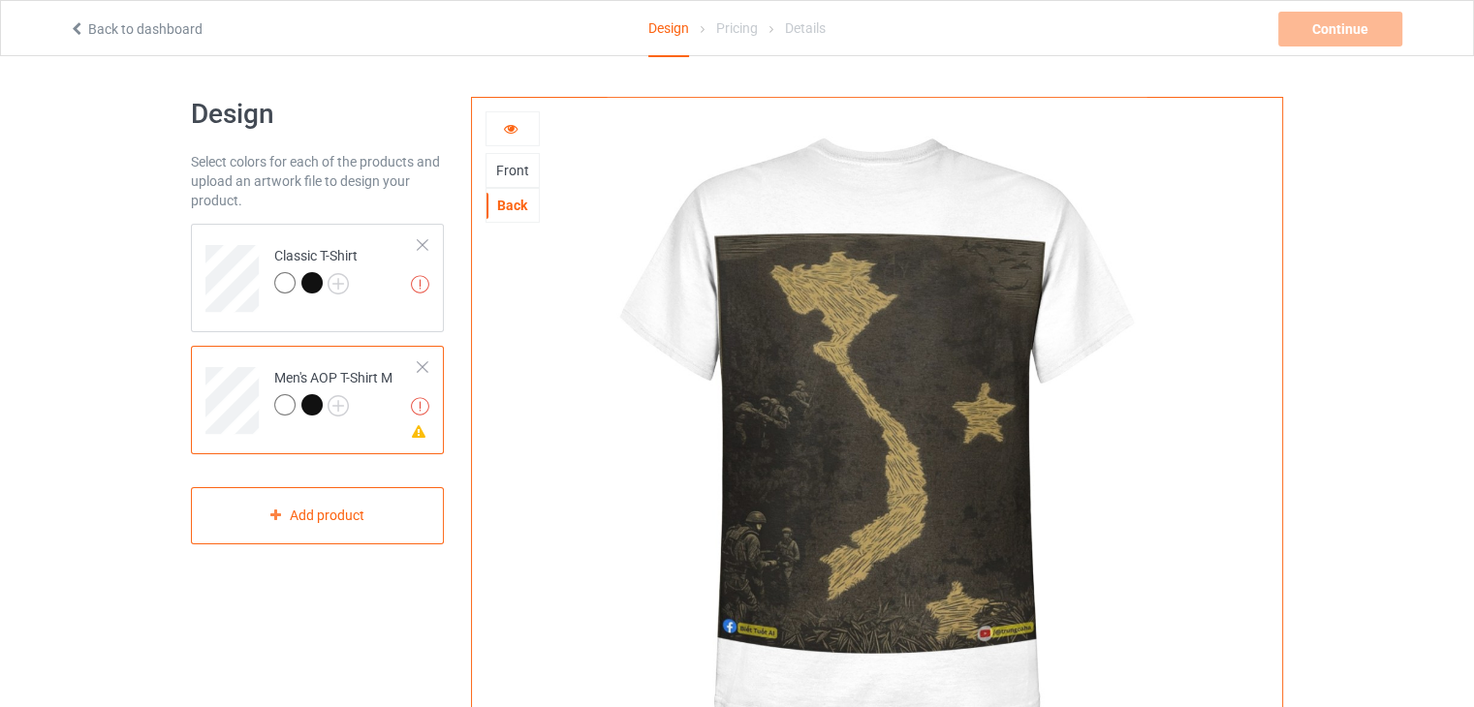
click at [917, 514] on img at bounding box center [877, 435] width 540 height 675
click at [356, 315] on div "Artwork resolution lower than 150 DPI may result in bad print Classic T-Shirt" at bounding box center [317, 278] width 253 height 109
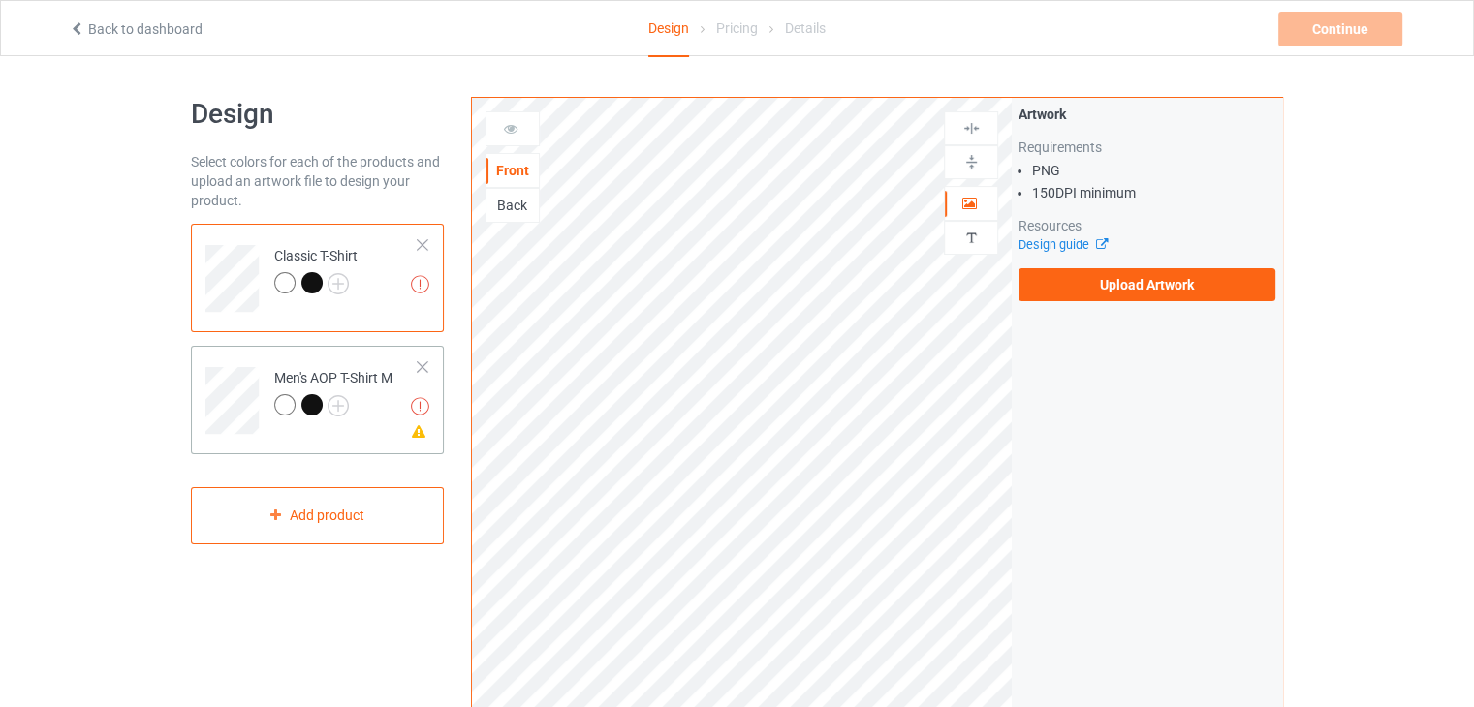
click at [375, 422] on td "Artwork resolution lower than 100 DPI may result in bad print Missing artwork o…" at bounding box center [347, 394] width 166 height 80
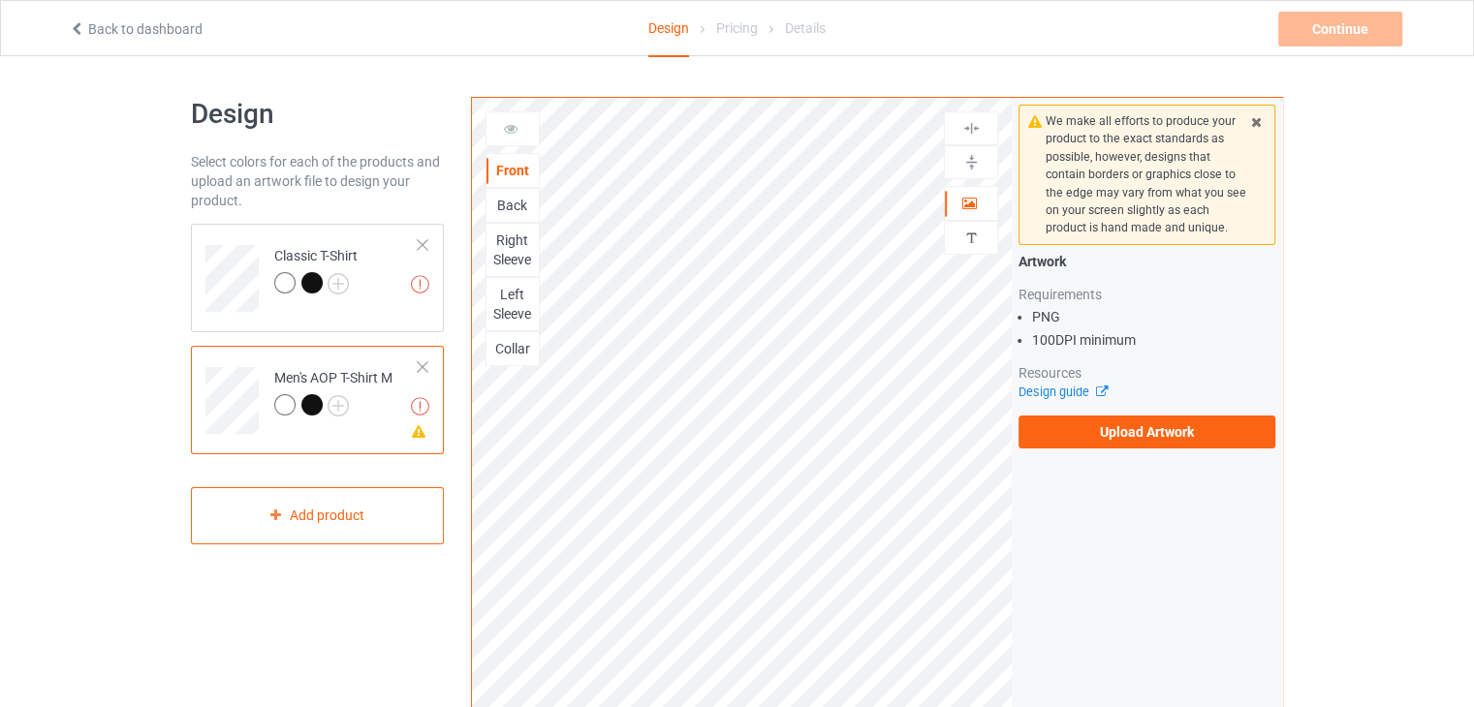
click at [510, 203] on div "Back" at bounding box center [513, 205] width 52 height 19
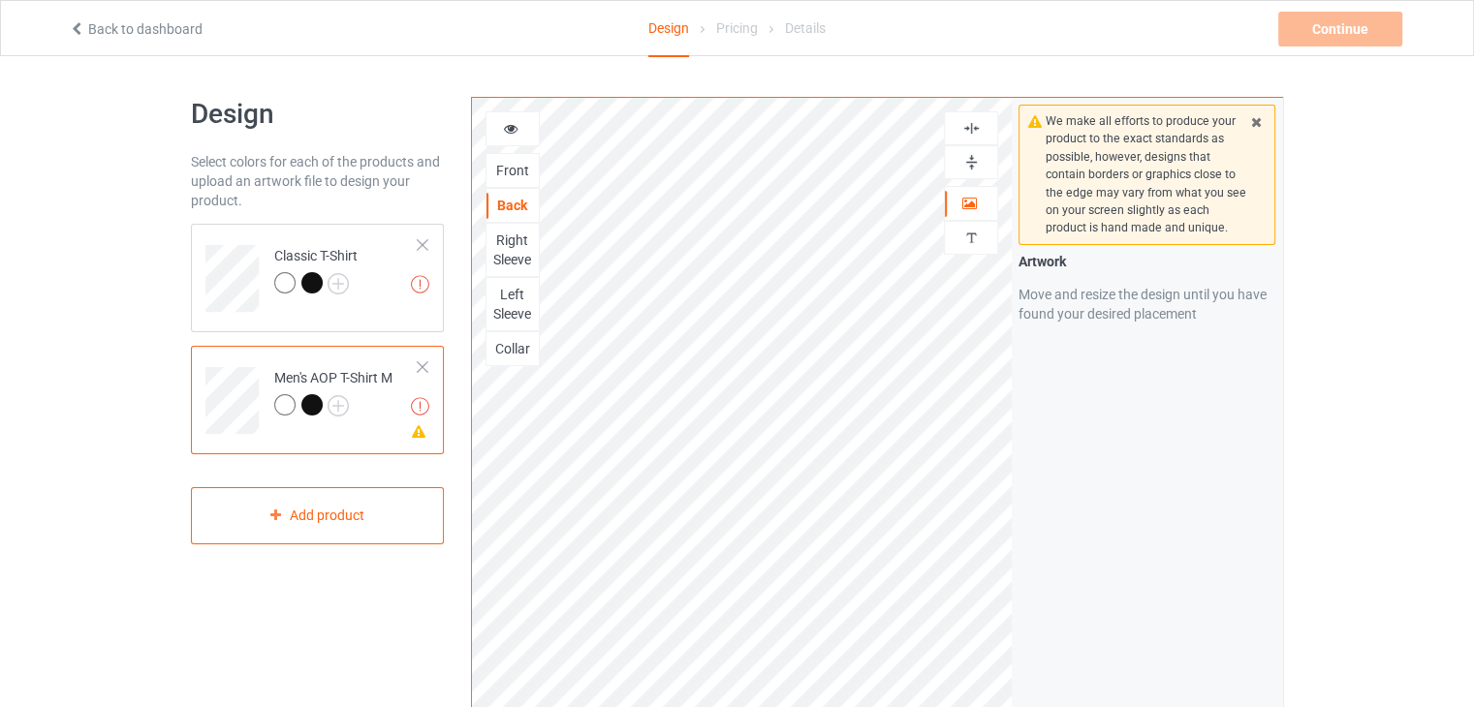
click at [512, 234] on div "Right Sleeve" at bounding box center [513, 250] width 52 height 39
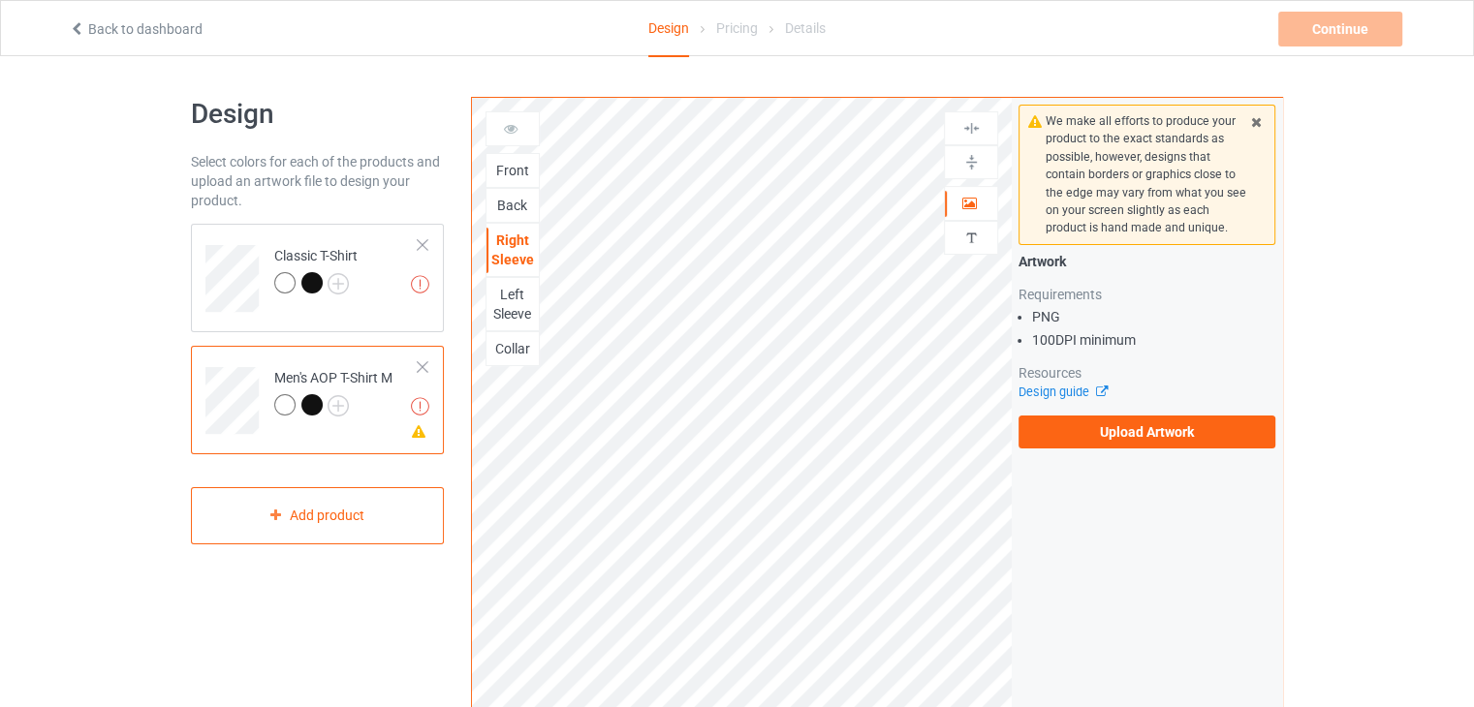
click at [511, 201] on div "Back" at bounding box center [513, 205] width 52 height 19
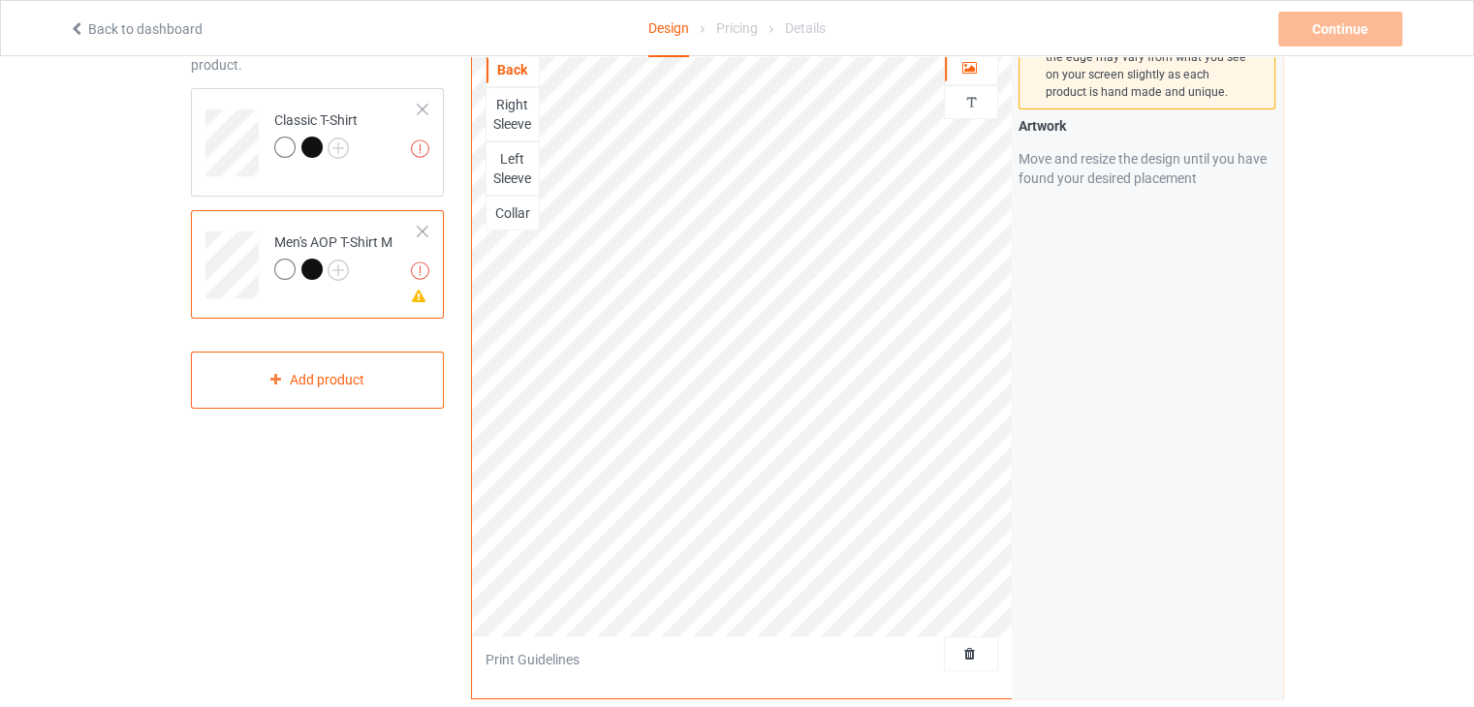
scroll to position [107, 0]
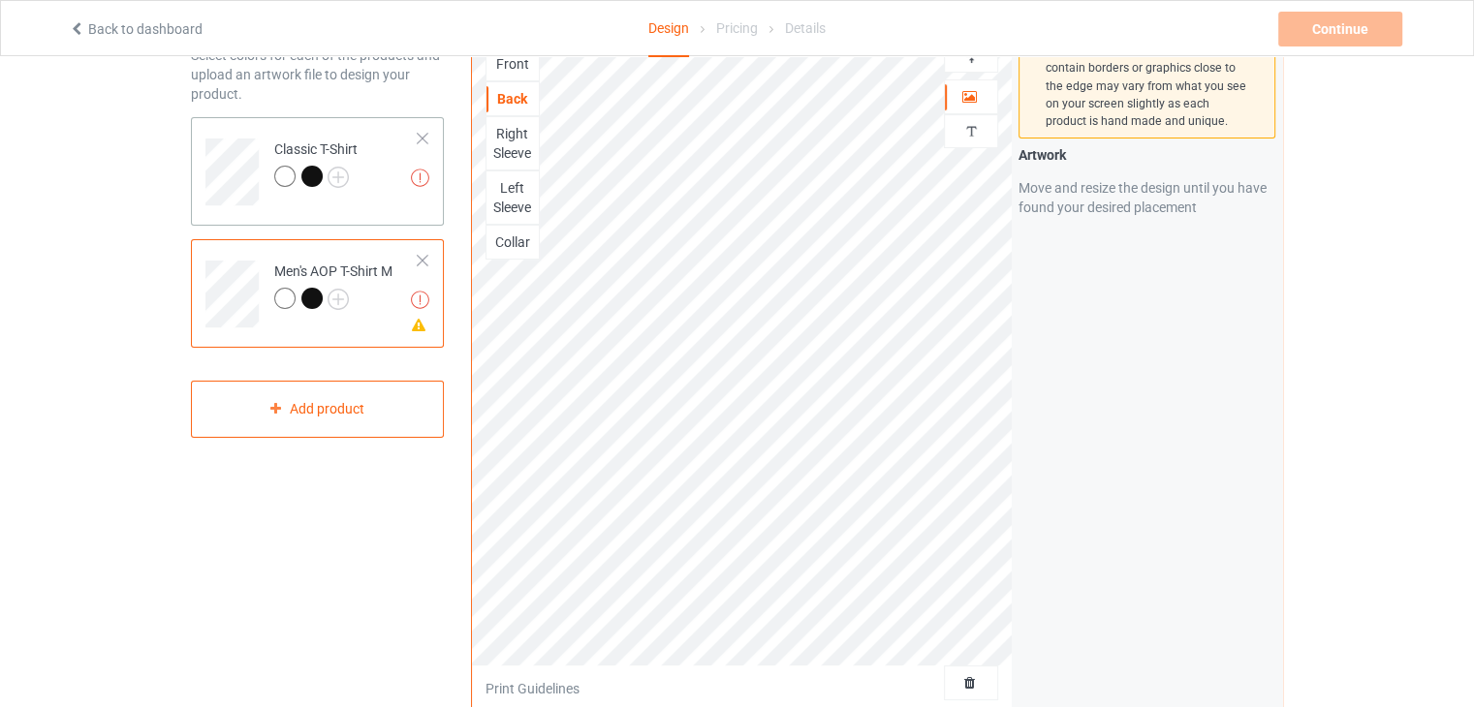
click at [365, 175] on td "Artwork resolution lower than 150 DPI may result in bad print Classic T-Shirt" at bounding box center [347, 165] width 166 height 80
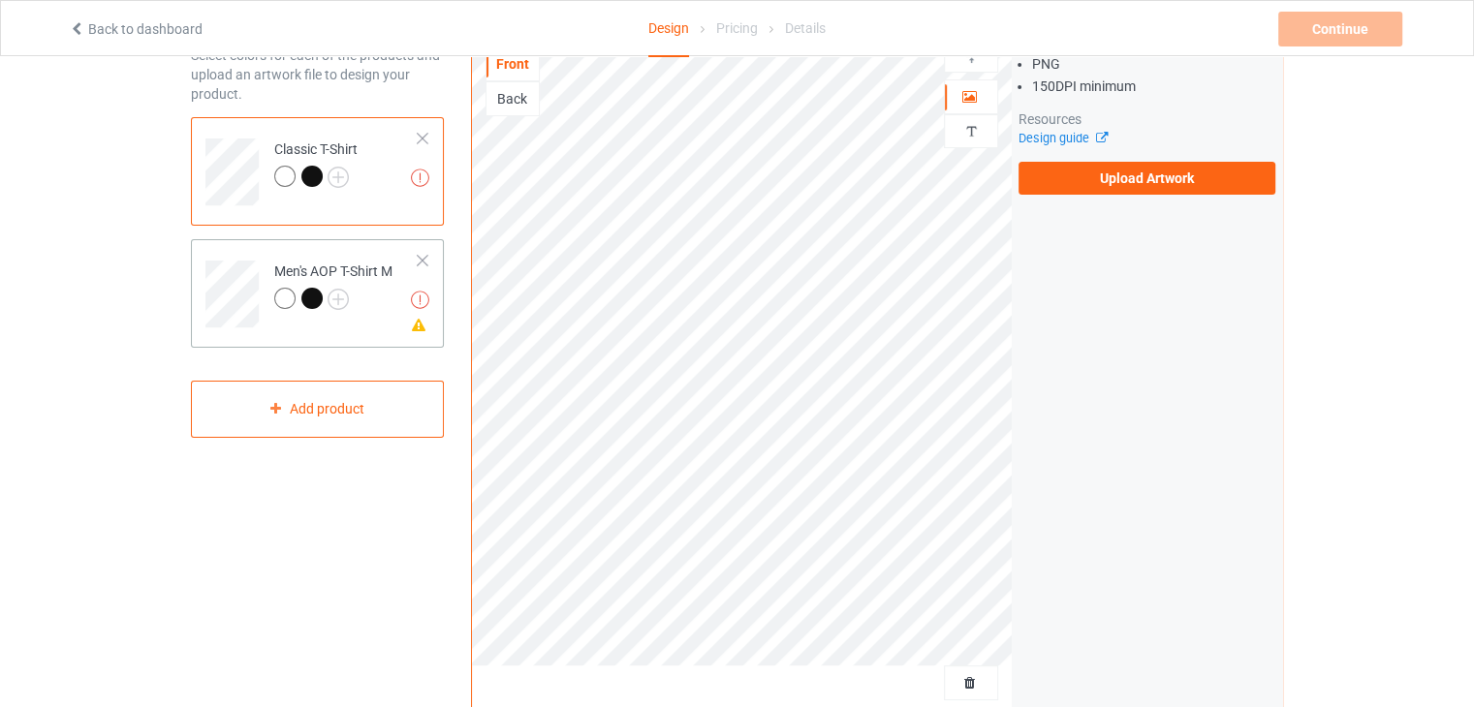
click at [363, 325] on td "Artwork resolution lower than 100 DPI may result in bad print Missing artwork o…" at bounding box center [347, 287] width 166 height 80
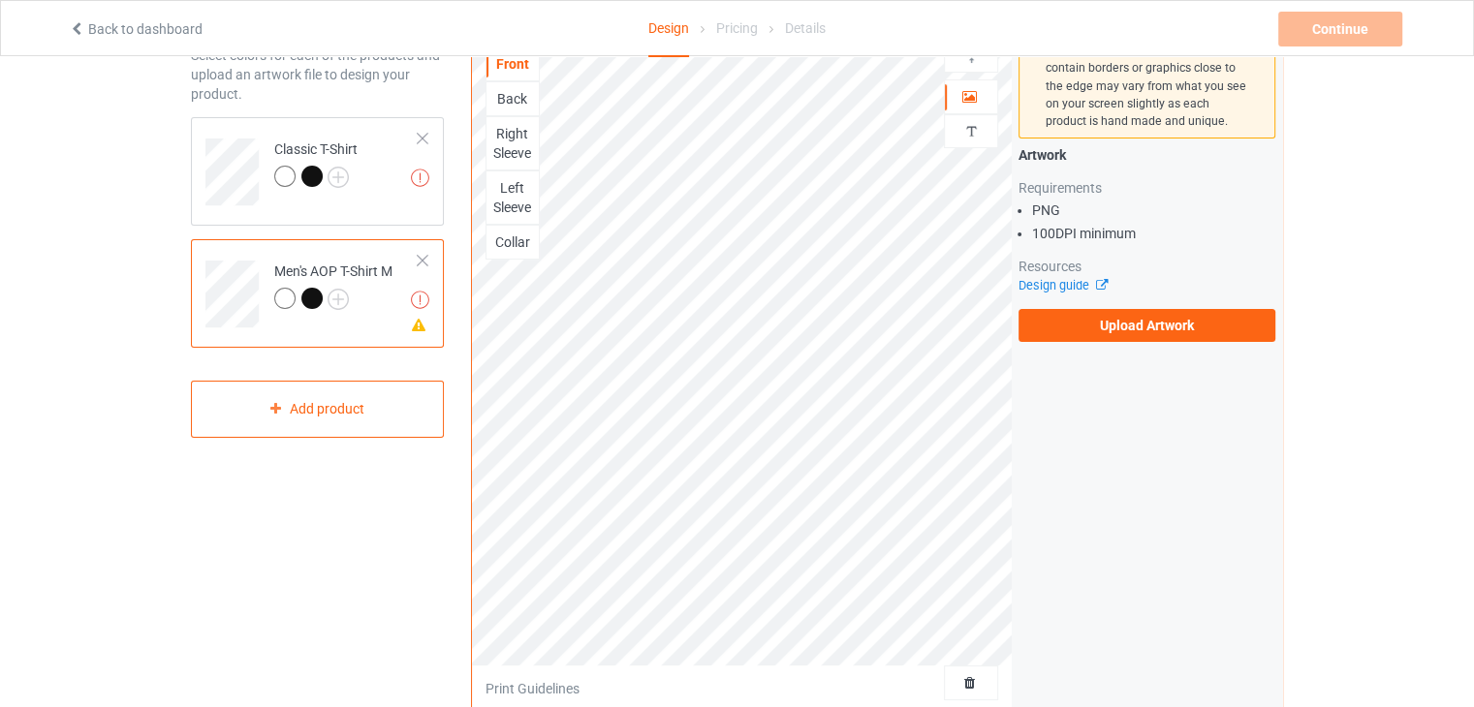
click at [514, 89] on div "Back" at bounding box center [513, 98] width 52 height 19
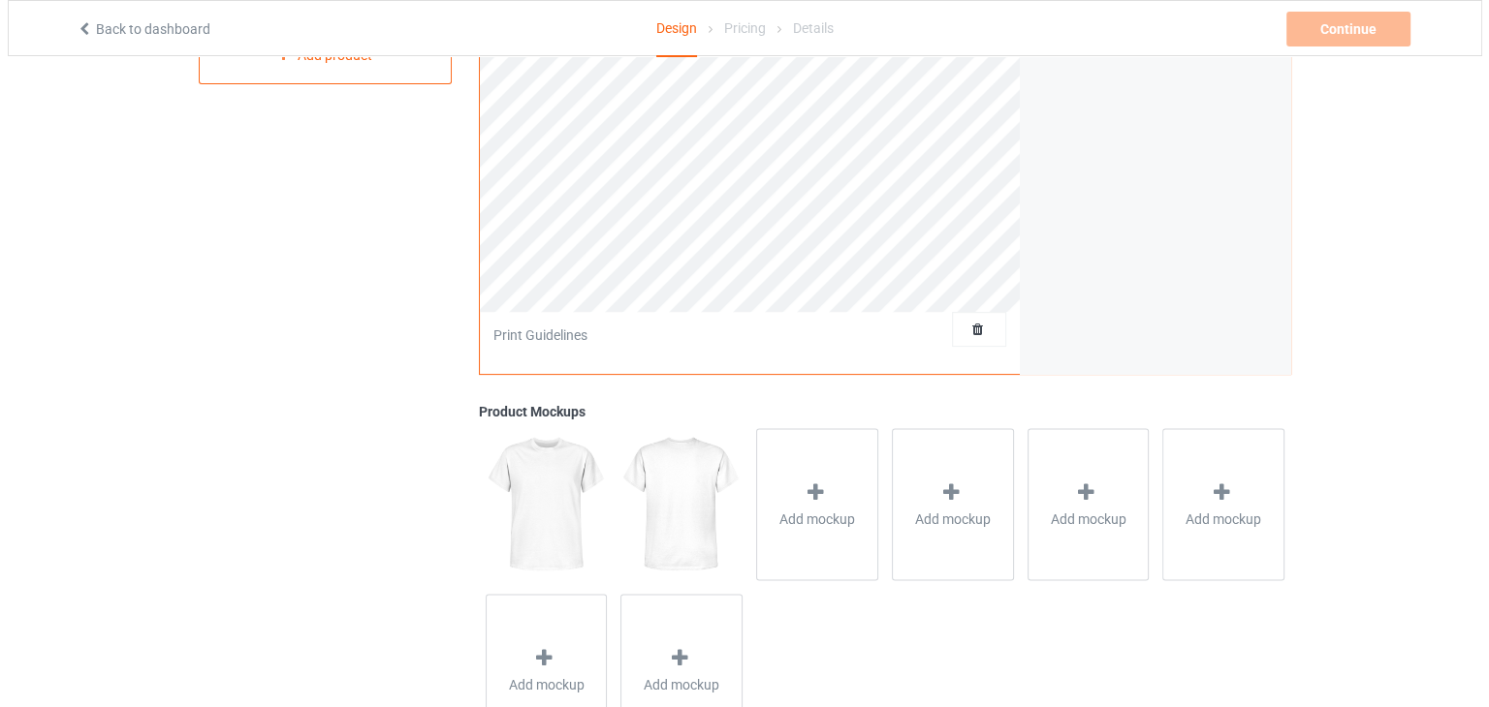
scroll to position [485, 0]
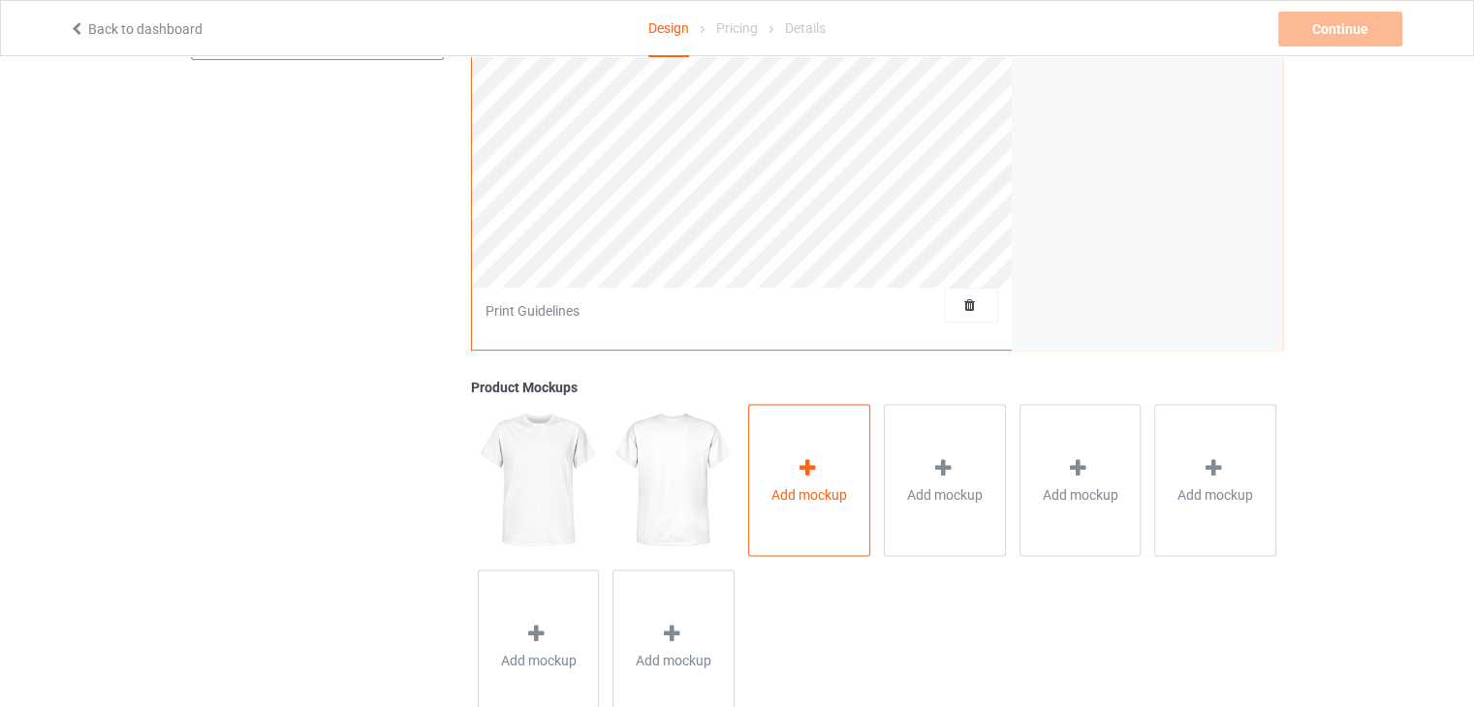
click at [796, 481] on div at bounding box center [809, 470] width 27 height 28
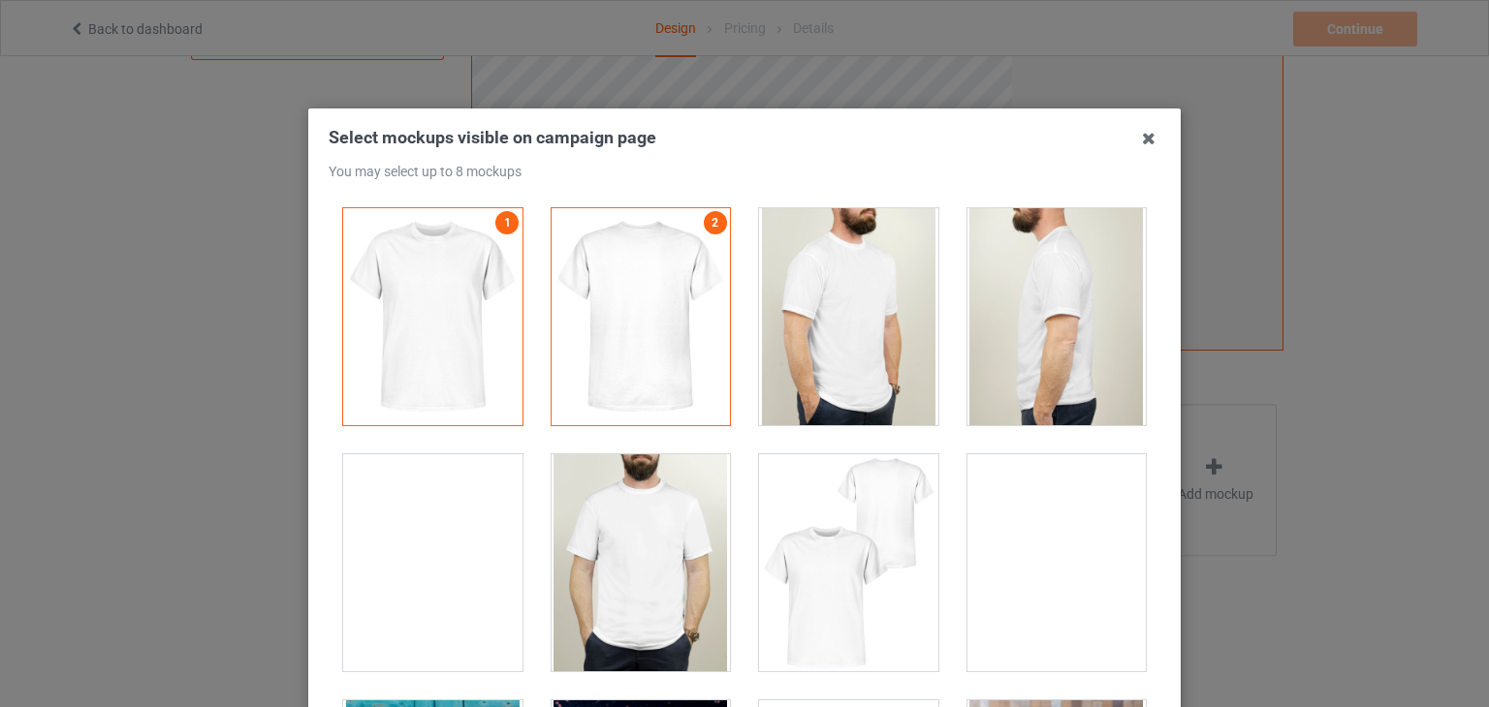
drag, startPoint x: 1153, startPoint y: 376, endPoint x: 1164, endPoint y: 458, distance: 83.1
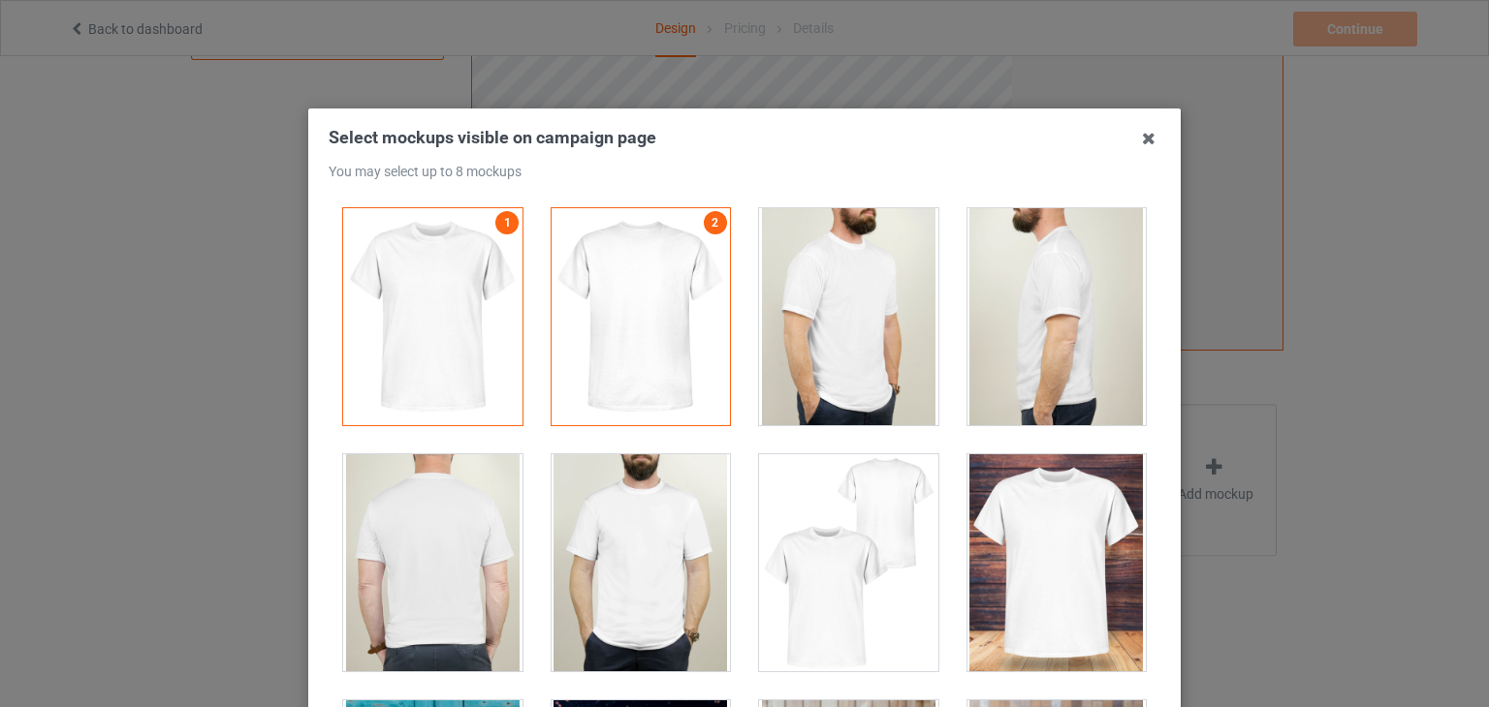
click at [1164, 458] on div "Select mockups visible on campaign page You may select up to 8 mockups 1 2 2 mo…" at bounding box center [744, 479] width 872 height 740
click at [423, 539] on div at bounding box center [432, 563] width 179 height 217
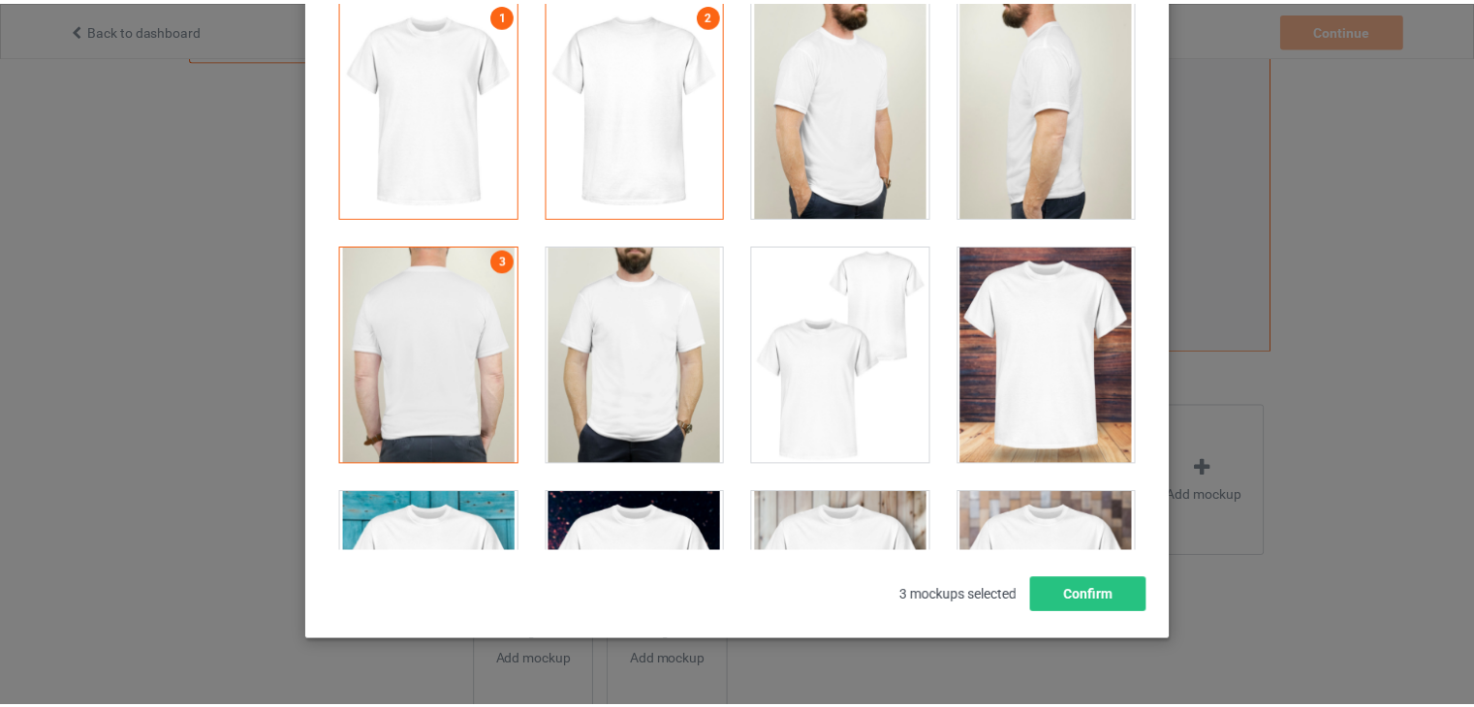
scroll to position [249, 0]
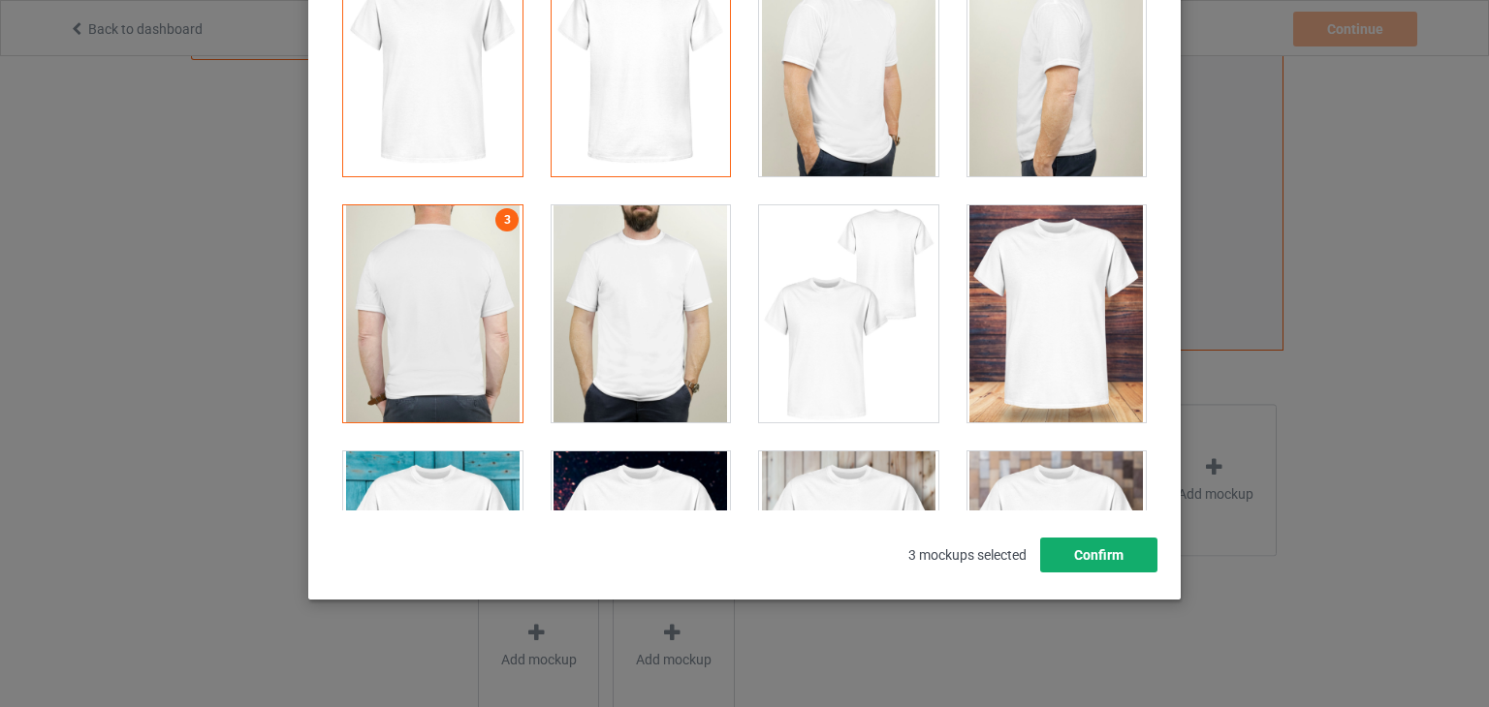
click at [1120, 562] on button "Confirm" at bounding box center [1098, 555] width 117 height 35
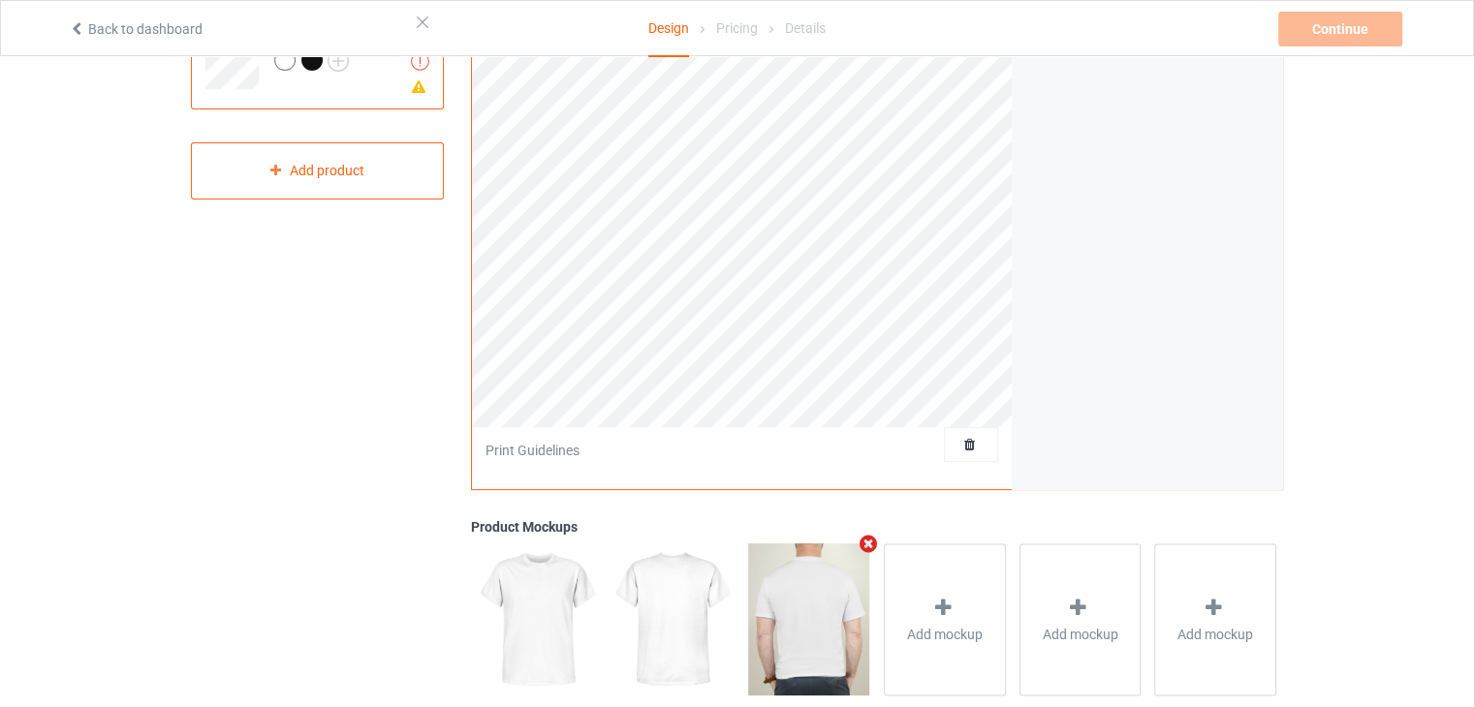
scroll to position [454, 0]
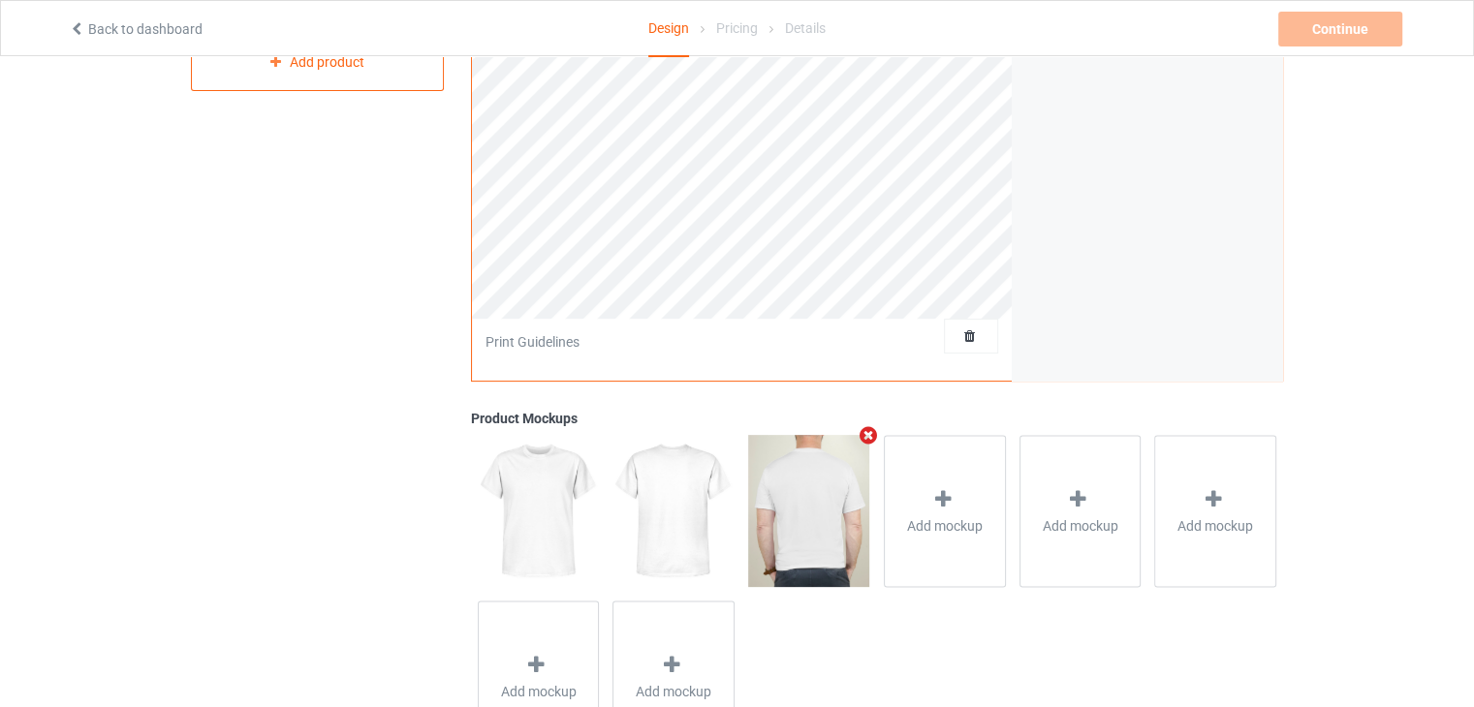
click at [779, 497] on img at bounding box center [808, 510] width 121 height 151
drag, startPoint x: 779, startPoint y: 497, endPoint x: 855, endPoint y: 462, distance: 83.3
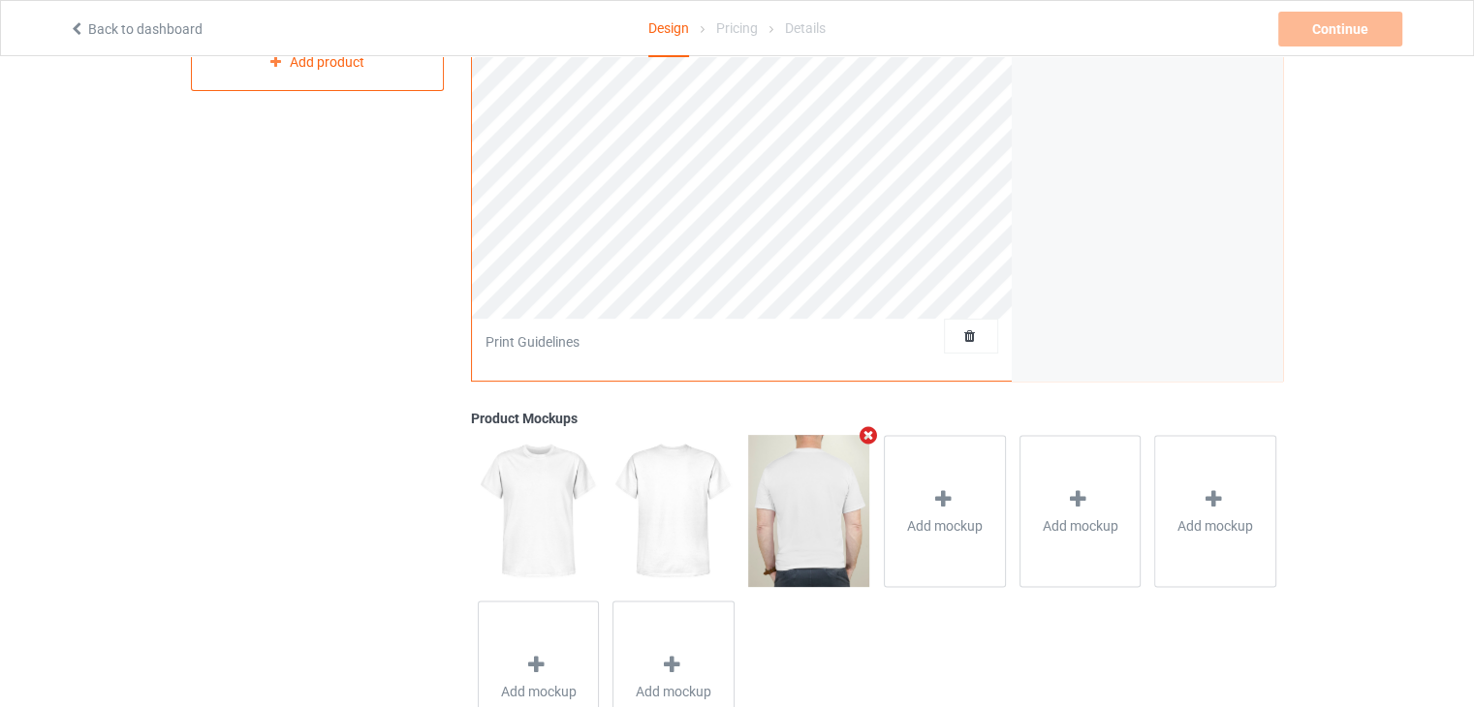
click at [855, 462] on img at bounding box center [808, 510] width 121 height 151
drag, startPoint x: 1459, startPoint y: 381, endPoint x: 1488, endPoint y: 381, distance: 29.1
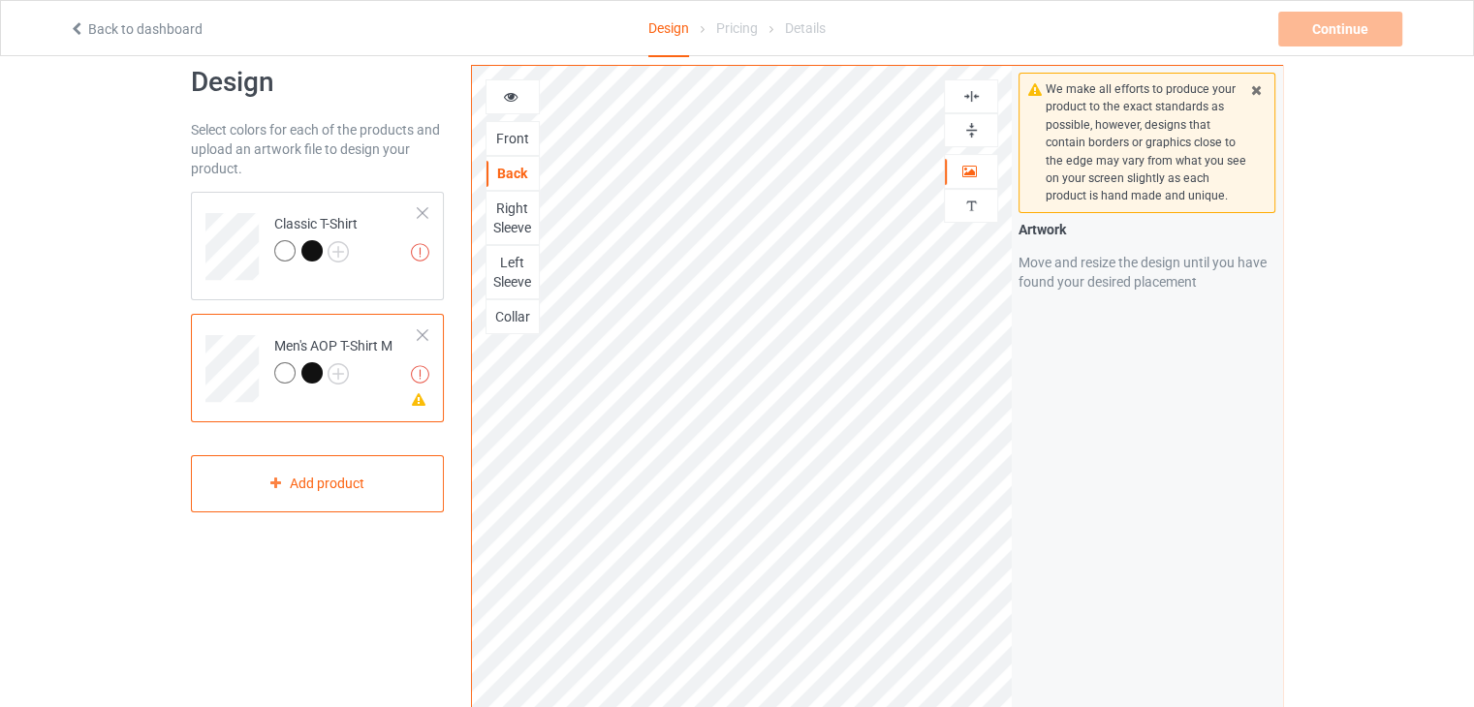
scroll to position [31, 0]
click at [509, 98] on icon at bounding box center [511, 95] width 16 height 14
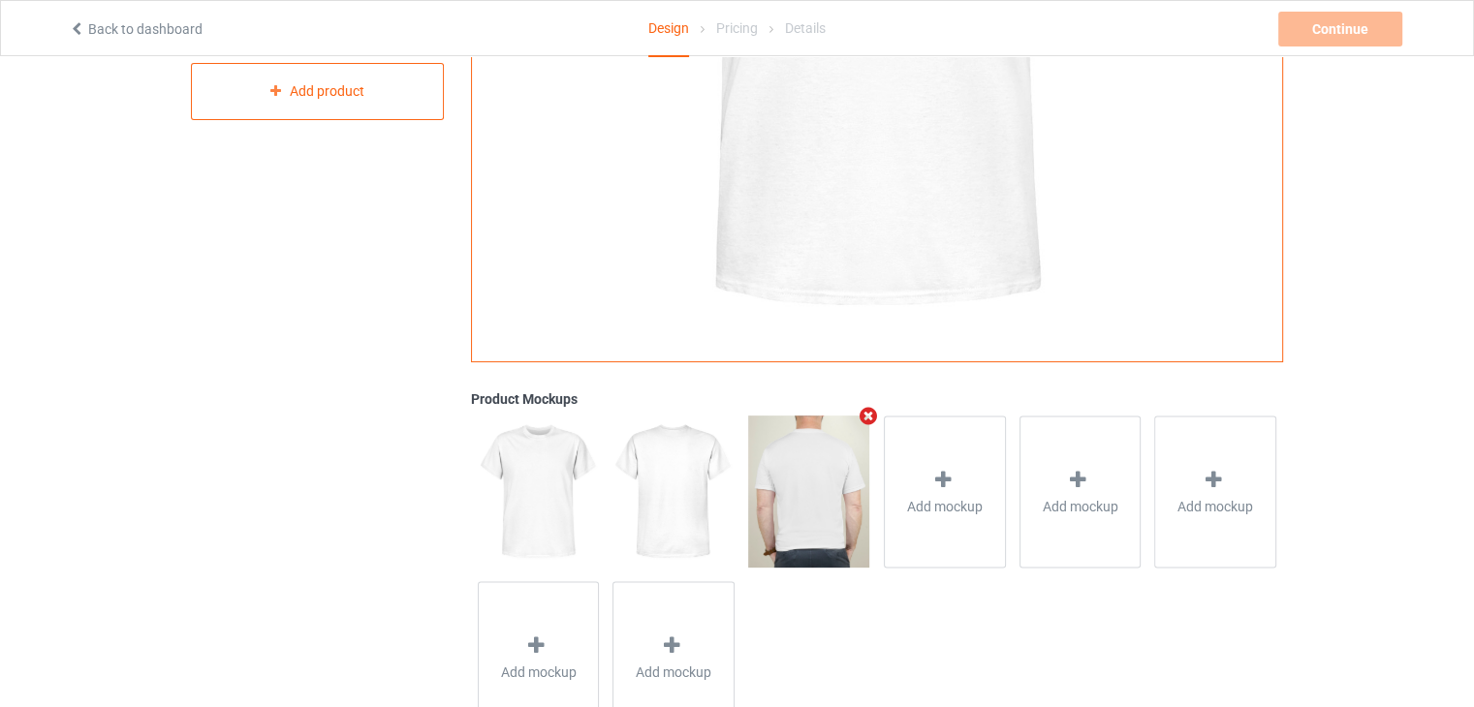
scroll to position [436, 0]
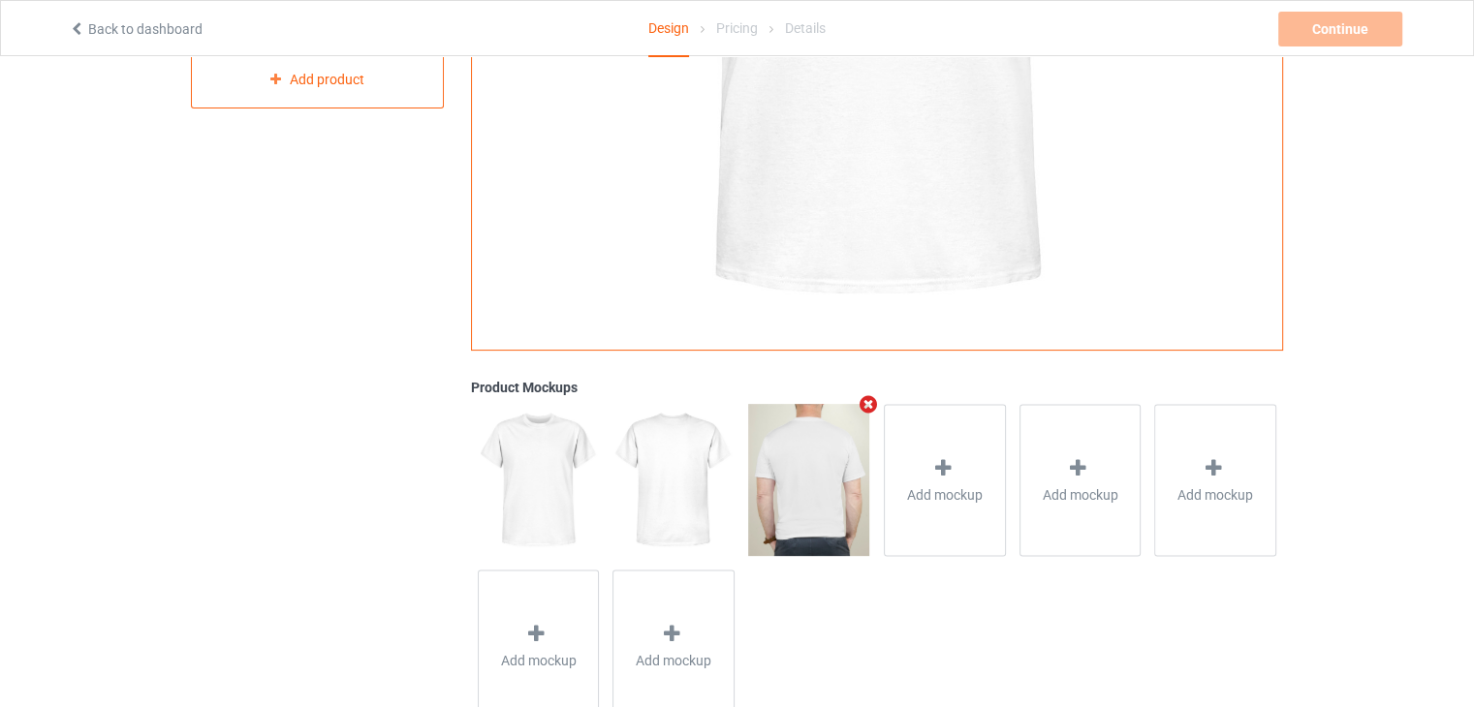
click at [806, 486] on img at bounding box center [808, 479] width 121 height 151
drag, startPoint x: 806, startPoint y: 486, endPoint x: 952, endPoint y: 440, distance: 152.3
click at [952, 440] on div "Add mockup Add mockup Add mockup Add mockup Add mockup" at bounding box center [877, 562] width 812 height 331
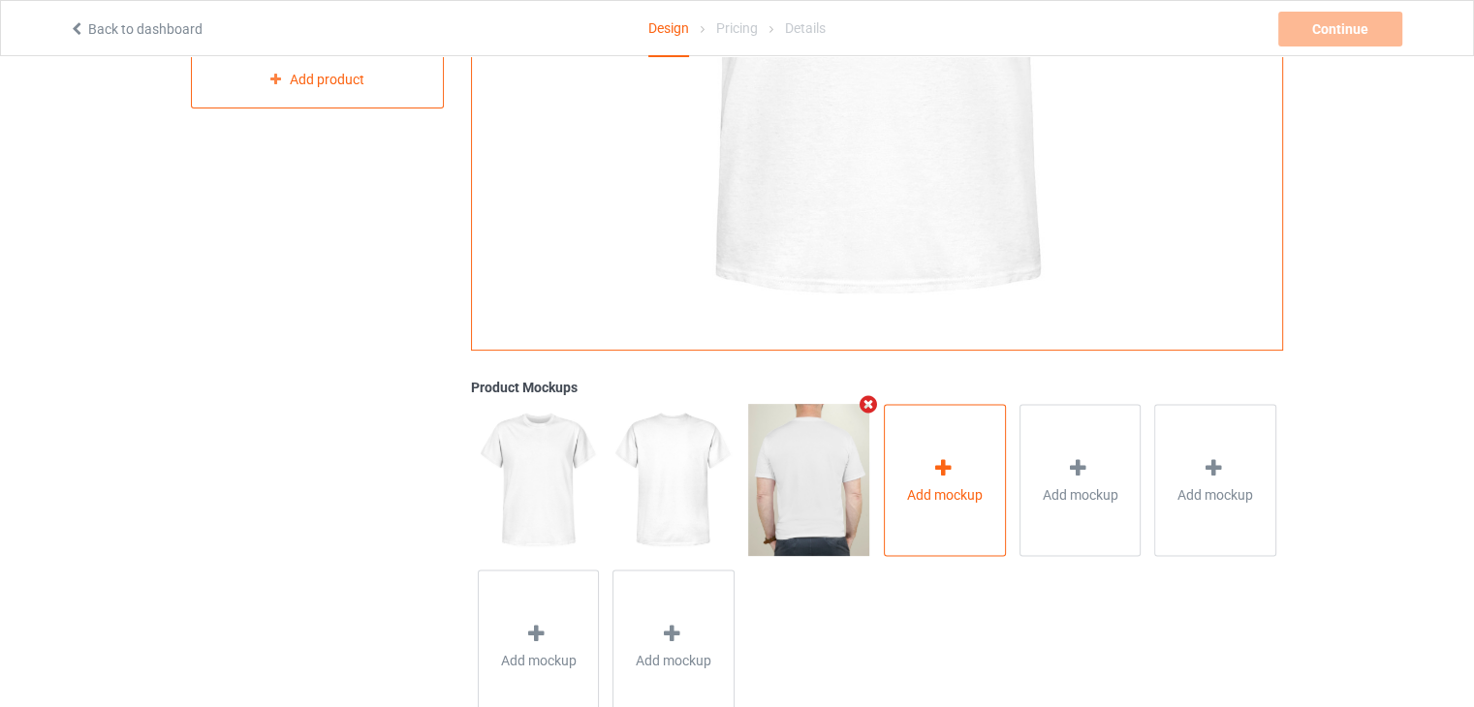
click at [952, 440] on div "Add mockup" at bounding box center [945, 480] width 122 height 152
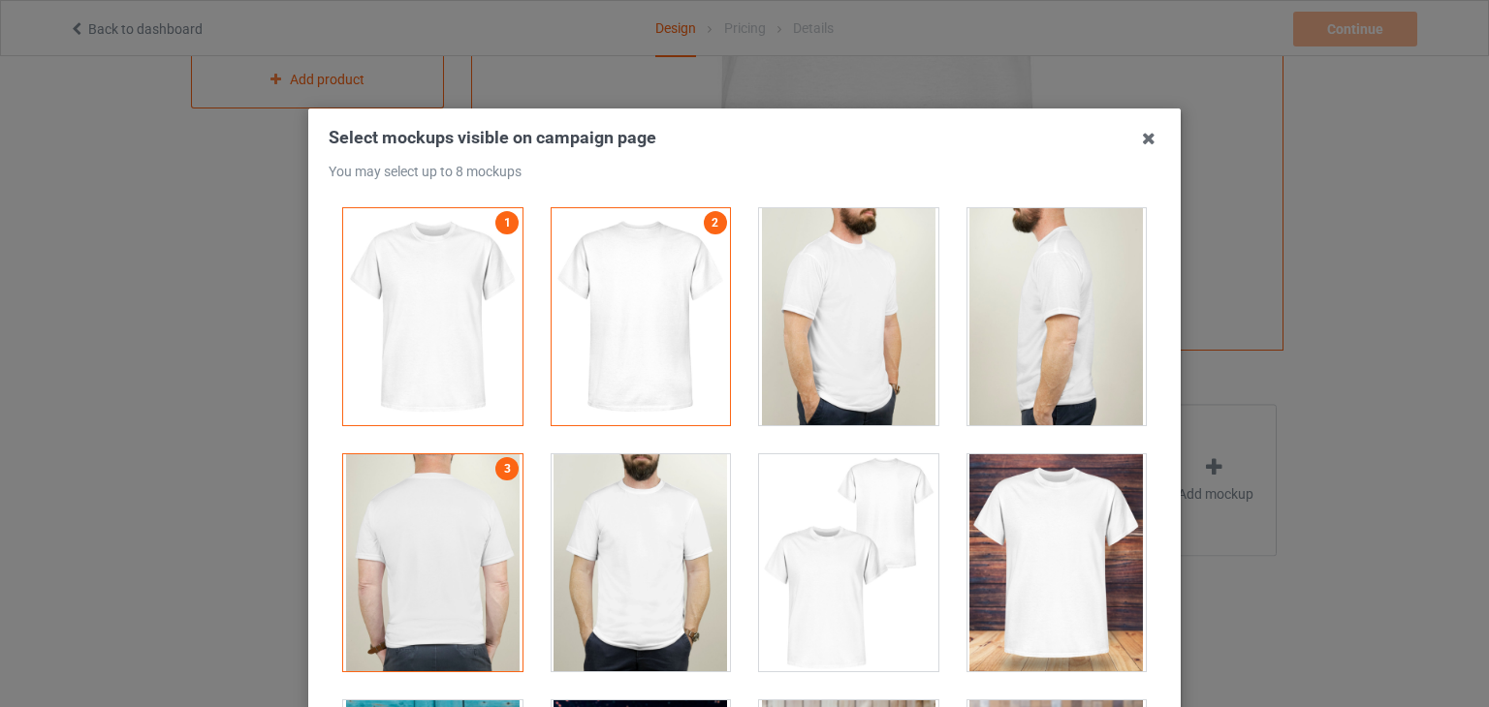
click at [426, 564] on div at bounding box center [432, 563] width 179 height 217
click at [685, 253] on div at bounding box center [640, 316] width 179 height 217
click at [481, 517] on div at bounding box center [432, 563] width 179 height 217
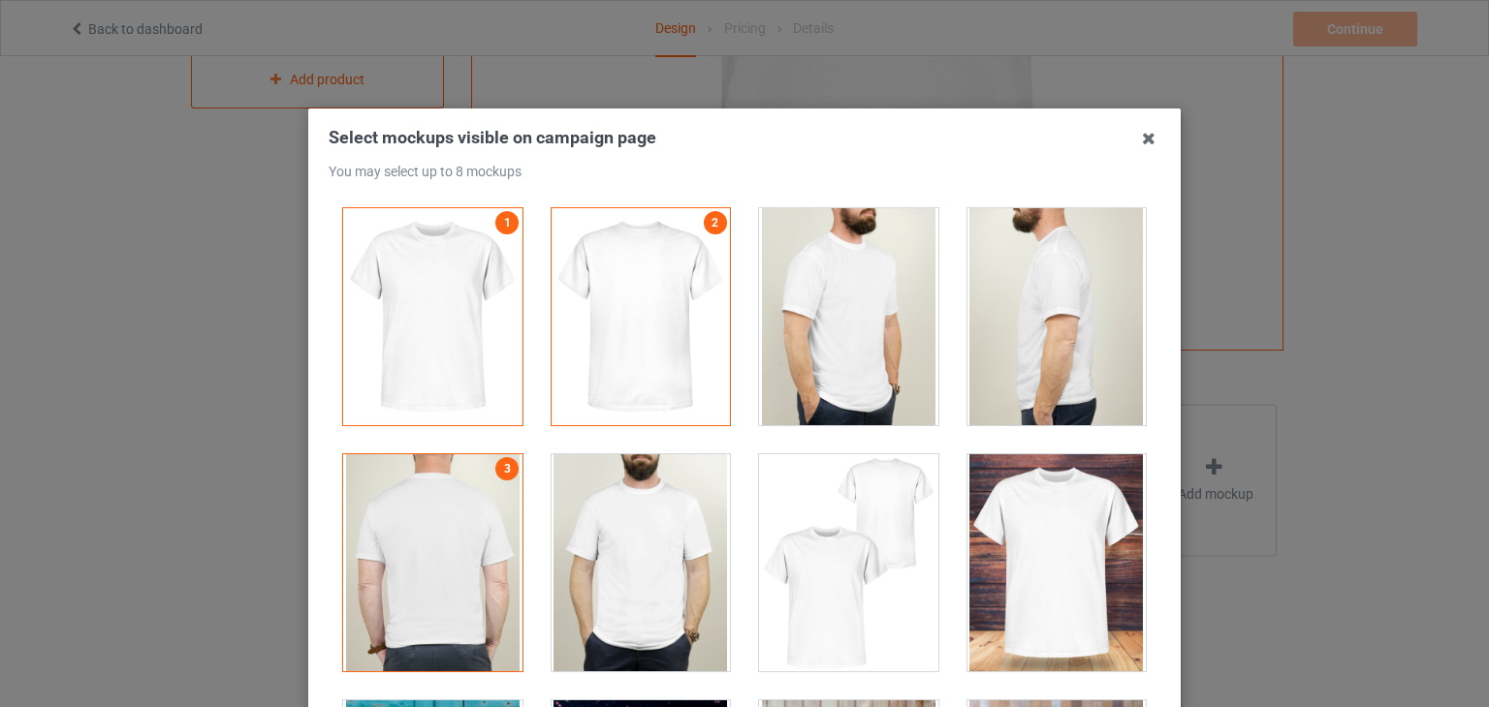
click at [662, 540] on div at bounding box center [640, 563] width 179 height 217
click at [462, 291] on div at bounding box center [432, 316] width 179 height 217
click at [646, 265] on div at bounding box center [640, 316] width 179 height 217
click at [704, 222] on link "2" at bounding box center [715, 222] width 23 height 23
click at [821, 288] on div at bounding box center [848, 316] width 179 height 217
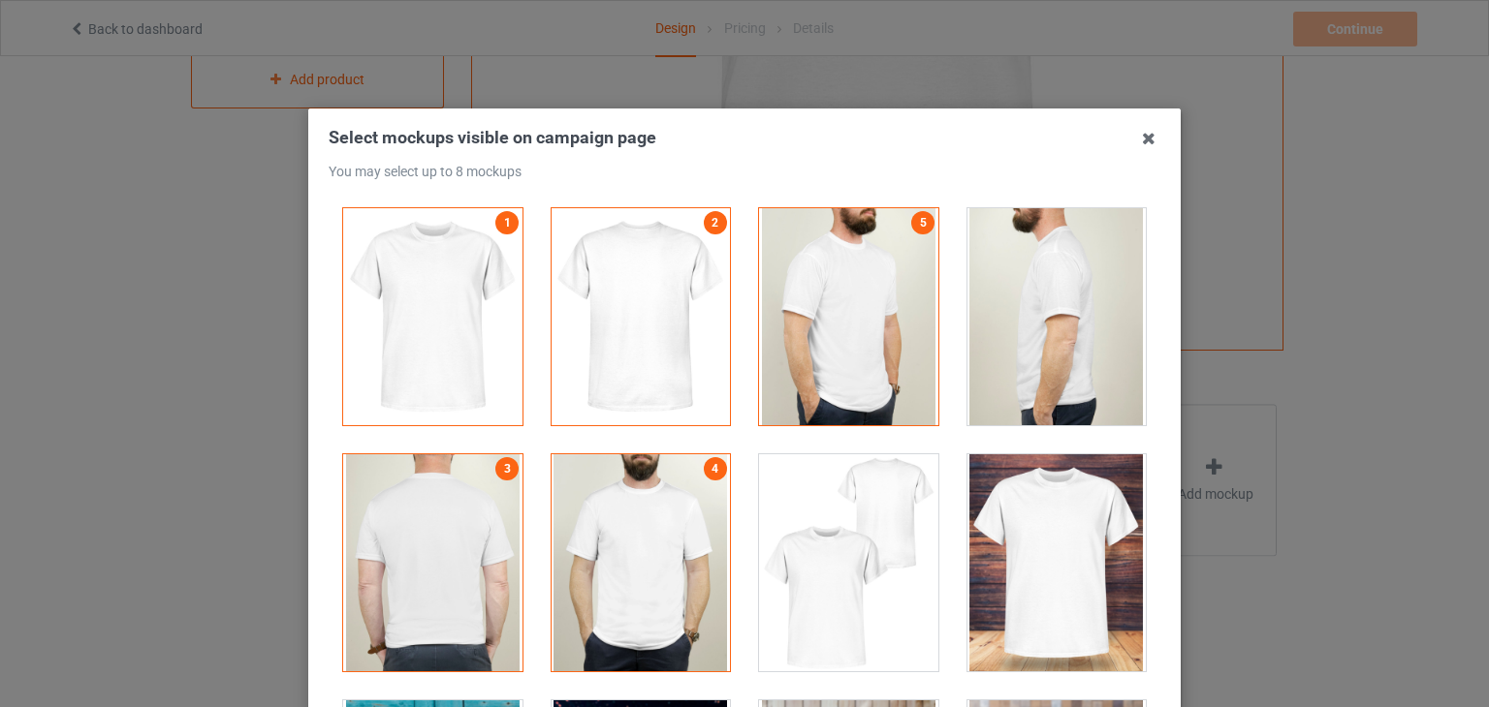
click at [833, 562] on div at bounding box center [848, 563] width 179 height 217
click at [704, 222] on link "2" at bounding box center [715, 222] width 23 height 23
click at [495, 222] on link "1" at bounding box center [506, 222] width 23 height 23
click at [967, 354] on div at bounding box center [1056, 316] width 179 height 217
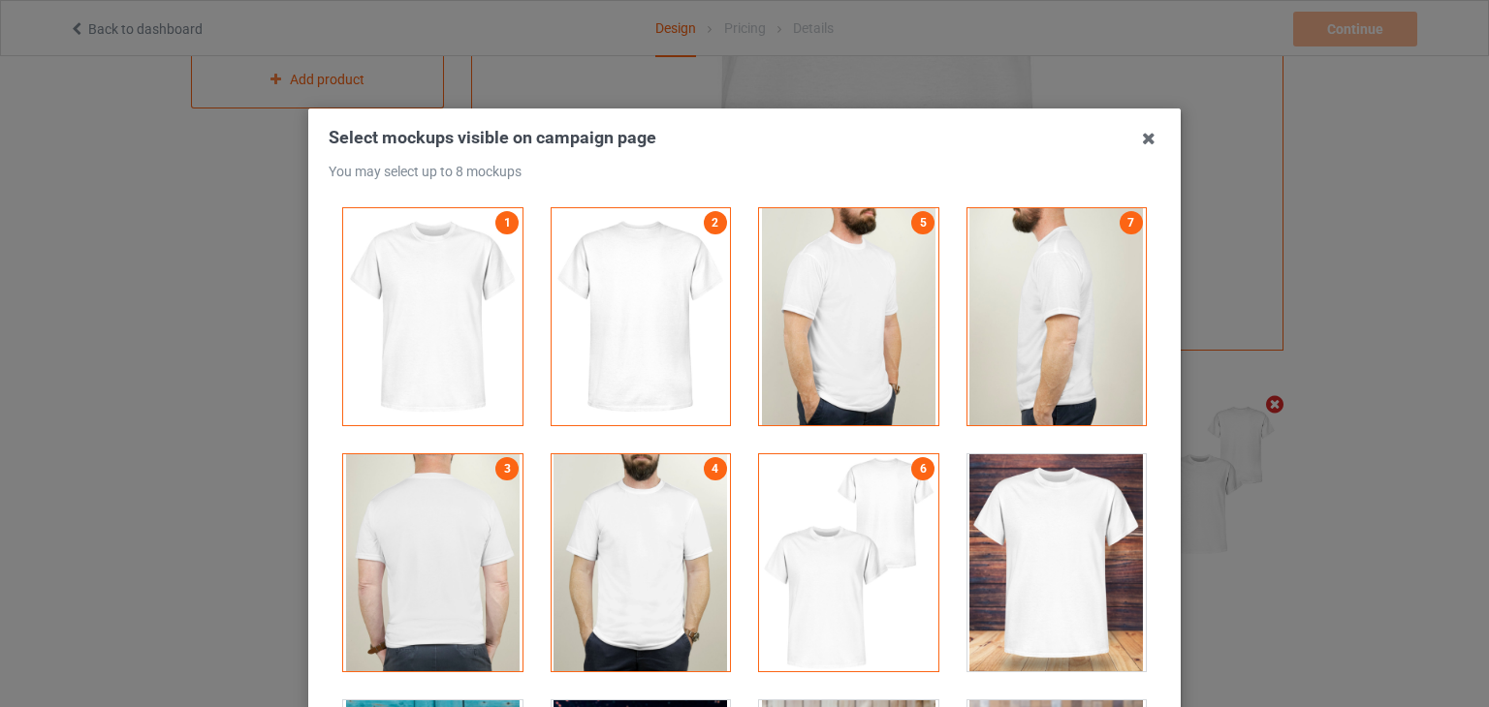
click at [1010, 581] on div at bounding box center [1056, 563] width 179 height 217
click at [484, 216] on div at bounding box center [432, 316] width 179 height 217
click at [704, 232] on link "2" at bounding box center [715, 222] width 23 height 23
click at [1146, 143] on icon at bounding box center [1148, 138] width 31 height 31
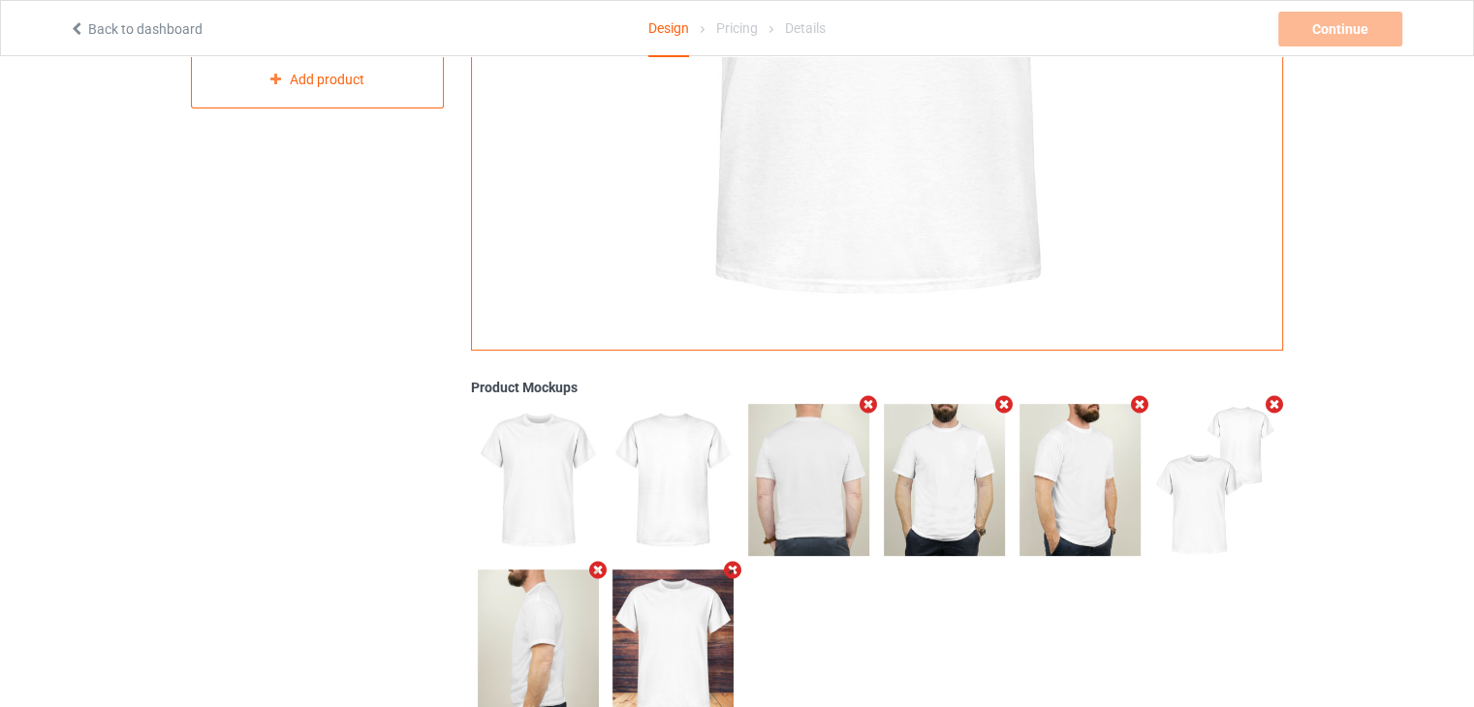
click at [829, 470] on img at bounding box center [808, 479] width 121 height 151
drag, startPoint x: 829, startPoint y: 470, endPoint x: 1488, endPoint y: 539, distance: 662.6
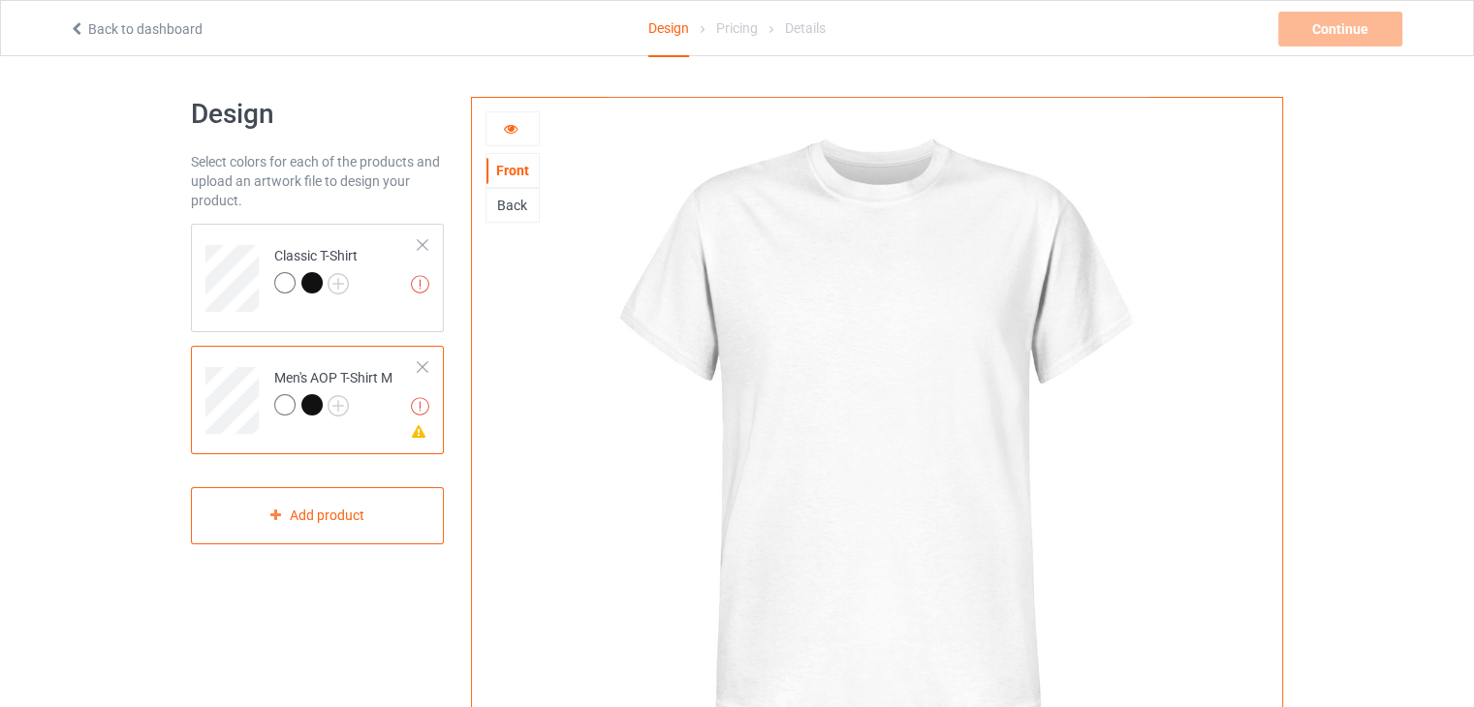
click at [512, 210] on div "Back" at bounding box center [513, 205] width 52 height 19
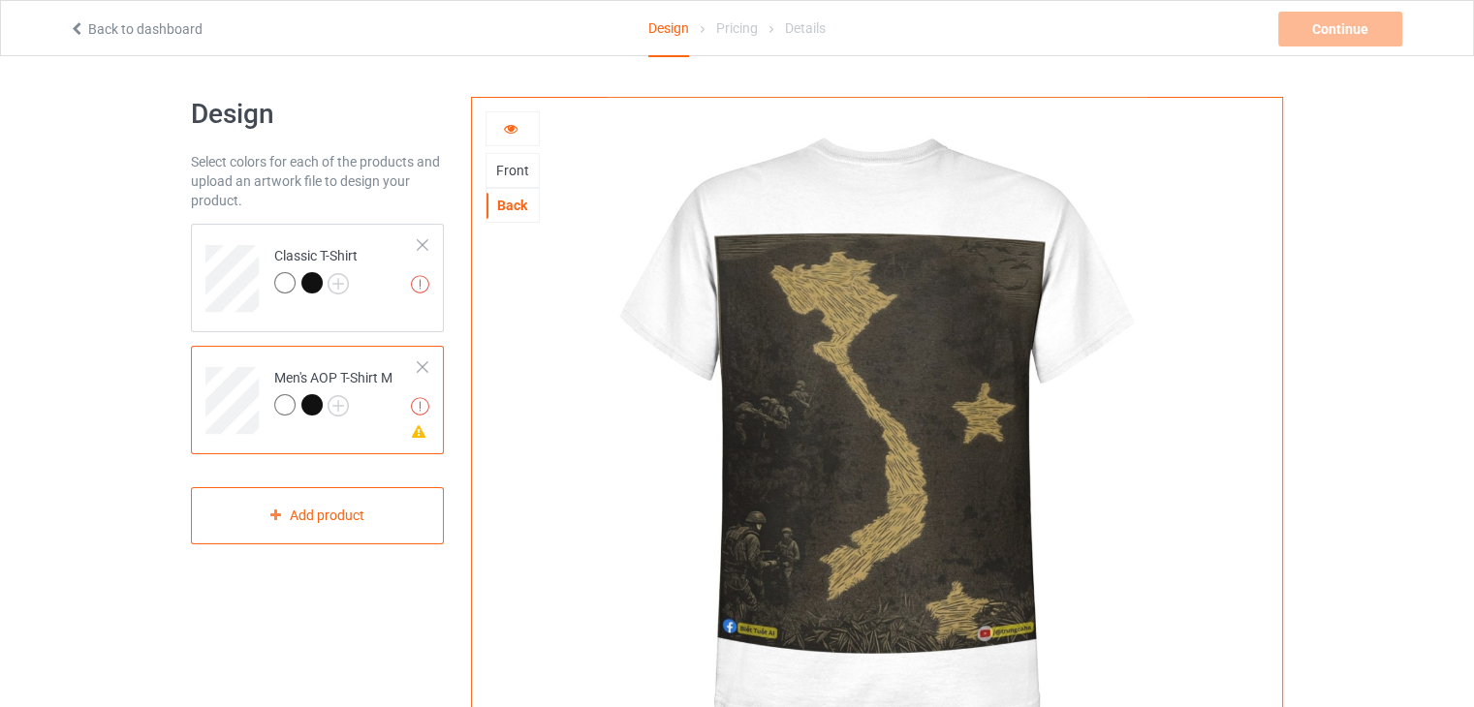
scroll to position [496, 0]
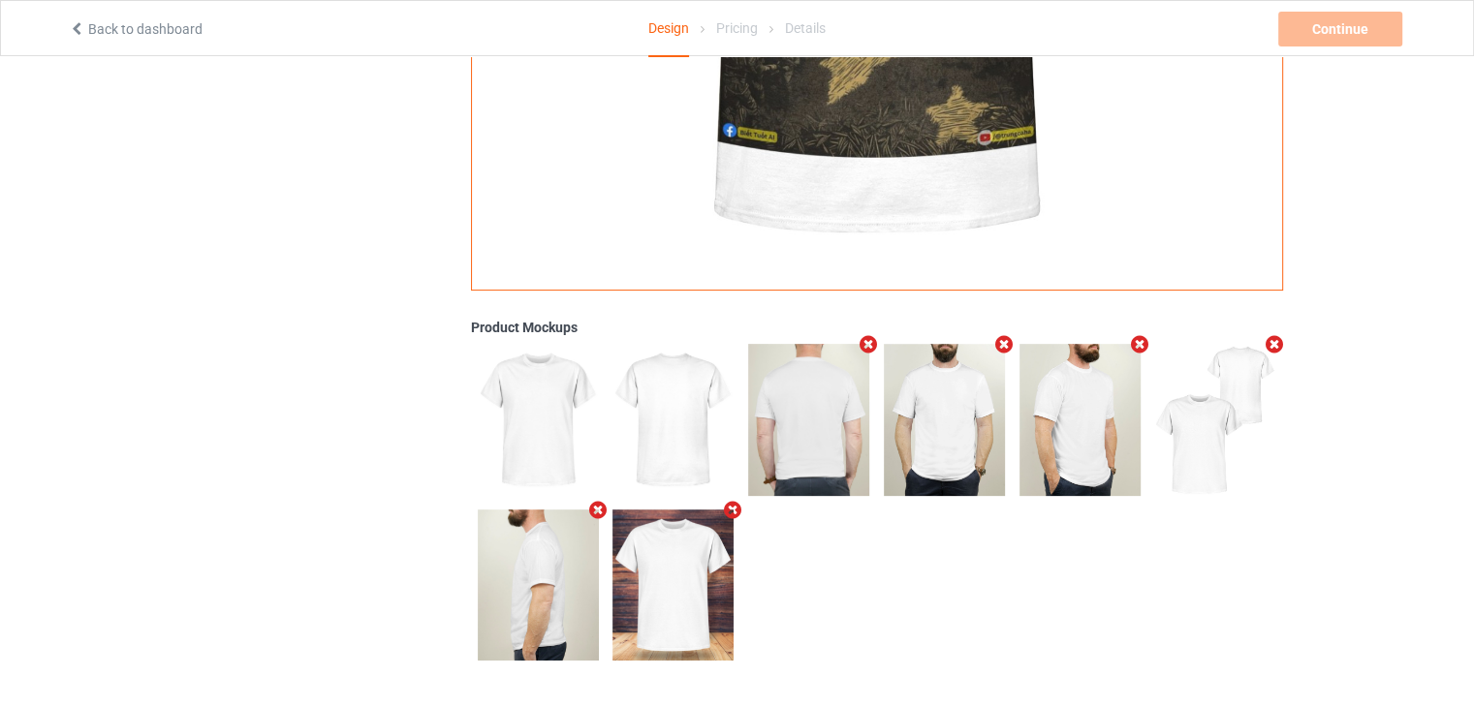
click at [620, 583] on img at bounding box center [672, 585] width 121 height 151
